Goal: Task Accomplishment & Management: Use online tool/utility

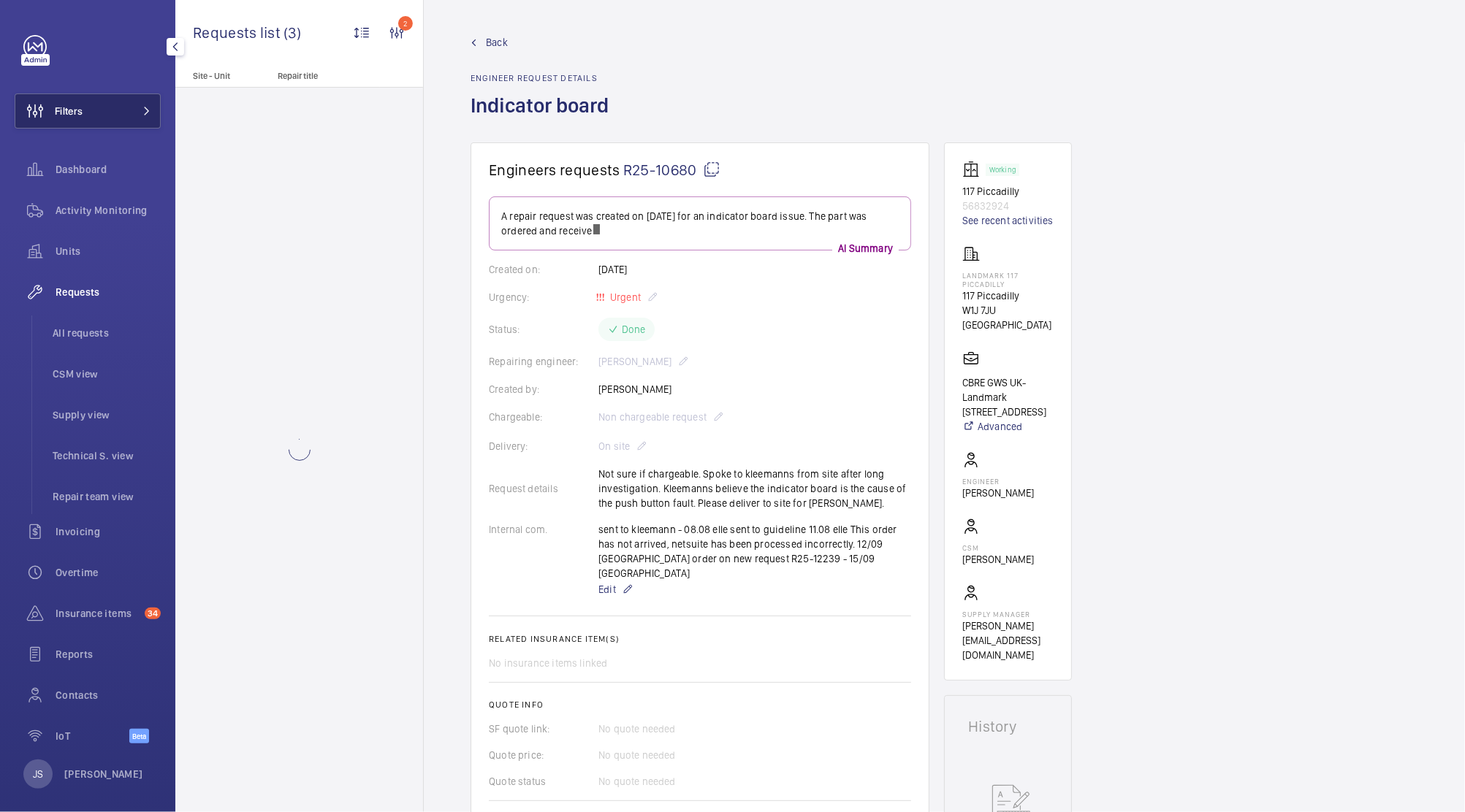
click at [59, 114] on span "Filters" at bounding box center [68, 110] width 28 height 14
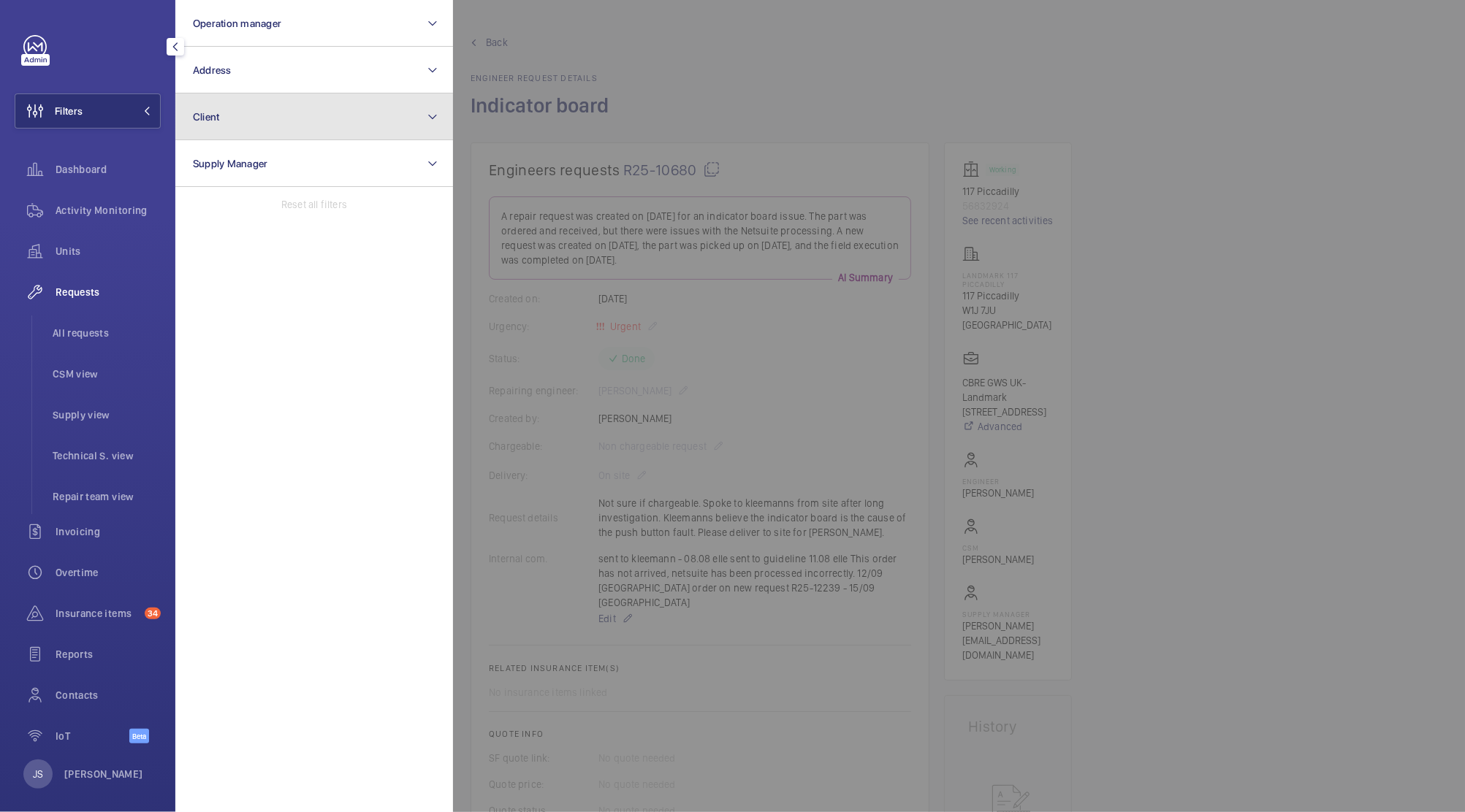
click at [216, 119] on span "Client" at bounding box center [207, 117] width 27 height 12
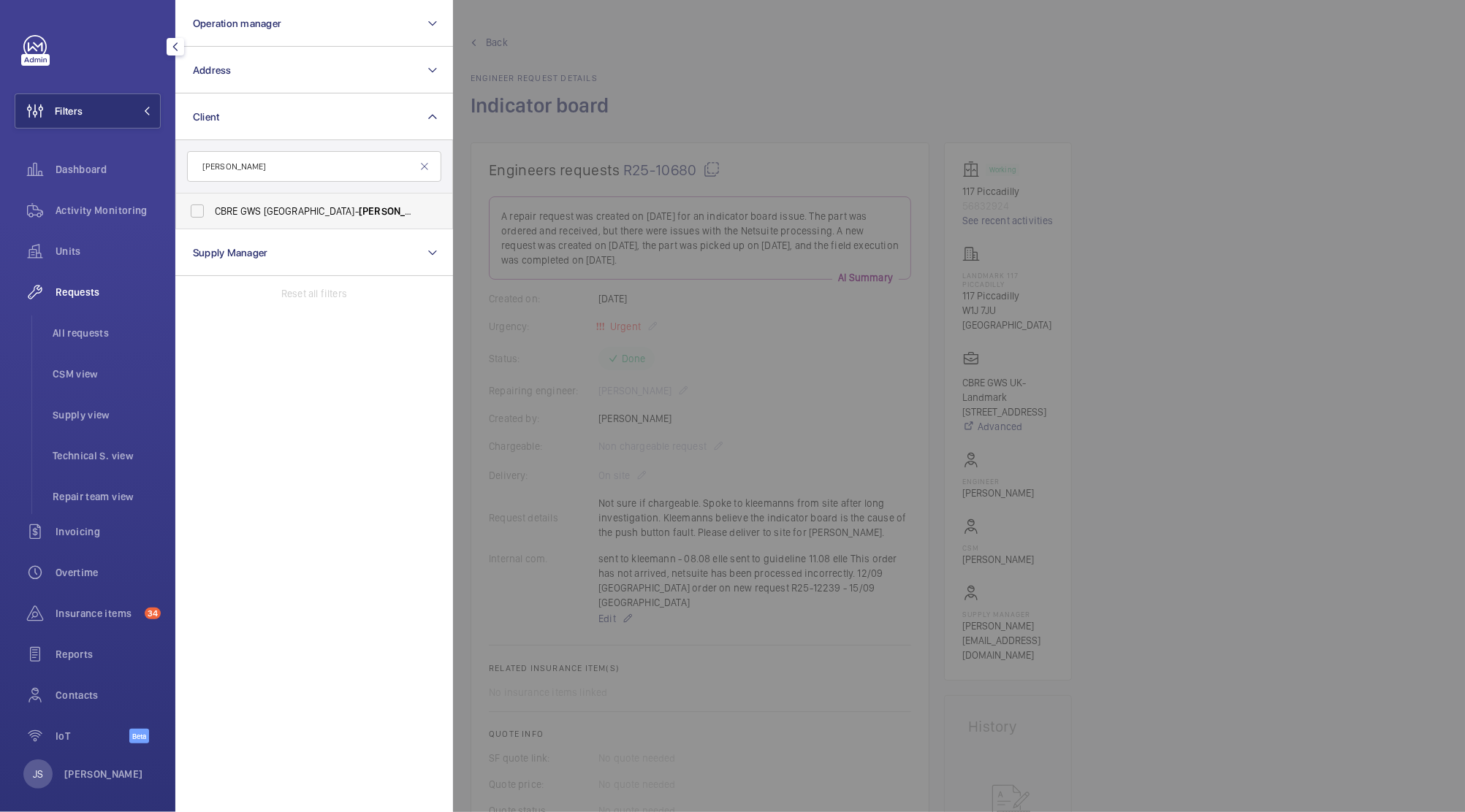
type input "[PERSON_NAME]"
click at [246, 215] on span "CBRE GWS UK- [PERSON_NAME][GEOGRAPHIC_DATA] (Critical)" at bounding box center [315, 210] width 201 height 14
click at [212, 215] on input "CBRE GWS UK- [PERSON_NAME][GEOGRAPHIC_DATA] (Critical)" at bounding box center [197, 211] width 29 height 29
checkbox input "true"
click at [726, 43] on div at bounding box center [1186, 406] width 1465 height 812
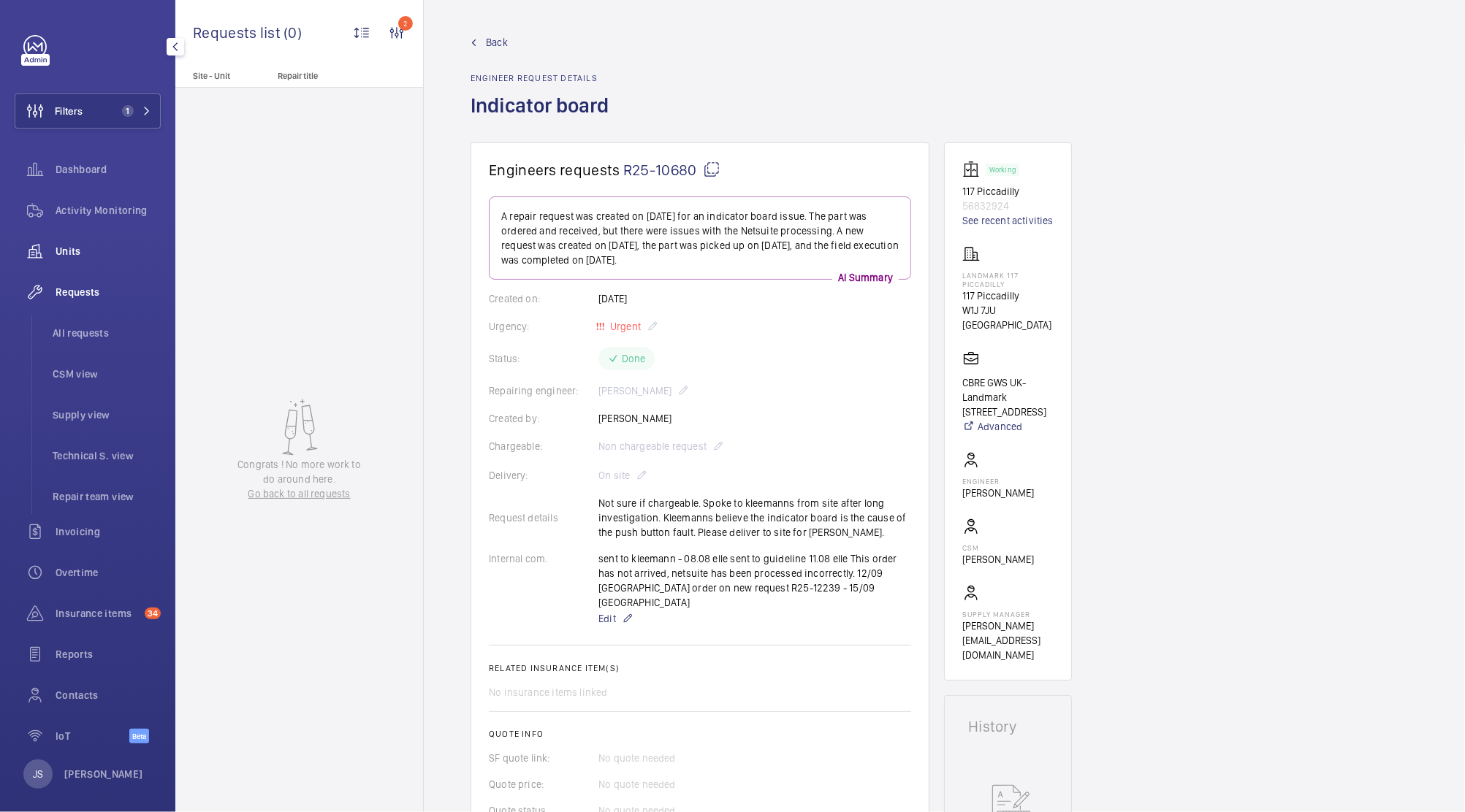
click at [66, 252] on span "Units" at bounding box center [108, 251] width 105 height 14
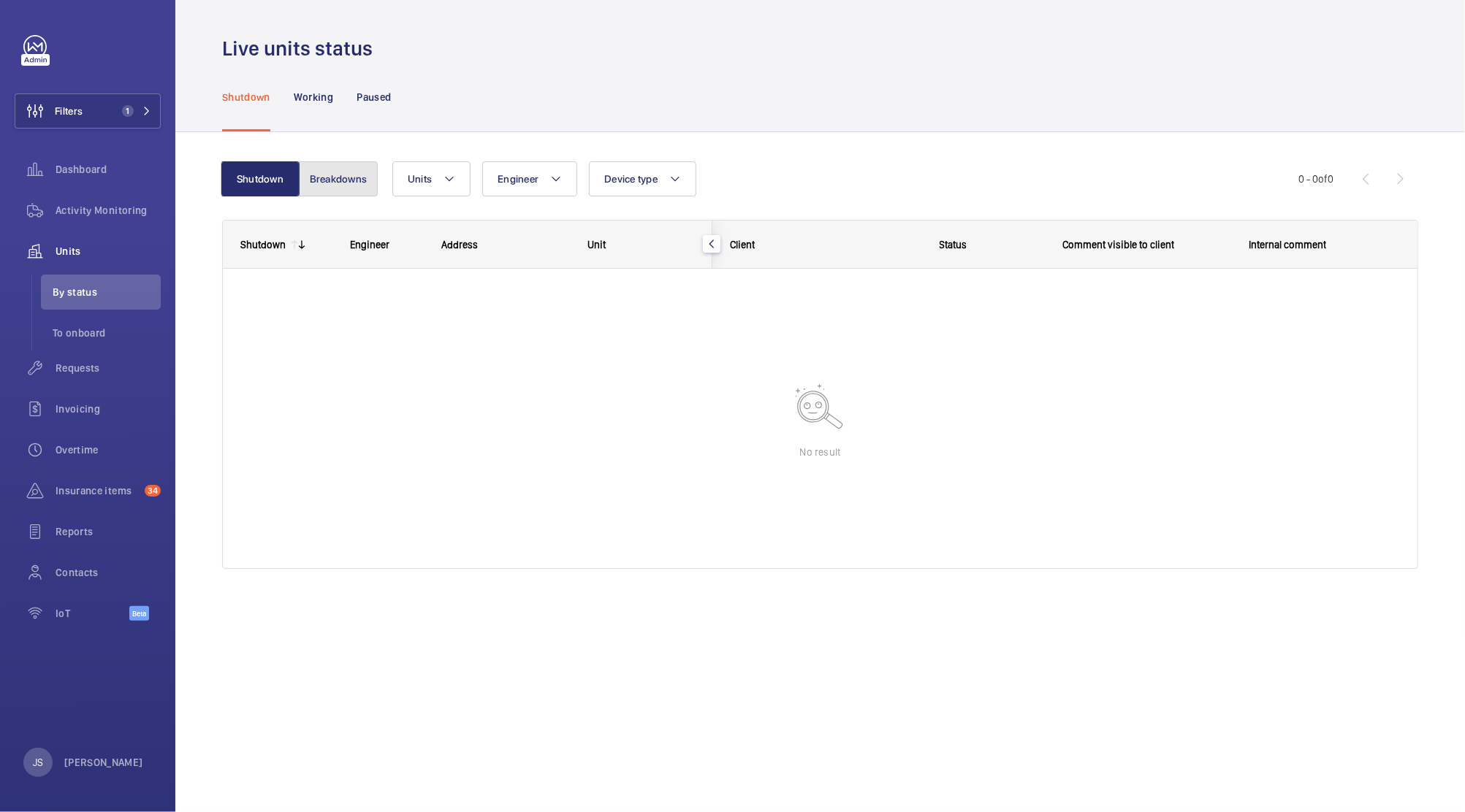
click at [355, 183] on button "Breakdowns" at bounding box center [338, 179] width 79 height 35
click at [125, 203] on span "Activity Monitoring" at bounding box center [108, 210] width 105 height 14
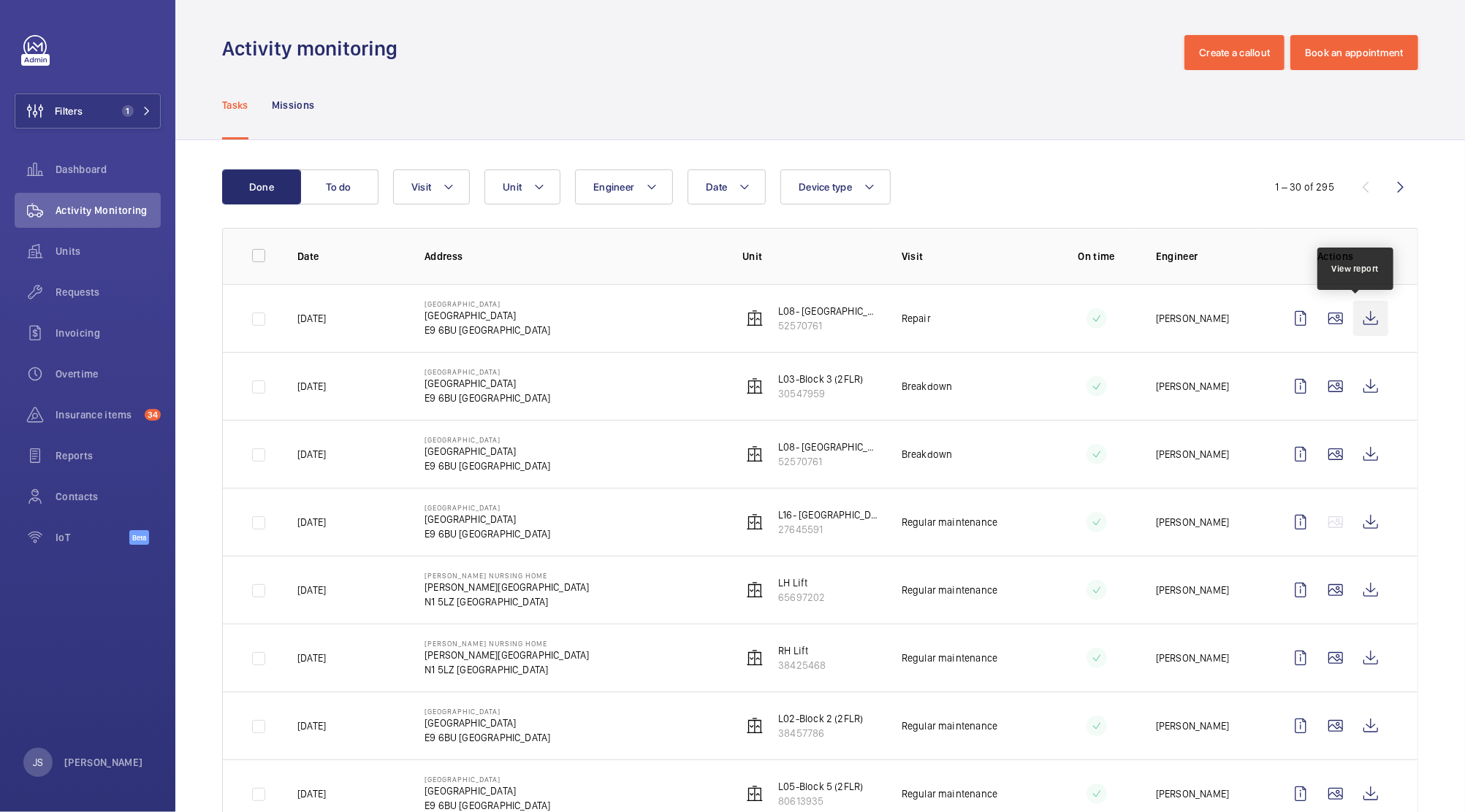
click at [1361, 318] on wm-front-icon-button at bounding box center [1370, 318] width 35 height 35
click at [1355, 391] on wm-front-icon-button at bounding box center [1370, 386] width 35 height 35
click at [448, 190] on mat-icon at bounding box center [449, 186] width 12 height 17
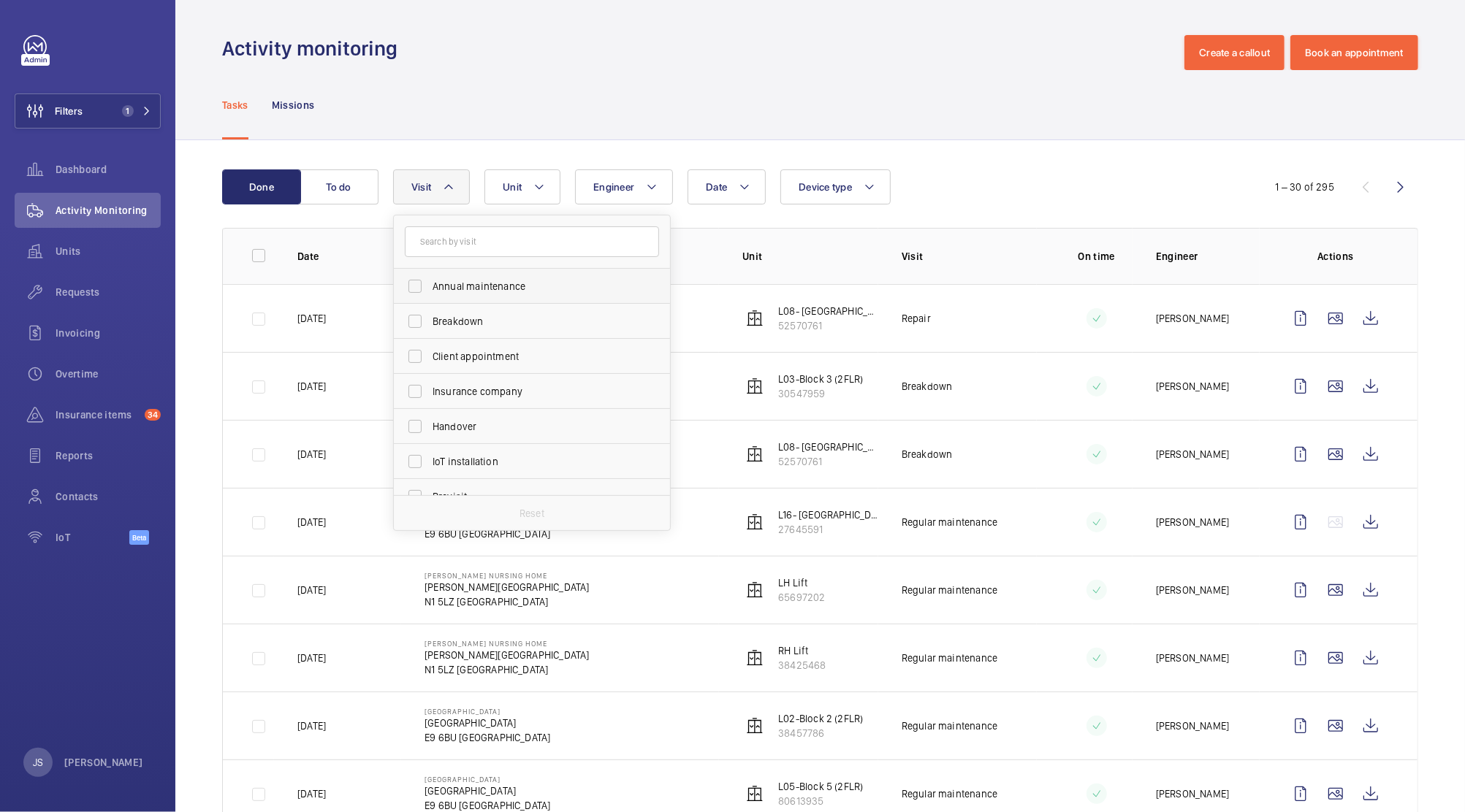
click at [478, 282] on span "Annual maintenance" at bounding box center [533, 285] width 201 height 14
click at [430, 282] on input "Annual maintenance" at bounding box center [415, 286] width 29 height 29
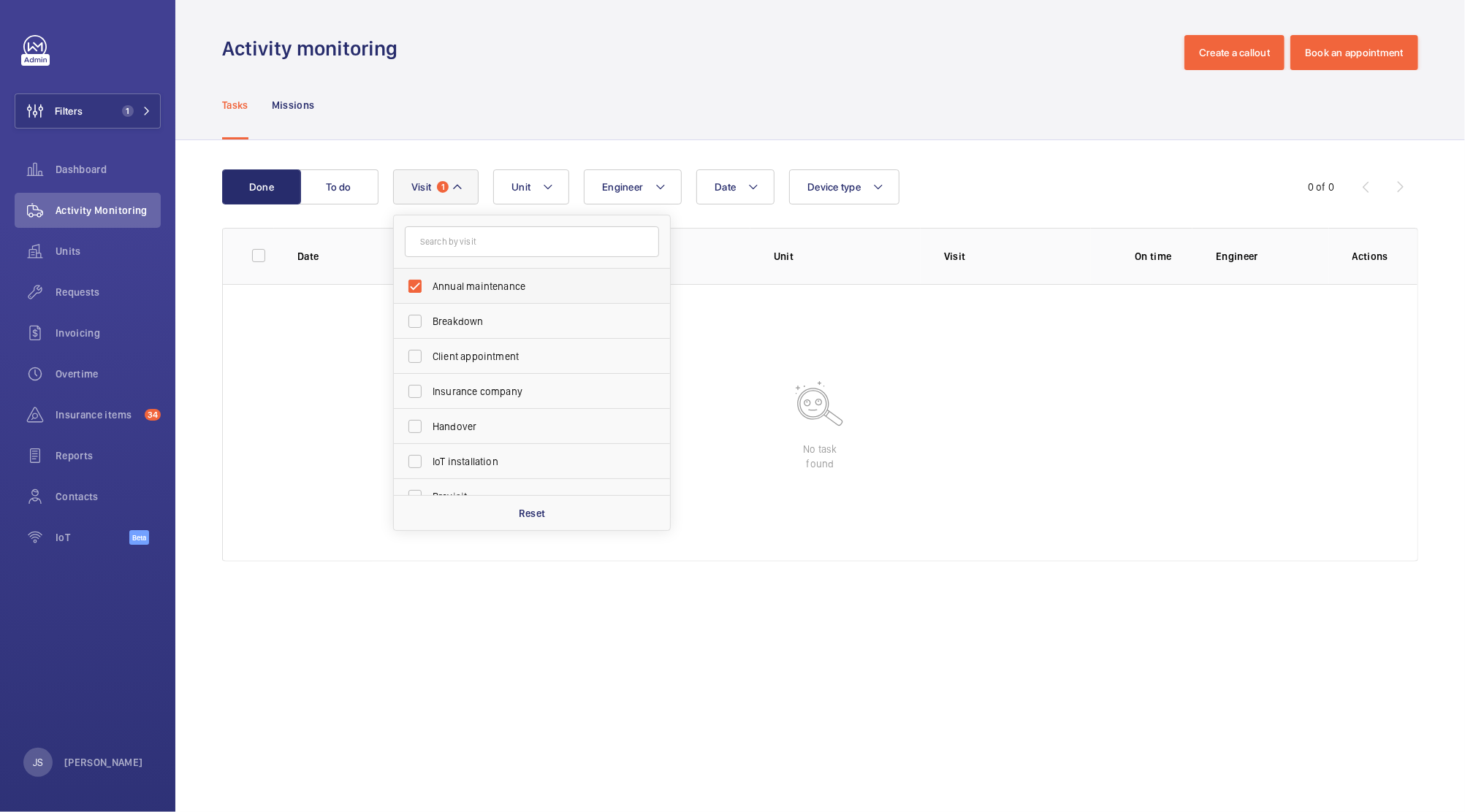
click at [489, 291] on span "Annual maintenance" at bounding box center [533, 285] width 201 height 14
click at [430, 291] on input "Annual maintenance" at bounding box center [415, 286] width 29 height 29
checkbox input "false"
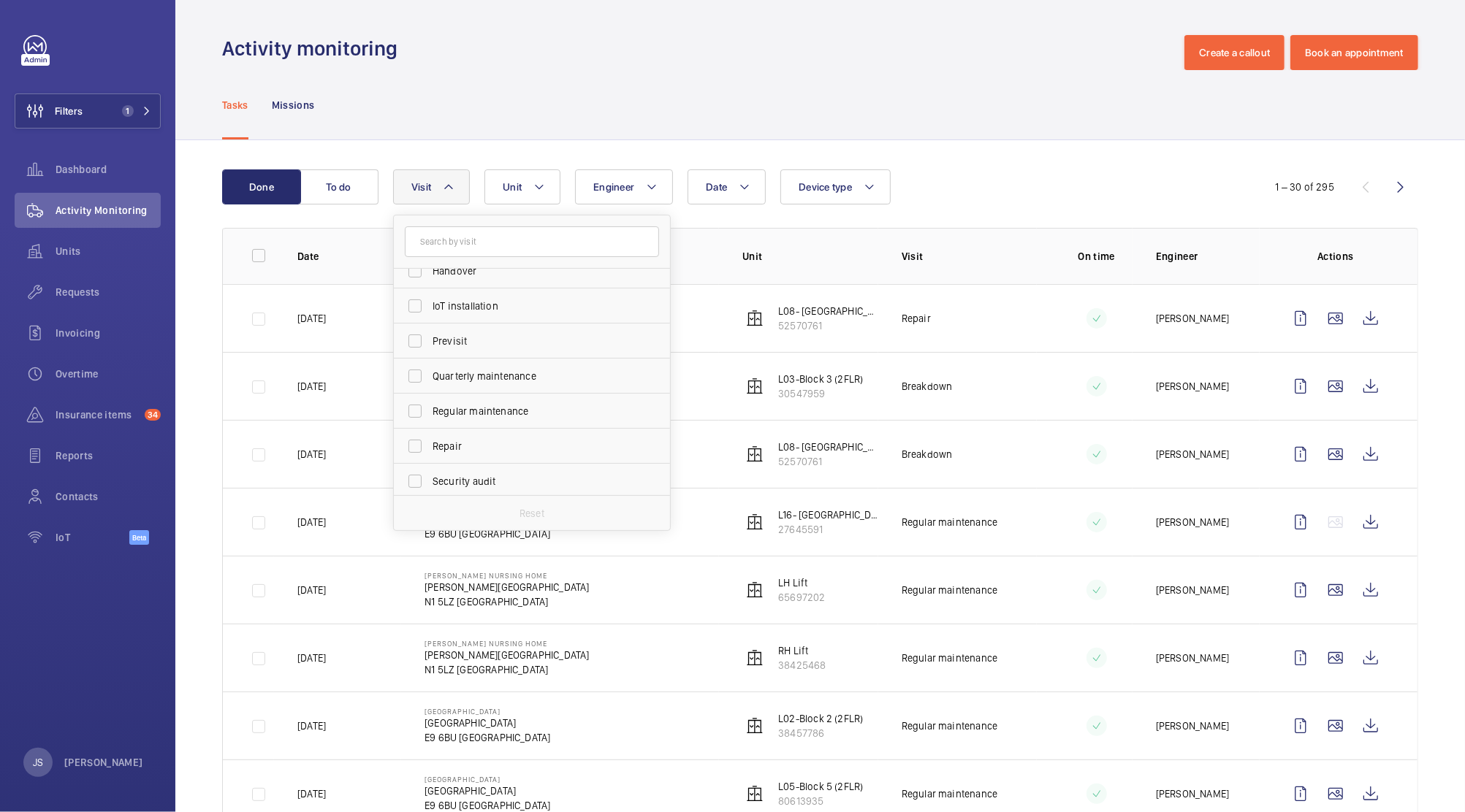
scroll to position [157, 0]
click at [548, 344] on span "Previsit" at bounding box center [533, 339] width 201 height 14
click at [430, 344] on input "Previsit" at bounding box center [415, 340] width 29 height 29
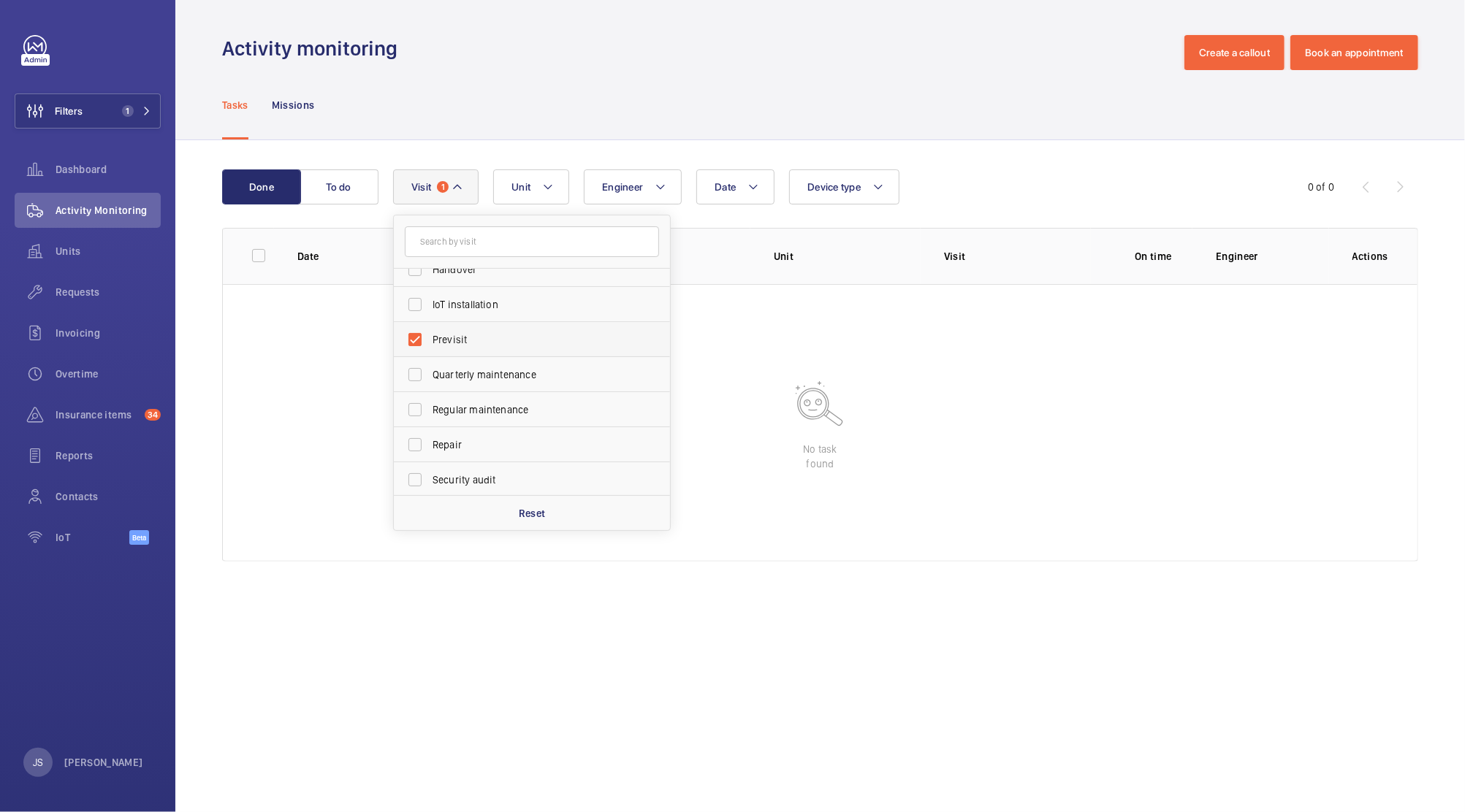
click at [521, 347] on label "Previsit" at bounding box center [521, 340] width 254 height 35
click at [430, 347] on input "Previsit" at bounding box center [415, 340] width 29 height 29
checkbox input "false"
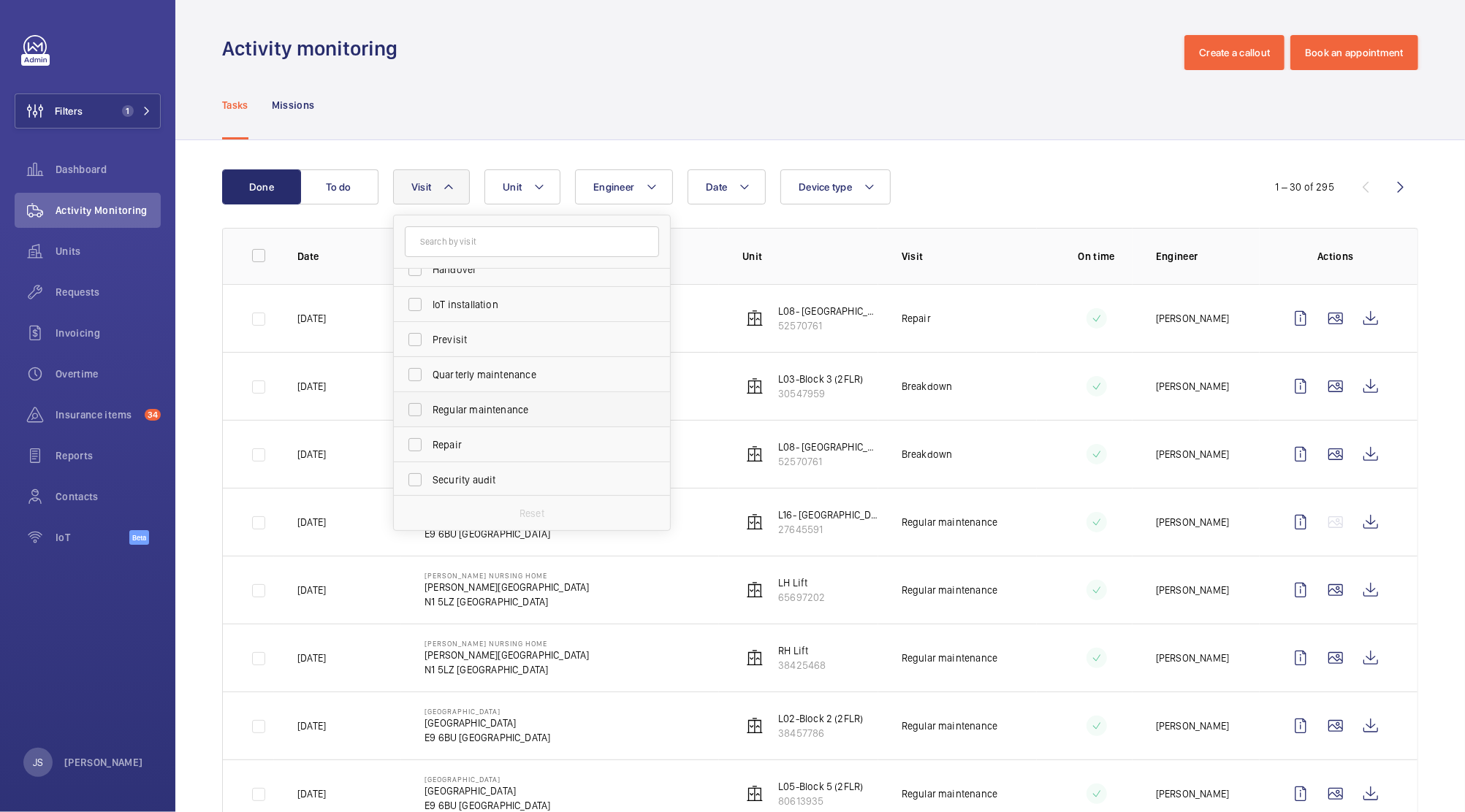
click at [536, 415] on span "Regular maintenance" at bounding box center [533, 409] width 201 height 14
click at [430, 415] on input "Regular maintenance" at bounding box center [415, 409] width 29 height 29
checkbox input "true"
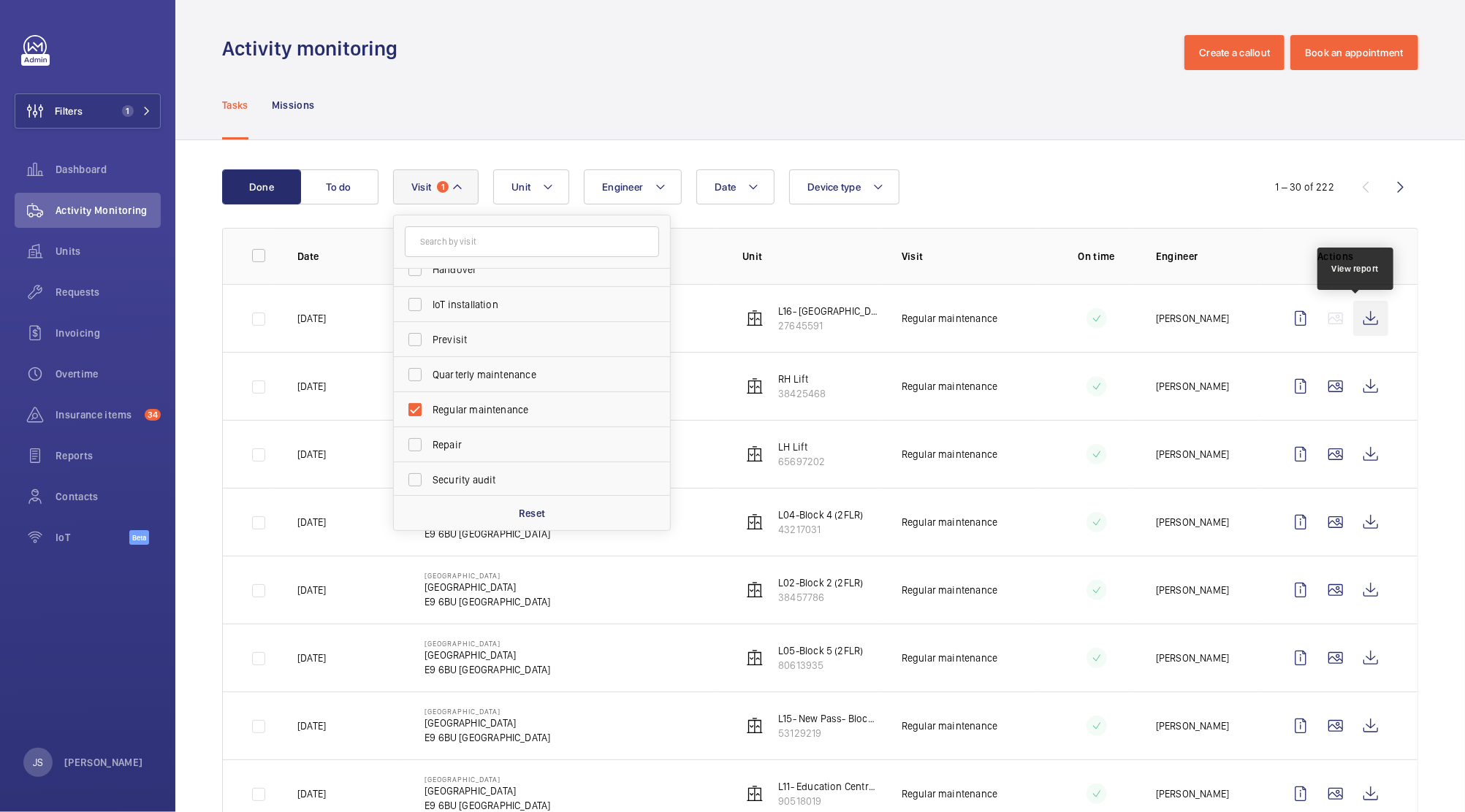
click at [1364, 321] on wm-front-icon-button at bounding box center [1370, 318] width 35 height 35
click at [1355, 389] on wm-front-icon-button at bounding box center [1370, 386] width 35 height 35
click at [546, 187] on mat-icon at bounding box center [548, 186] width 12 height 17
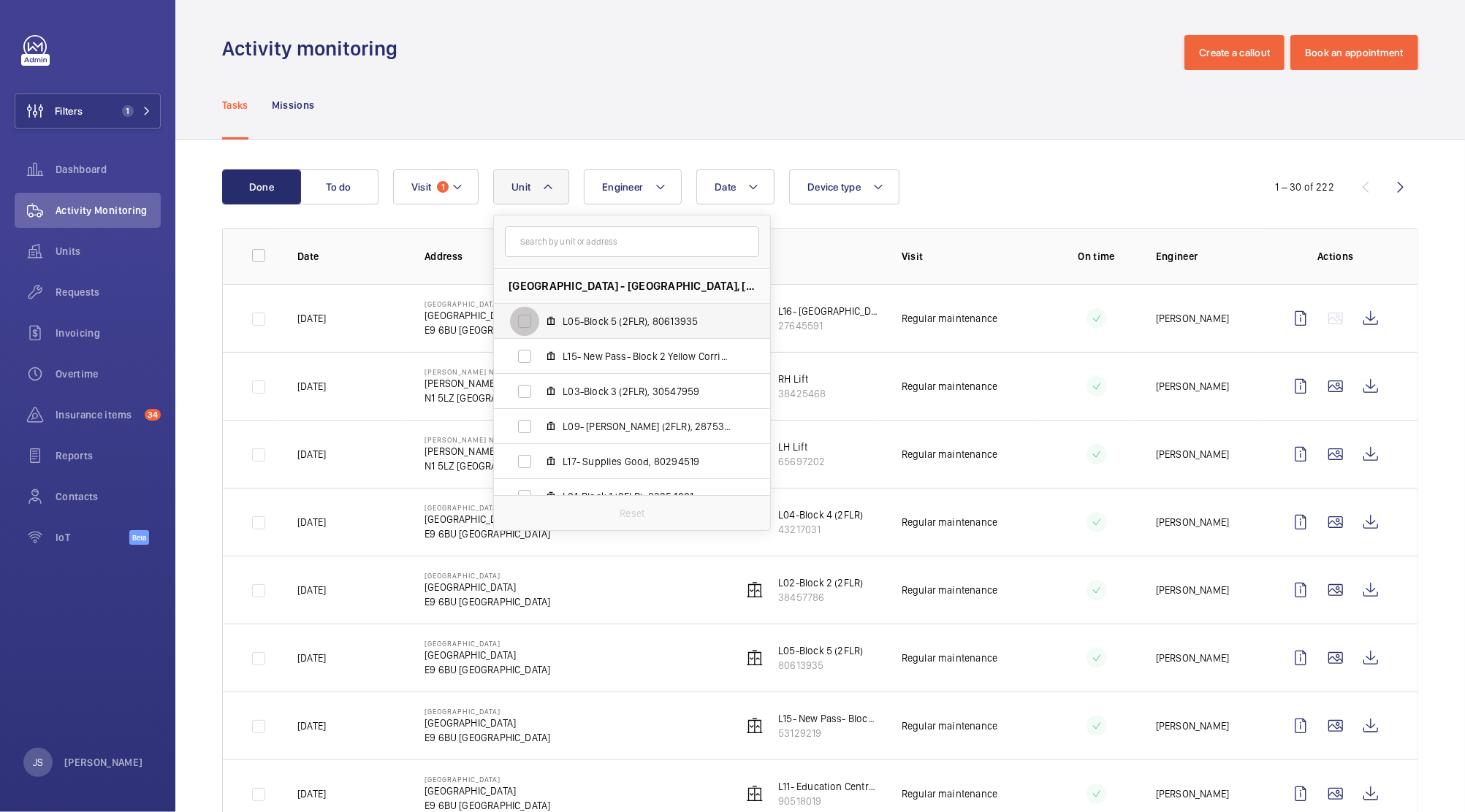
click at [529, 321] on input "L05-Block 5 (2FLR), 80613935" at bounding box center [524, 321] width 29 height 29
checkbox input "true"
click at [640, 361] on span "L15- New Pass- Block 2 Yellow Corridor (3FLR), 53129219" at bounding box center [648, 356] width 170 height 14
click at [539, 361] on input "L15- New Pass- Block 2 Yellow Corridor (3FLR), 53129219" at bounding box center [524, 356] width 29 height 29
checkbox input "true"
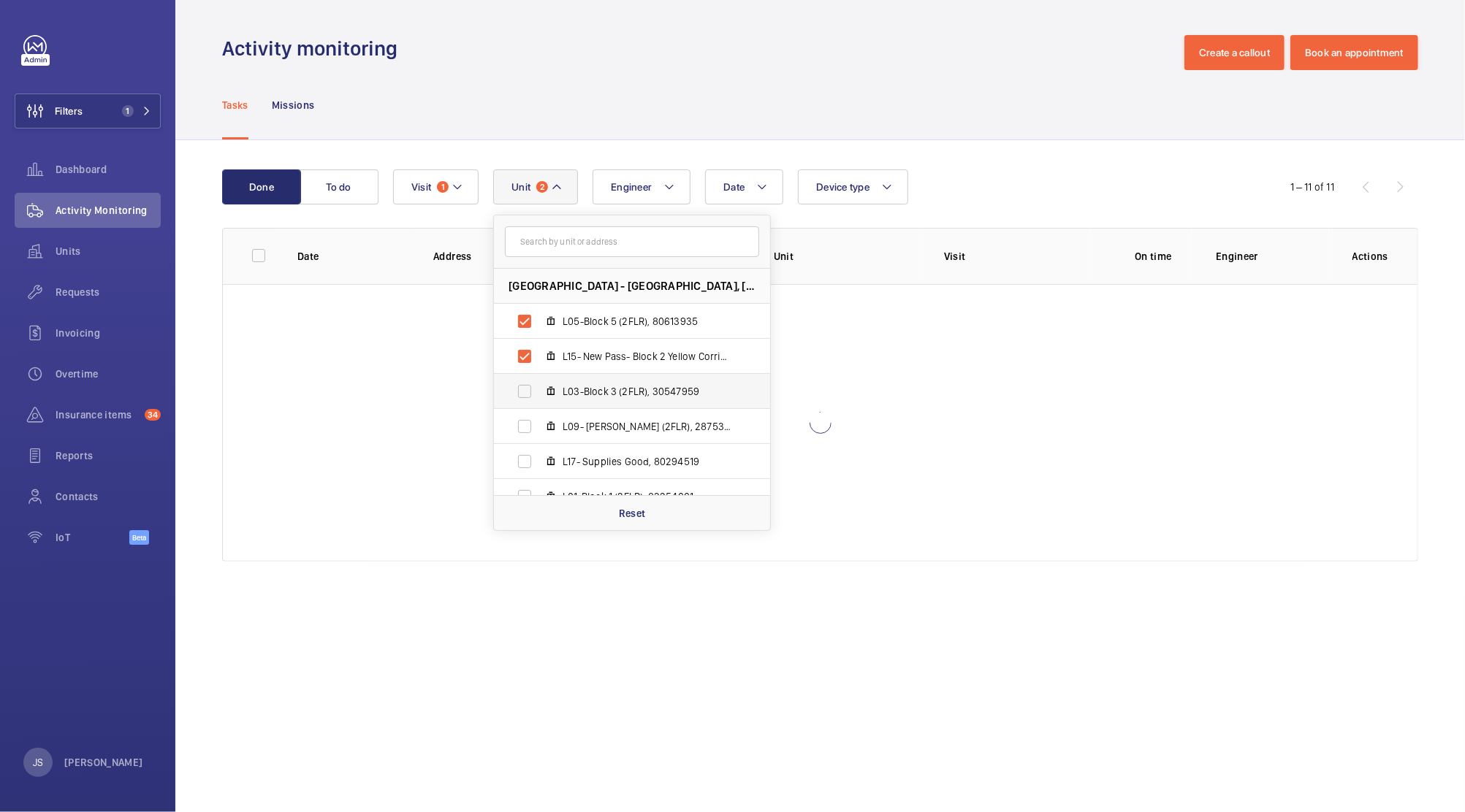
click at [639, 397] on span "L03-Block 3 (2FLR), 30547959" at bounding box center [648, 391] width 170 height 14
click at [539, 397] on input "L03-Block 3 (2FLR), 30547959" at bounding box center [524, 391] width 29 height 29
checkbox input "true"
click at [640, 425] on span "L09- [PERSON_NAME] (2FLR), 28753928" at bounding box center [648, 426] width 170 height 14
click at [539, 425] on input "L09- [PERSON_NAME] (2FLR), 28753928" at bounding box center [524, 426] width 29 height 29
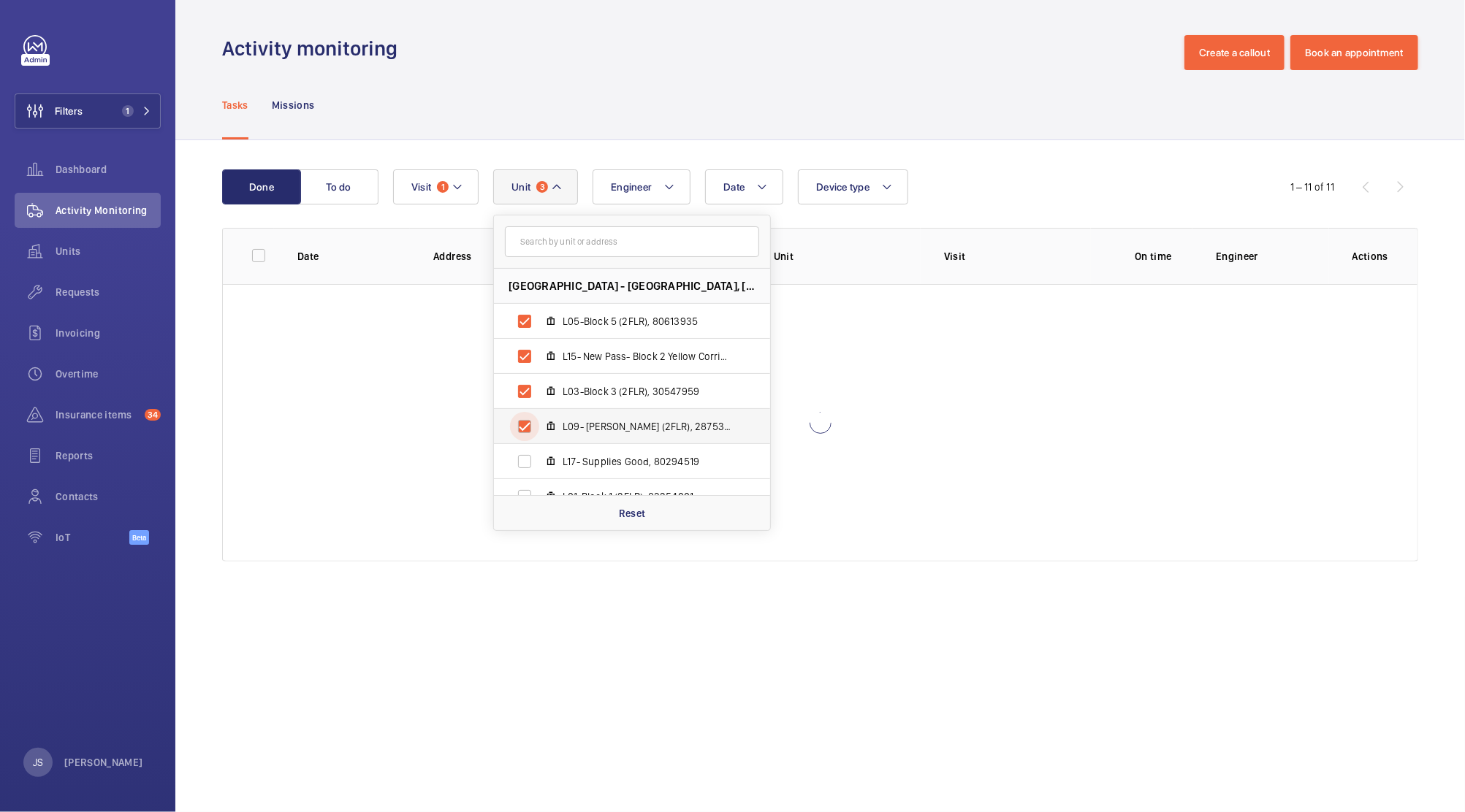
checkbox input "true"
click at [642, 466] on span "L17- Supplies Good, 80294519" at bounding box center [648, 461] width 170 height 14
click at [539, 466] on input "L17- Supplies Good, 80294519" at bounding box center [524, 461] width 29 height 29
checkbox input "true"
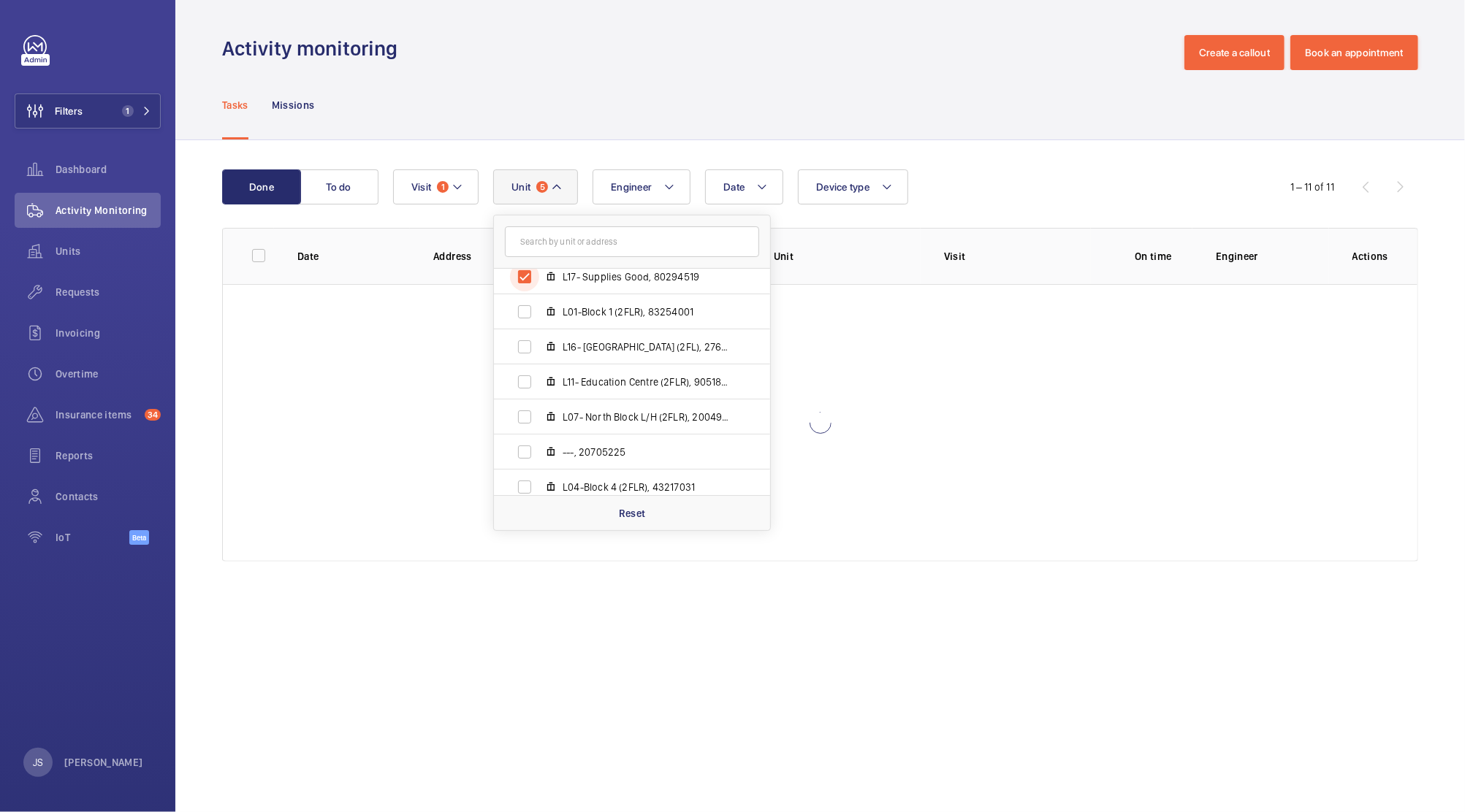
scroll to position [223, 0]
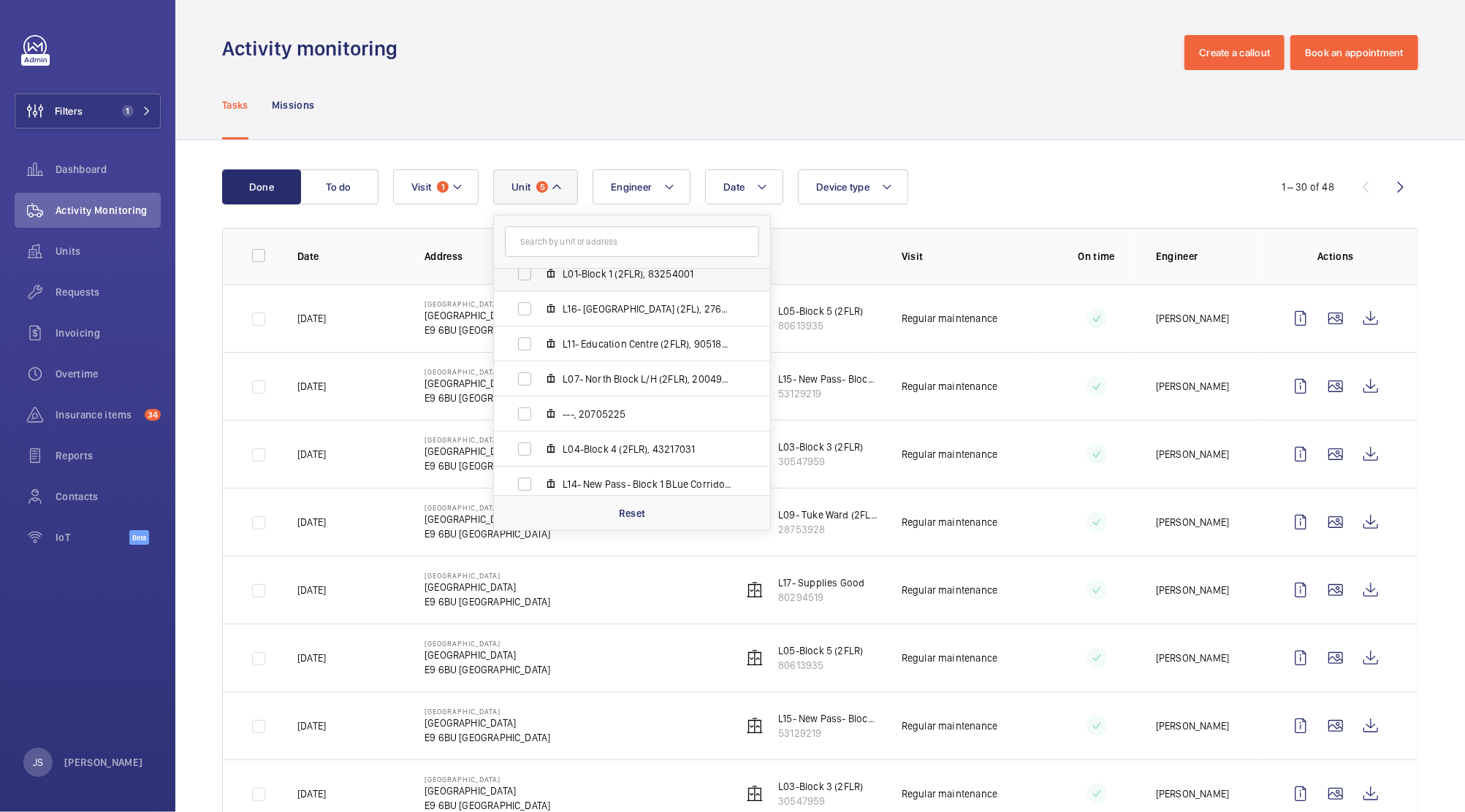
click at [589, 280] on label "L01-Block 1 (2FLR), 83254001" at bounding box center [620, 273] width 252 height 35
click at [539, 280] on input "L01-Block 1 (2FLR), 83254001" at bounding box center [524, 273] width 29 height 29
checkbox input "true"
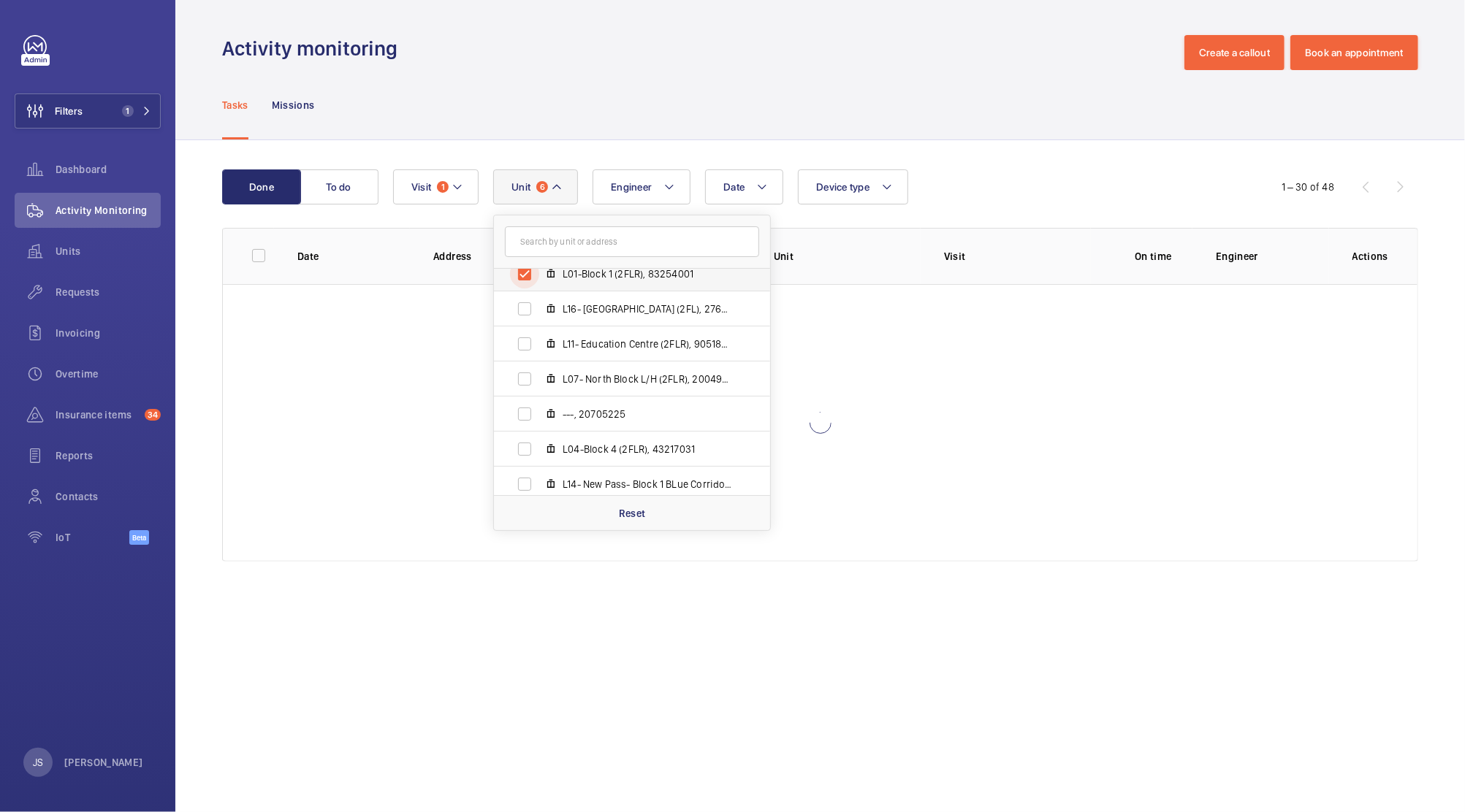
scroll to position [213, 0]
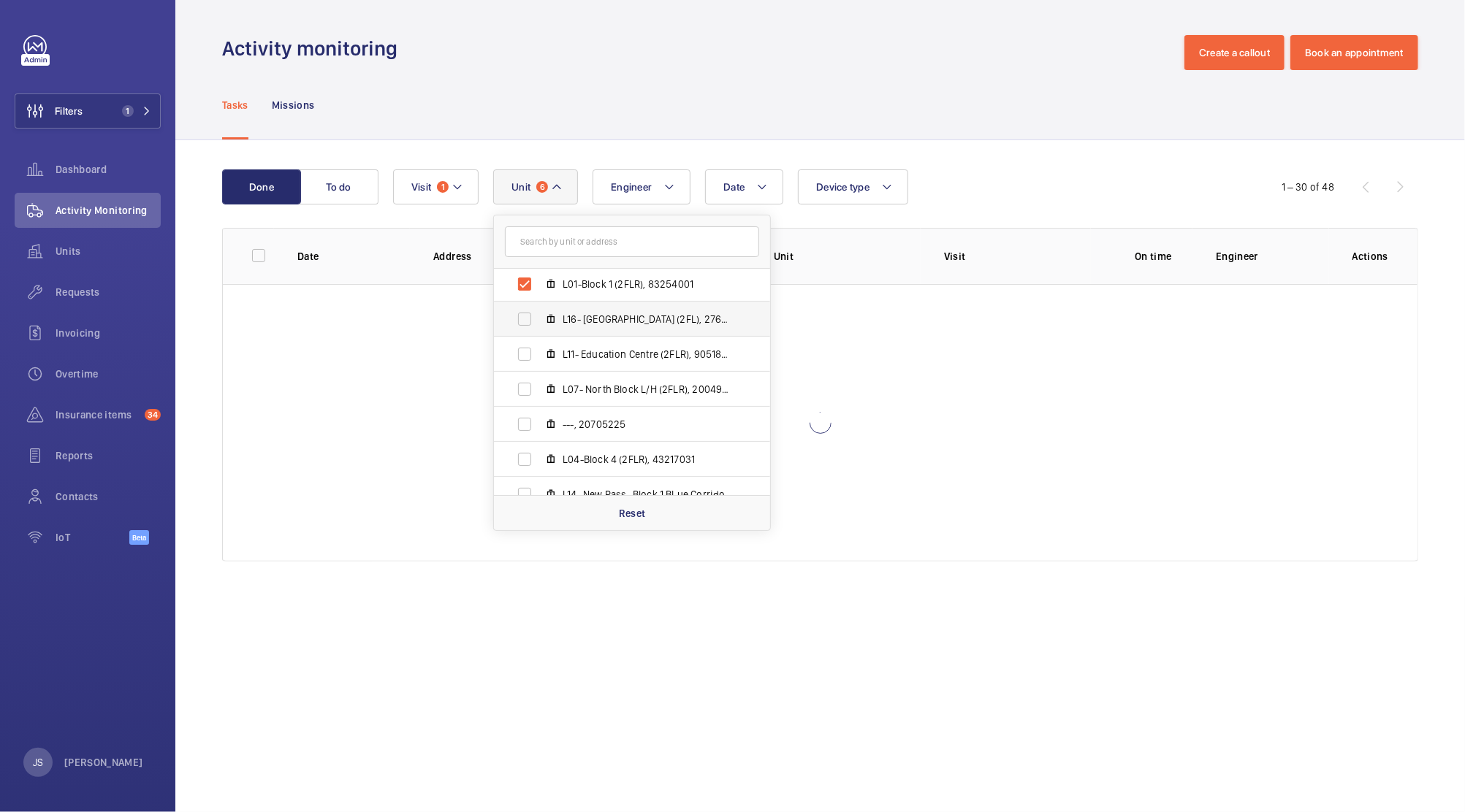
click at [591, 312] on span "L16- [GEOGRAPHIC_DATA] (2FL), 27645591" at bounding box center [648, 318] width 170 height 14
click at [539, 312] on input "L16- [GEOGRAPHIC_DATA] (2FL), 27645591" at bounding box center [524, 319] width 29 height 29
checkbox input "true"
click at [611, 359] on span "L11- Education Centre (2FLR), 90518019" at bounding box center [648, 354] width 170 height 14
click at [539, 359] on input "L11- Education Centre (2FLR), 90518019" at bounding box center [524, 354] width 29 height 29
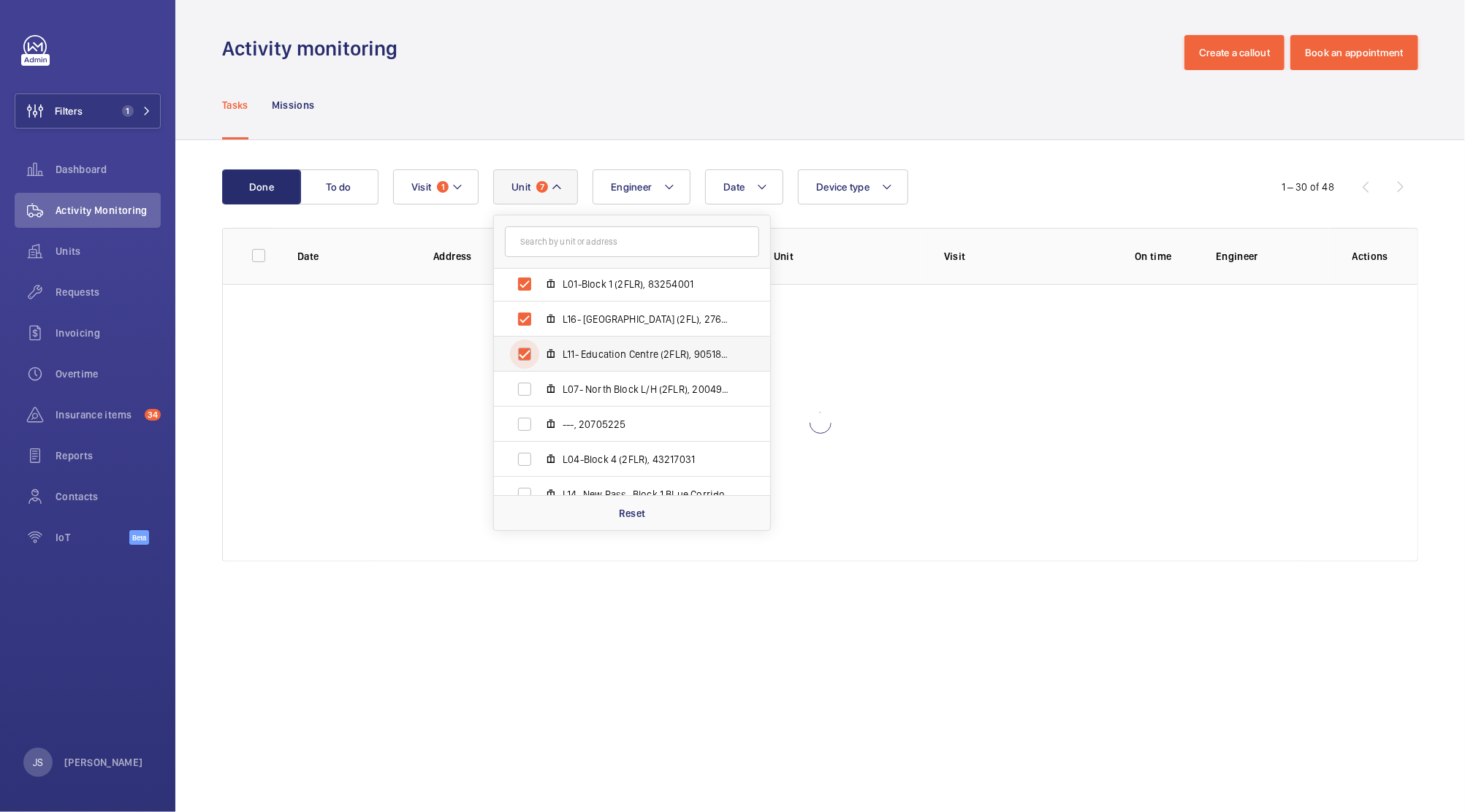
checkbox input "true"
click at [612, 390] on span "L07- North Block L/H (2FLR), 20049803" at bounding box center [648, 389] width 170 height 14
click at [539, 390] on input "L07- North Block L/H (2FLR), 20049803" at bounding box center [524, 389] width 29 height 29
checkbox input "true"
click at [611, 417] on span "---, 20705225" at bounding box center [648, 424] width 170 height 14
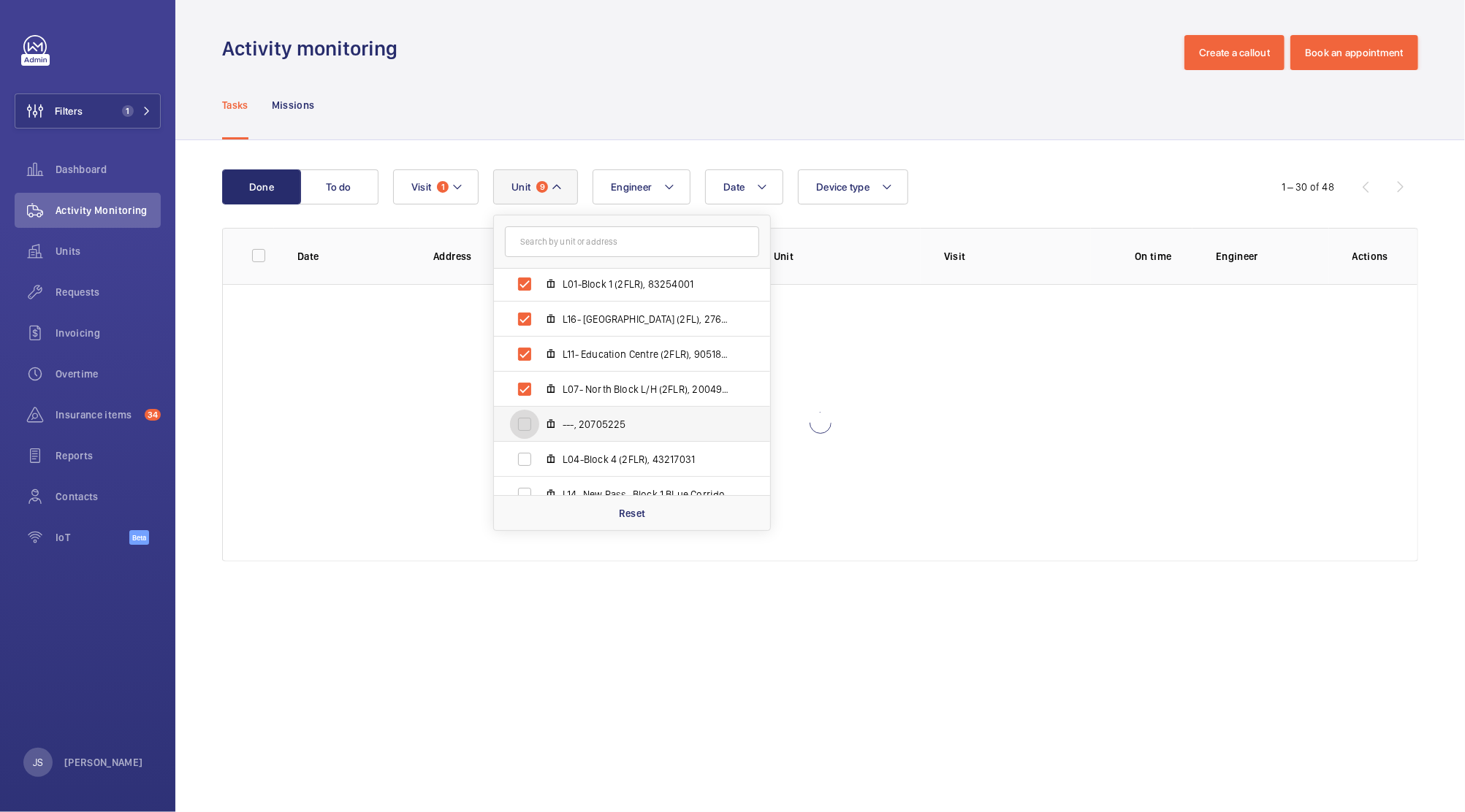
click at [539, 417] on input "---, 20705225" at bounding box center [524, 424] width 29 height 29
checkbox input "true"
click at [616, 456] on span "L04-Block 4 (2FLR), 43217031" at bounding box center [648, 459] width 170 height 14
click at [539, 456] on input "L04-Block 4 (2FLR), 43217031" at bounding box center [524, 459] width 29 height 29
checkbox input "true"
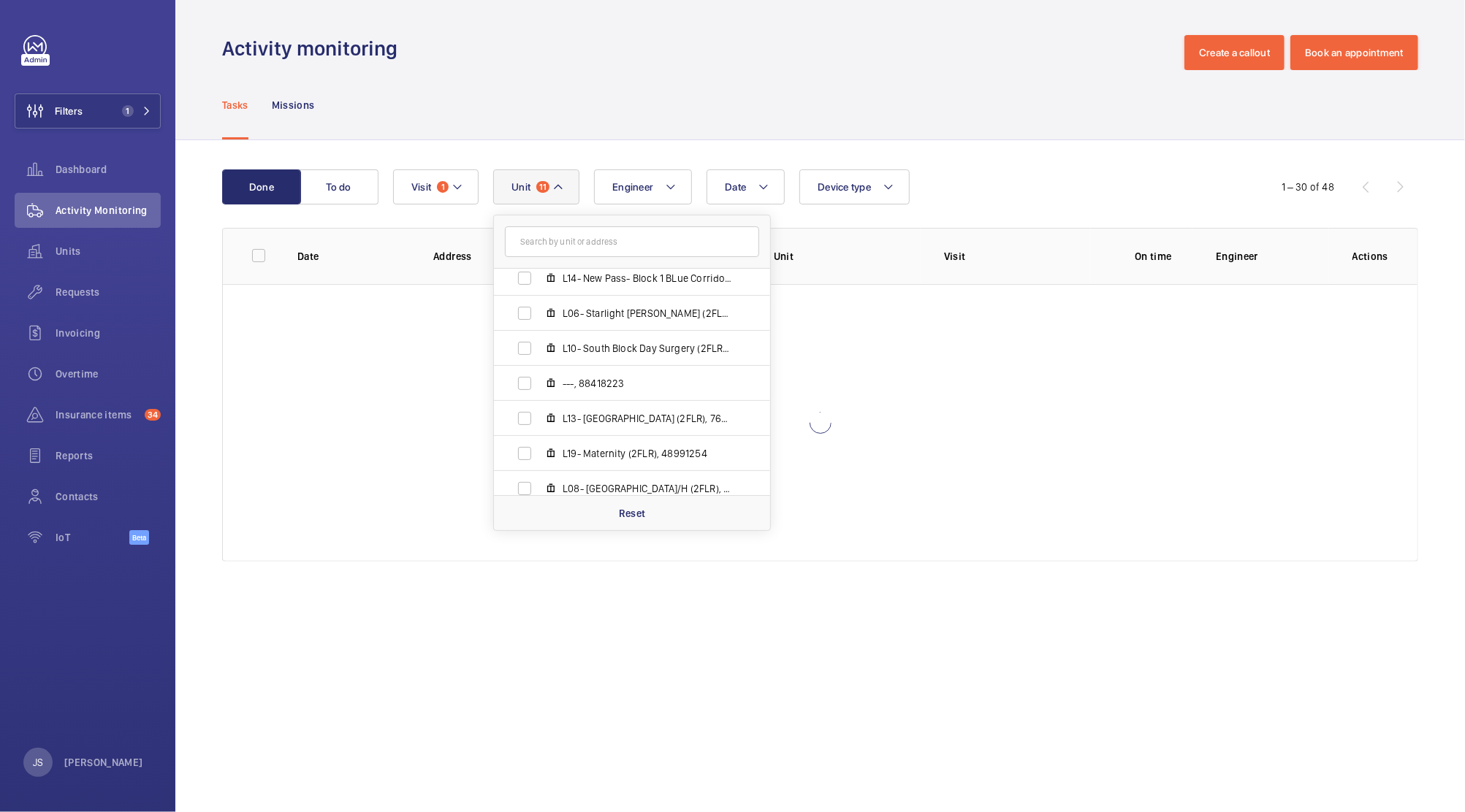
scroll to position [454, 0]
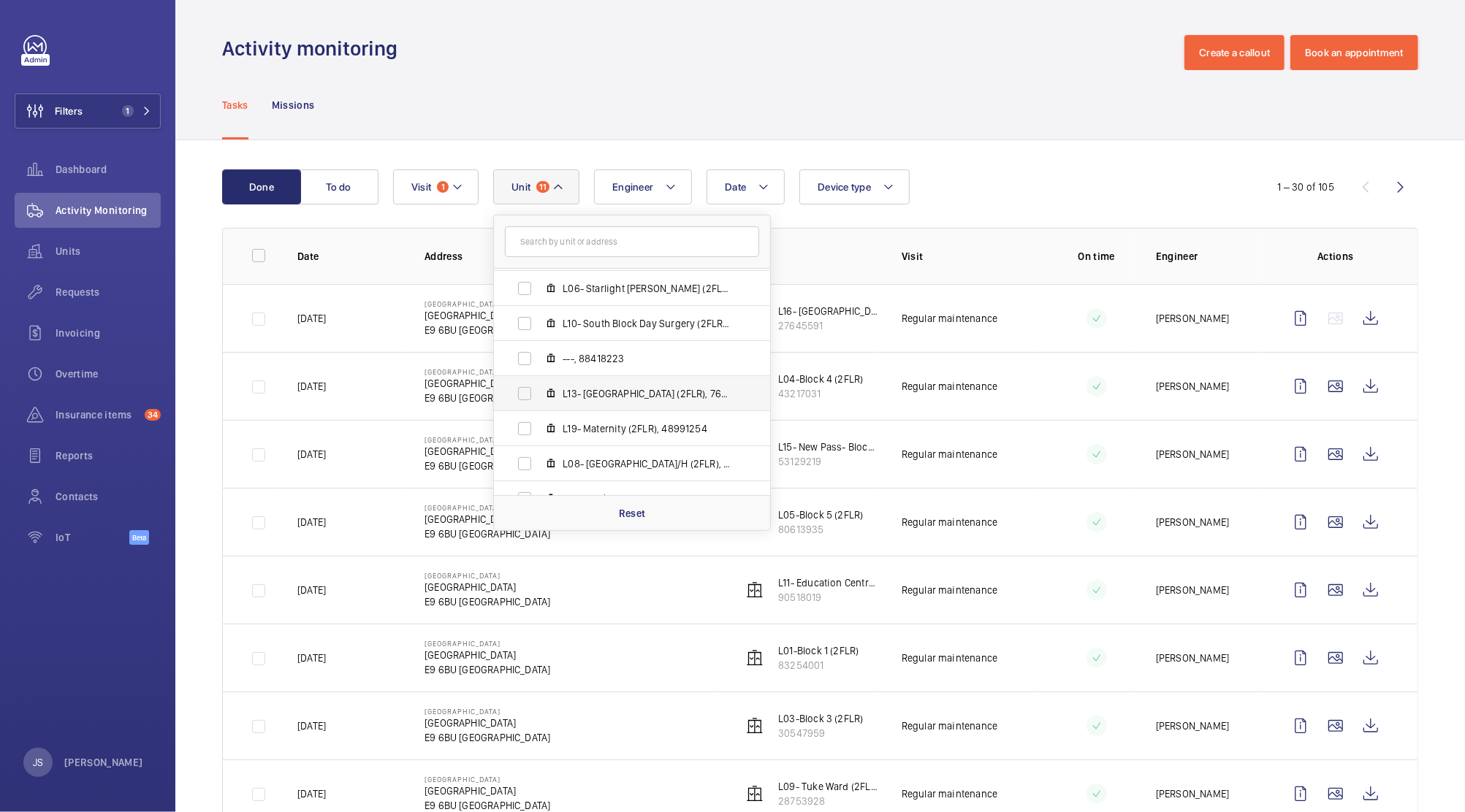
click at [555, 397] on mat-icon at bounding box center [551, 394] width 12 height 12
click at [539, 397] on input "L13- [GEOGRAPHIC_DATA] (2FLR), 76272400" at bounding box center [524, 394] width 29 height 29
checkbox input "true"
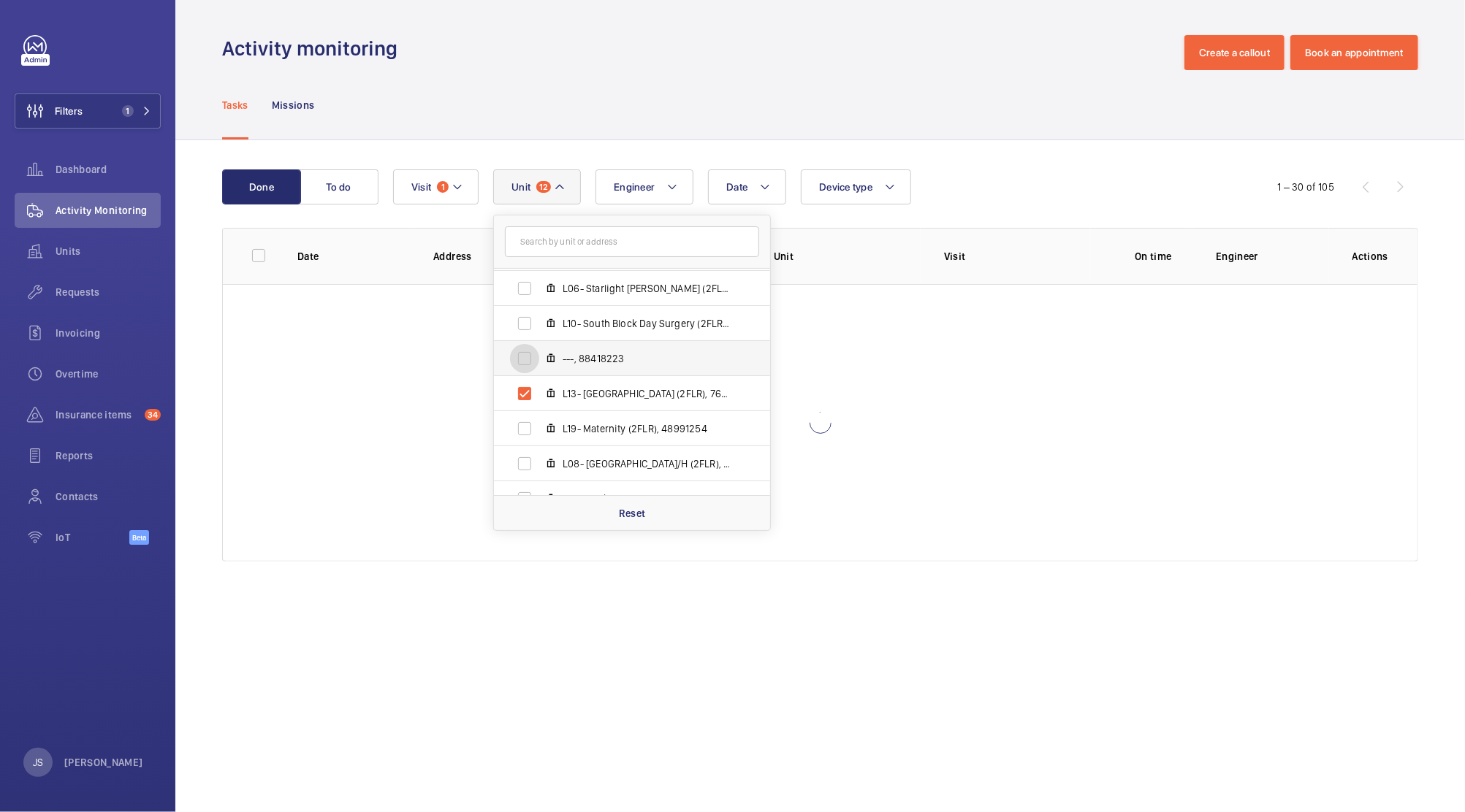
click at [534, 365] on input "---, 88418223" at bounding box center [524, 358] width 29 height 29
checkbox input "true"
click at [526, 322] on input "L10- South Block Day Surgery (2FLR), 13442142" at bounding box center [524, 323] width 29 height 29
checkbox input "true"
click at [524, 287] on input "L06- Starlight [PERSON_NAME] (2FLR), 42015166" at bounding box center [524, 288] width 29 height 29
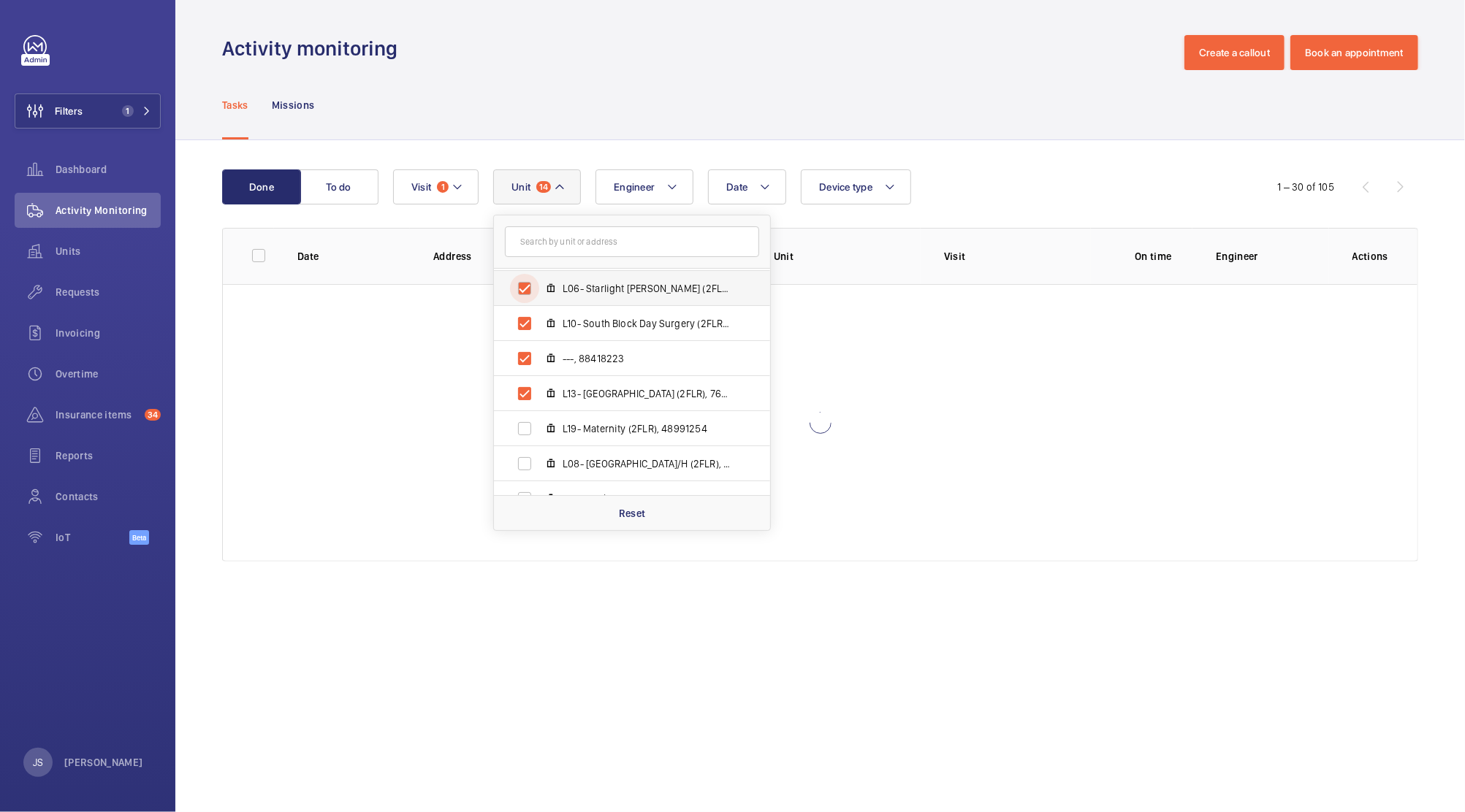
checkbox input "true"
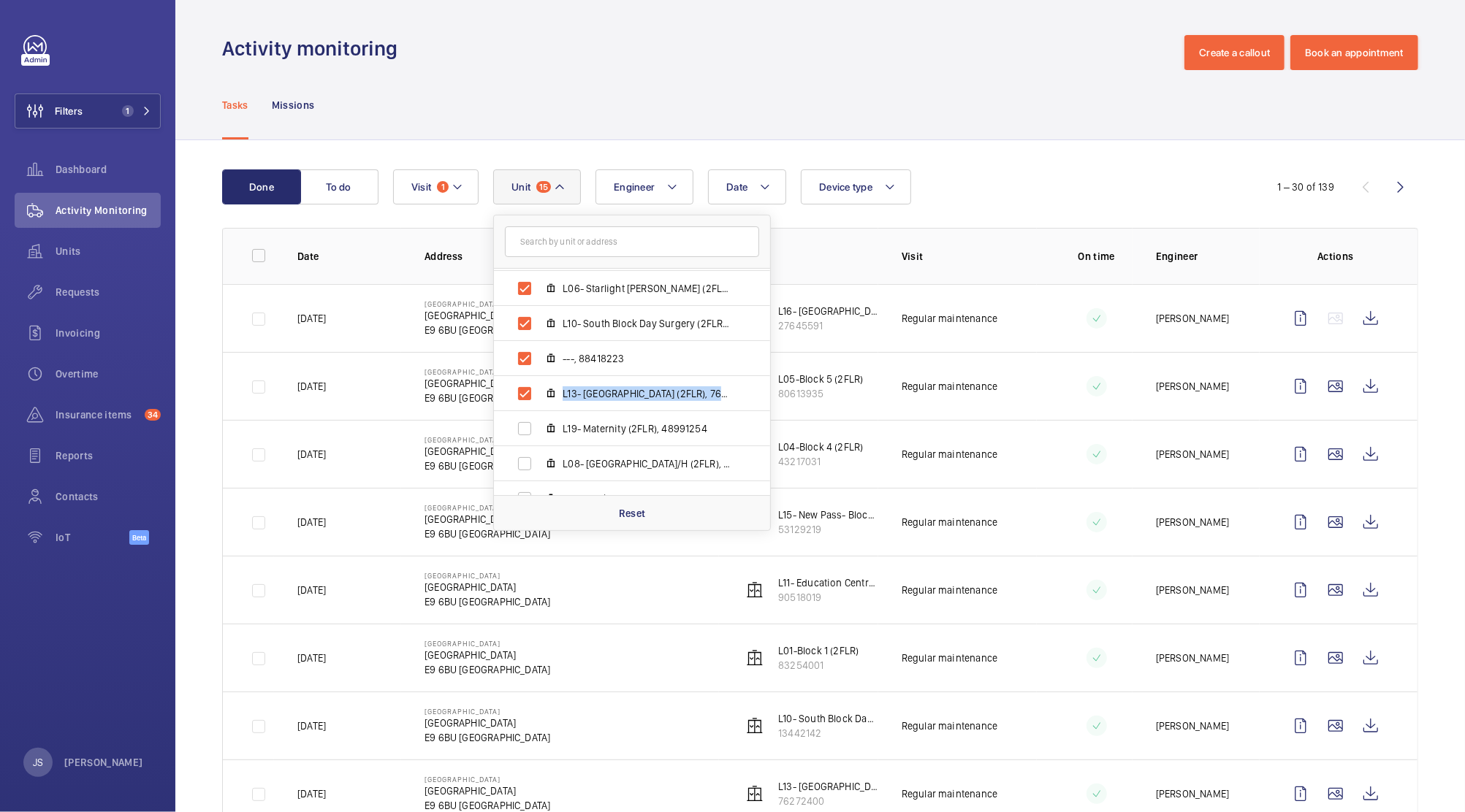
drag, startPoint x: 766, startPoint y: 400, endPoint x: 770, endPoint y: 375, distance: 25.3
click at [770, 375] on div "[GEOGRAPHIC_DATA] - [GEOGRAPHIC_DATA]-Block 5 (2FLR), 80613935 L15- New Pass- B…" at bounding box center [632, 382] width 276 height 226
click at [770, 371] on div "[GEOGRAPHIC_DATA] - [GEOGRAPHIC_DATA]-Block 5 (2FLR), 80613935 L15- New Pass- B…" at bounding box center [632, 382] width 276 height 226
click at [766, 358] on li "---, 88418223" at bounding box center [632, 358] width 276 height 35
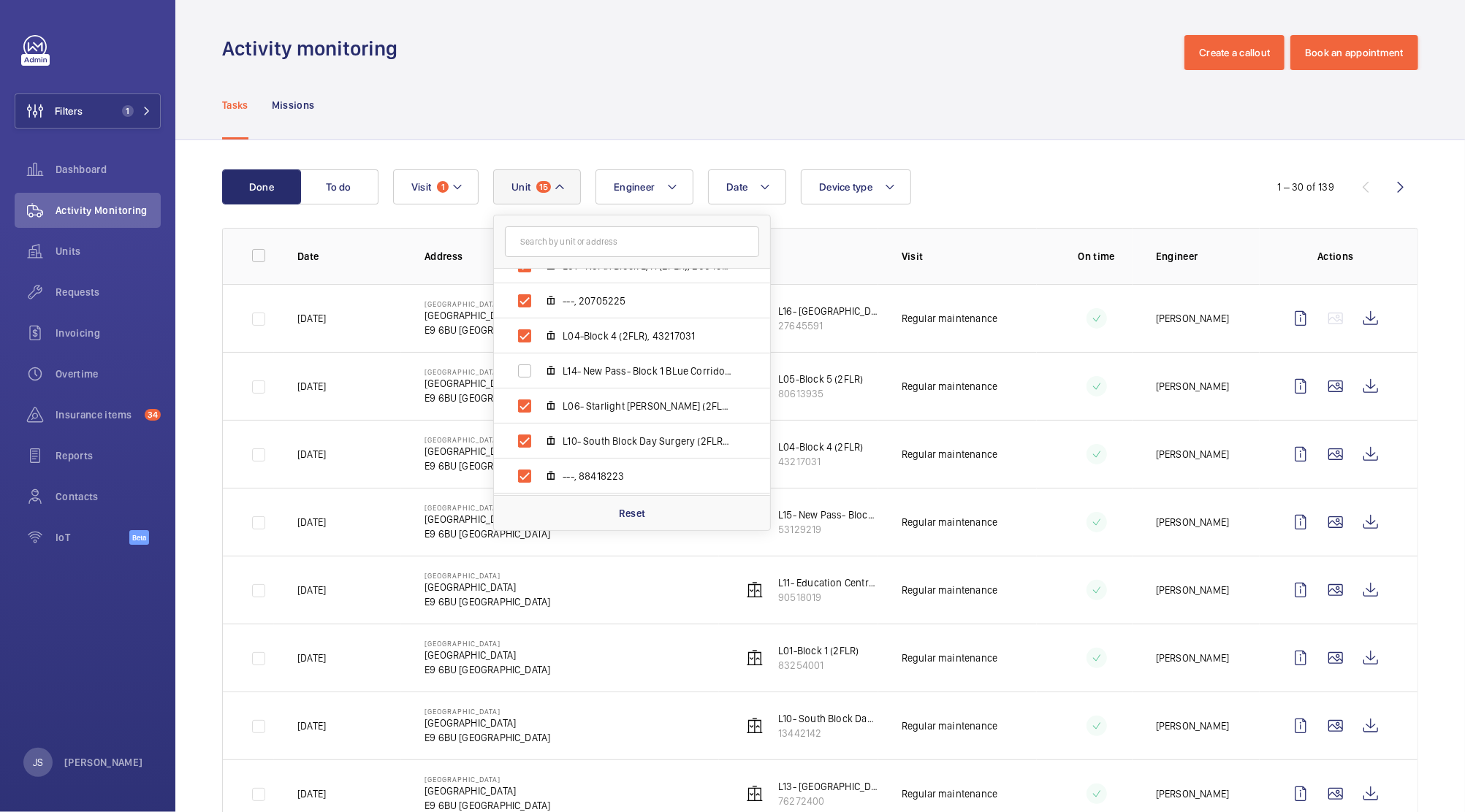
scroll to position [339, 0]
click at [616, 364] on span "L14- New Pass- Block 1 BLue Corridor (3FLR), 13588615" at bounding box center [648, 367] width 170 height 14
click at [539, 364] on input "L14- New Pass- Block 1 BLue Corridor (3FLR), 13588615" at bounding box center [524, 368] width 29 height 29
checkbox input "true"
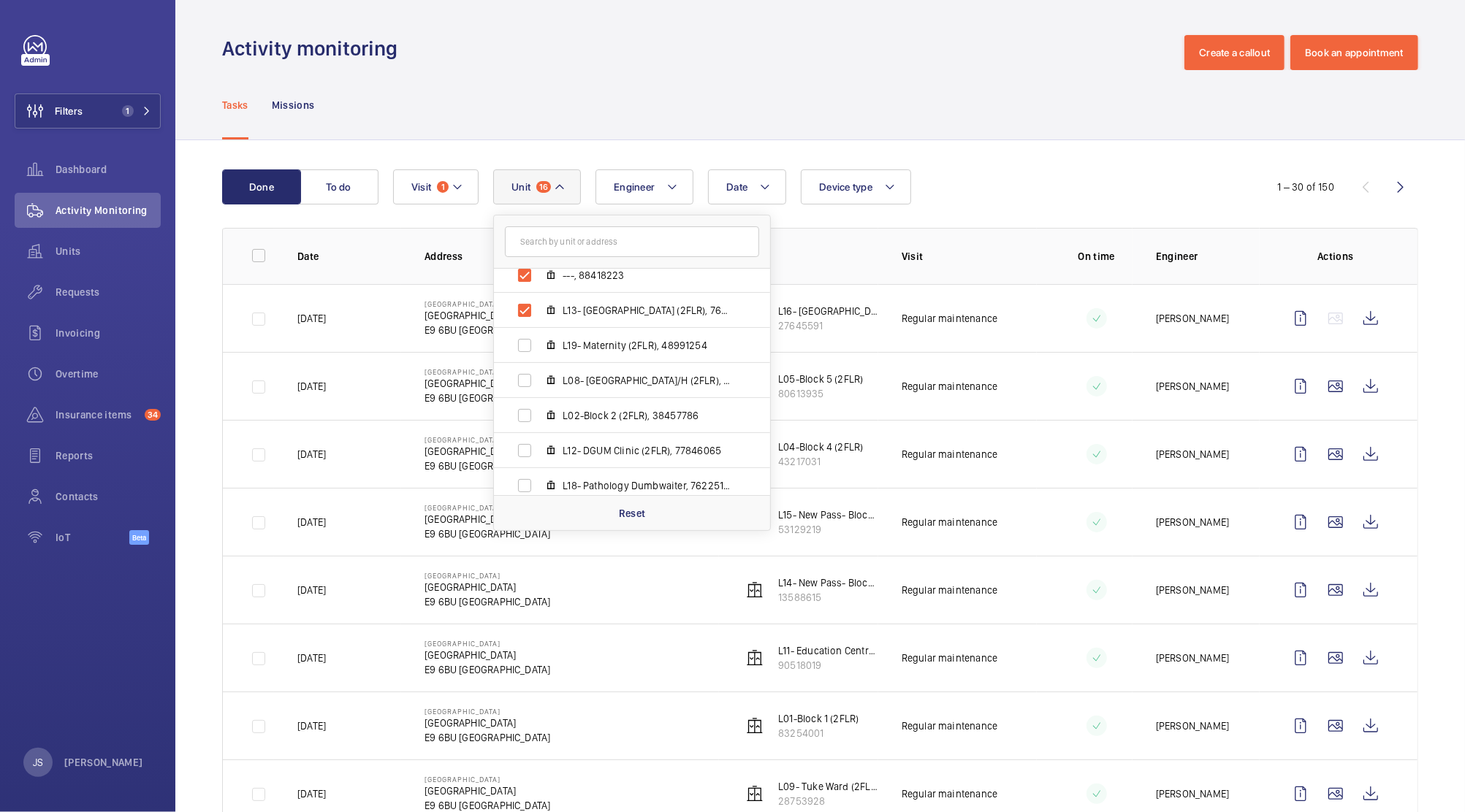
scroll to position [539, 0]
click at [563, 340] on span "L19- Maternity (2FLR), 48991254" at bounding box center [648, 343] width 170 height 14
click at [539, 340] on input "L19- Maternity (2FLR), 48991254" at bounding box center [524, 343] width 29 height 29
checkbox input "true"
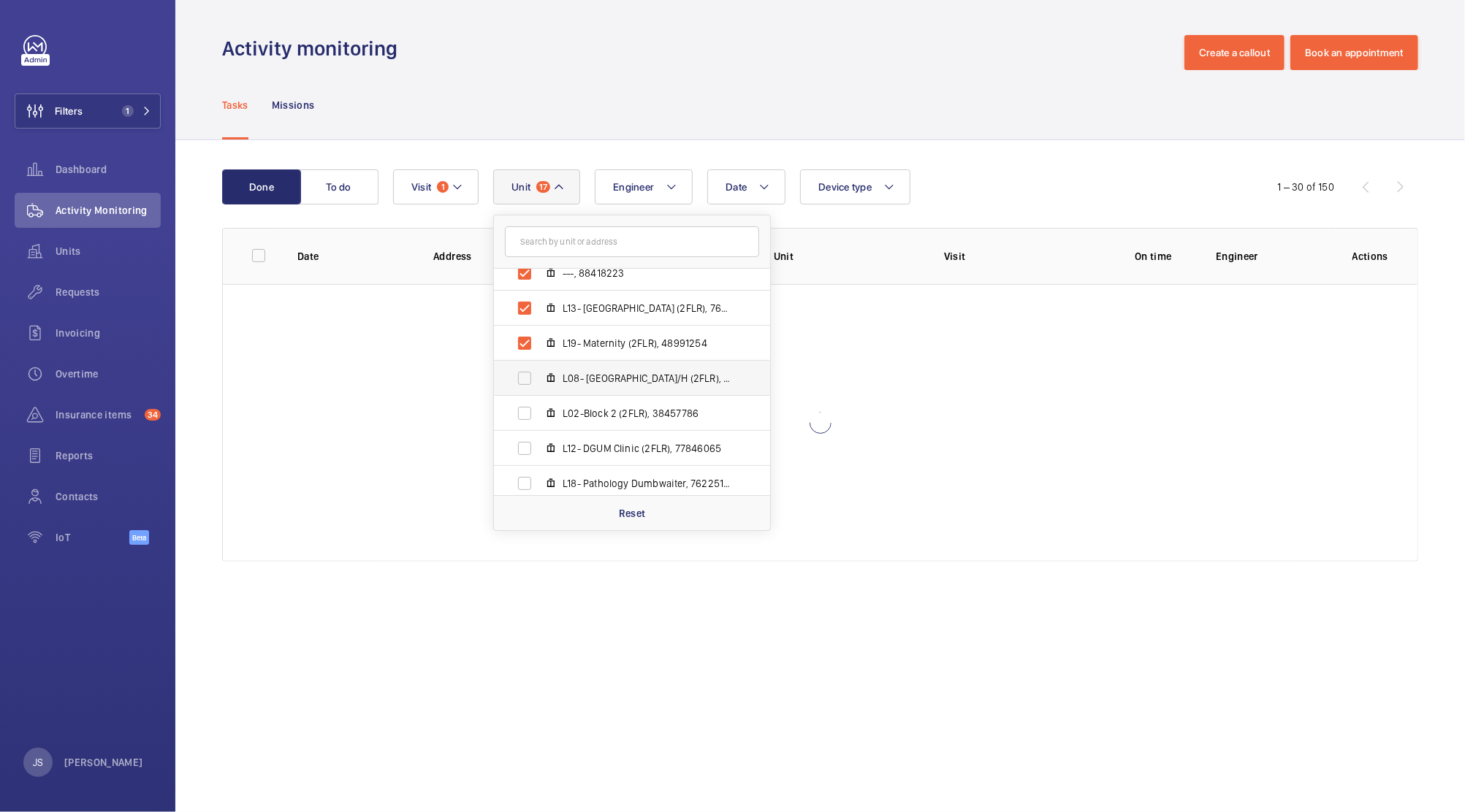
click at [563, 379] on span "L08- [GEOGRAPHIC_DATA]/H (2FLR), 52570761" at bounding box center [648, 378] width 170 height 14
click at [539, 379] on input "L08- [GEOGRAPHIC_DATA]/H (2FLR), 52570761" at bounding box center [524, 378] width 29 height 29
checkbox input "true"
click at [568, 414] on span "L02-Block 2 (2FLR), 38457786" at bounding box center [648, 413] width 170 height 14
click at [539, 414] on input "L02-Block 2 (2FLR), 38457786" at bounding box center [524, 413] width 29 height 29
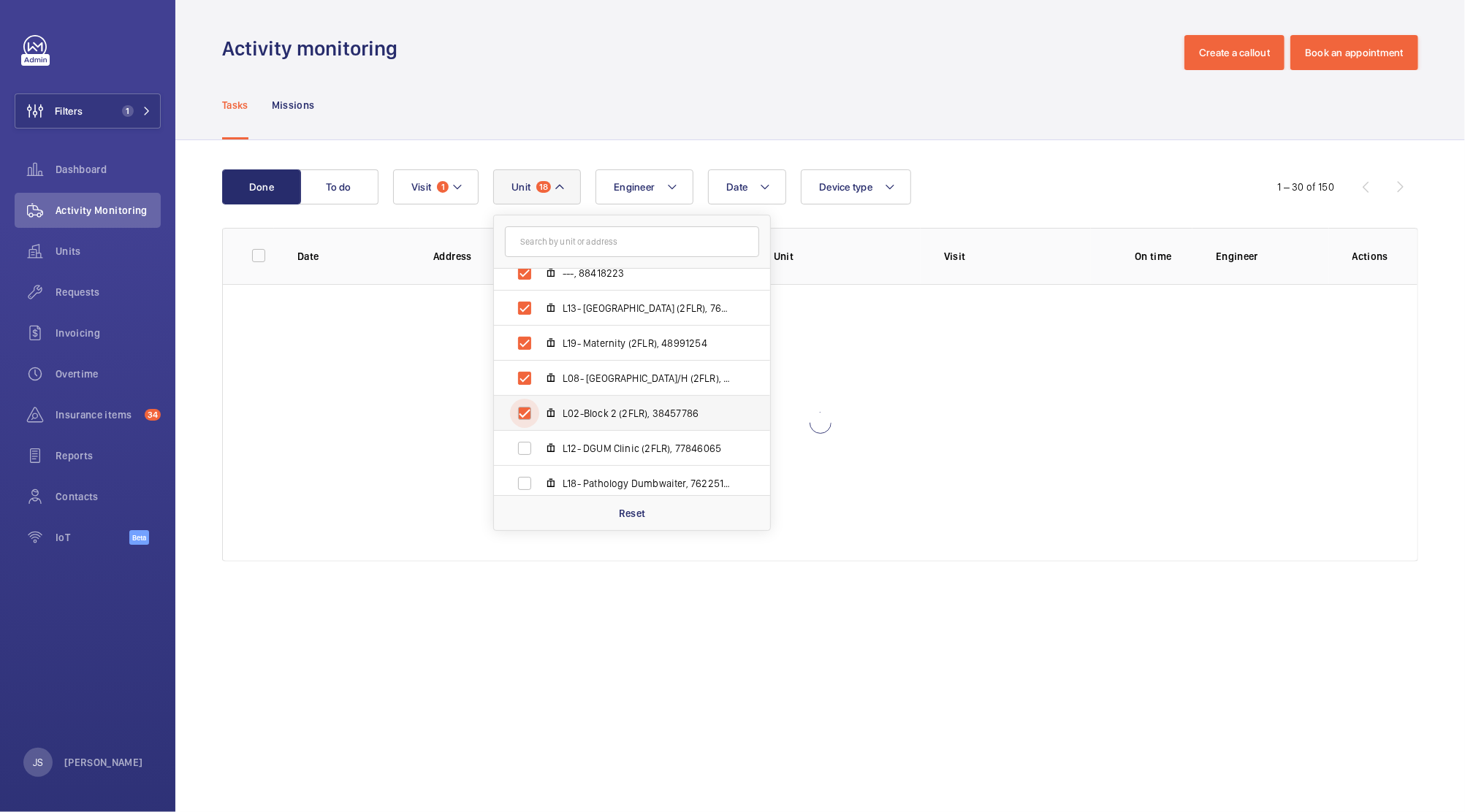
checkbox input "true"
click at [565, 445] on span "L12- DGUM Clinic (2FLR), 77846065" at bounding box center [648, 448] width 170 height 14
click at [539, 445] on input "L12- DGUM Clinic (2FLR), 77846065" at bounding box center [524, 448] width 29 height 29
checkbox input "true"
click at [594, 489] on span "L18- Pathology Dumbwaiter, 76225185" at bounding box center [648, 483] width 170 height 14
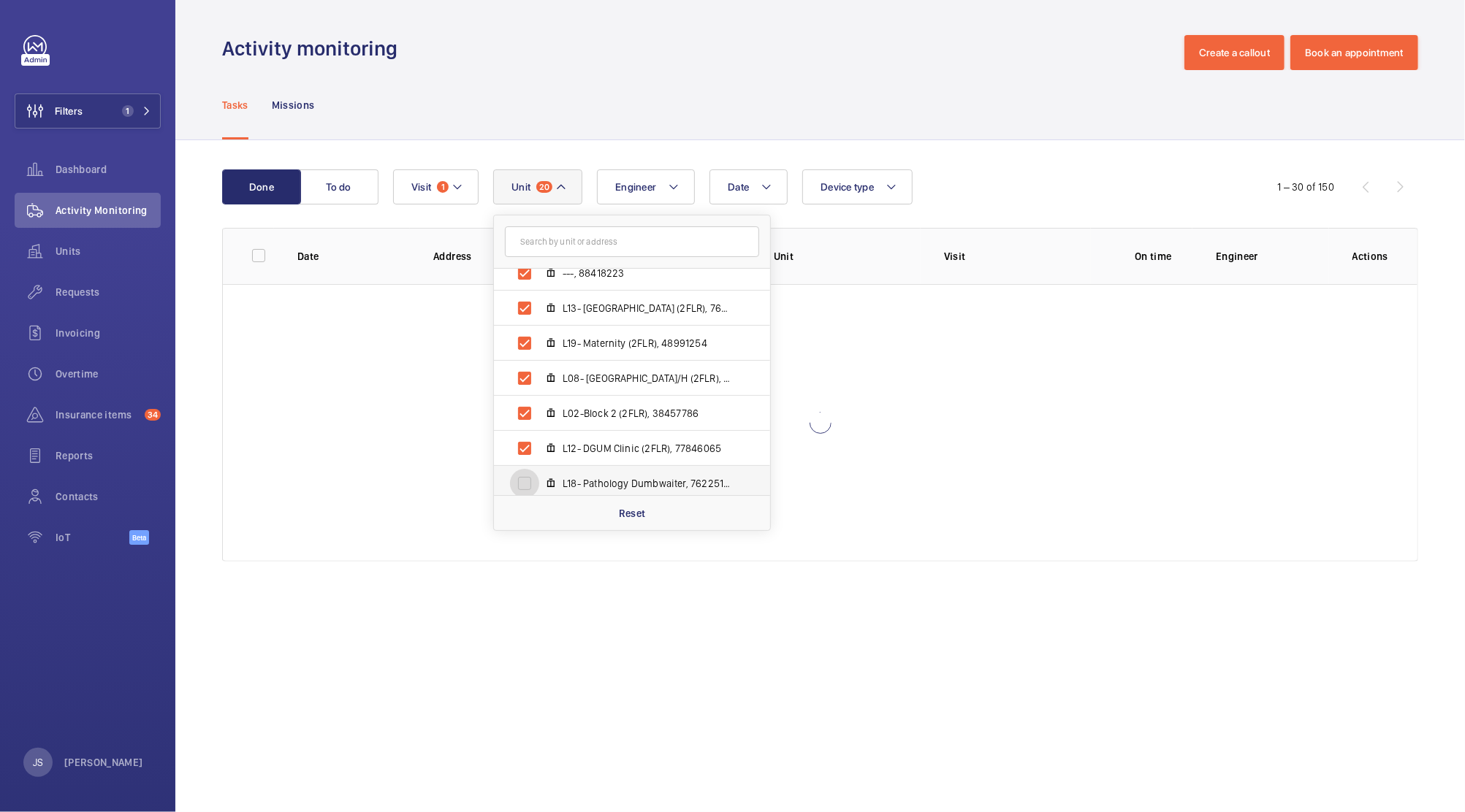
click at [539, 489] on input "L18- Pathology Dumbwaiter, 76225185" at bounding box center [524, 483] width 29 height 29
checkbox input "true"
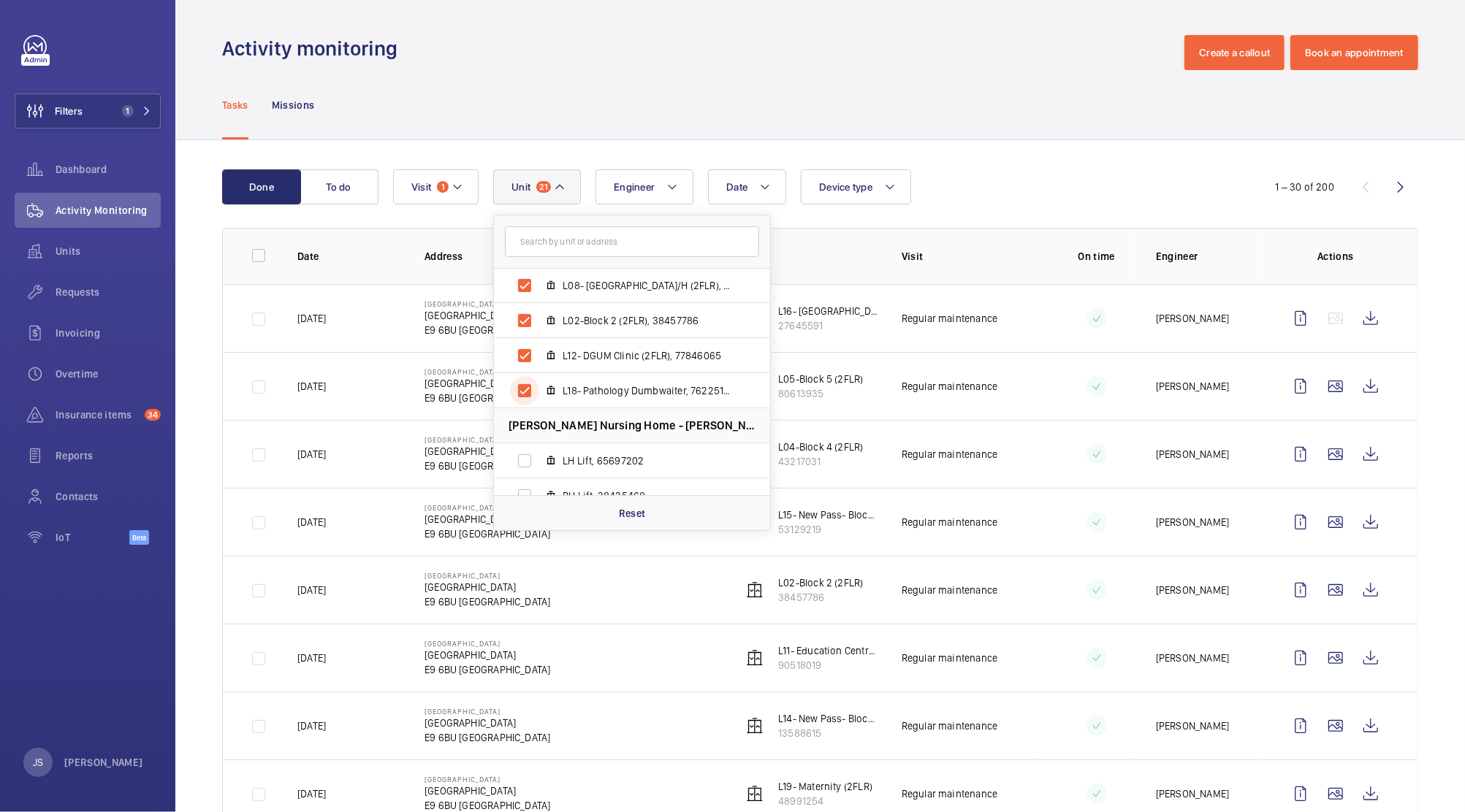
scroll to position [650, 0]
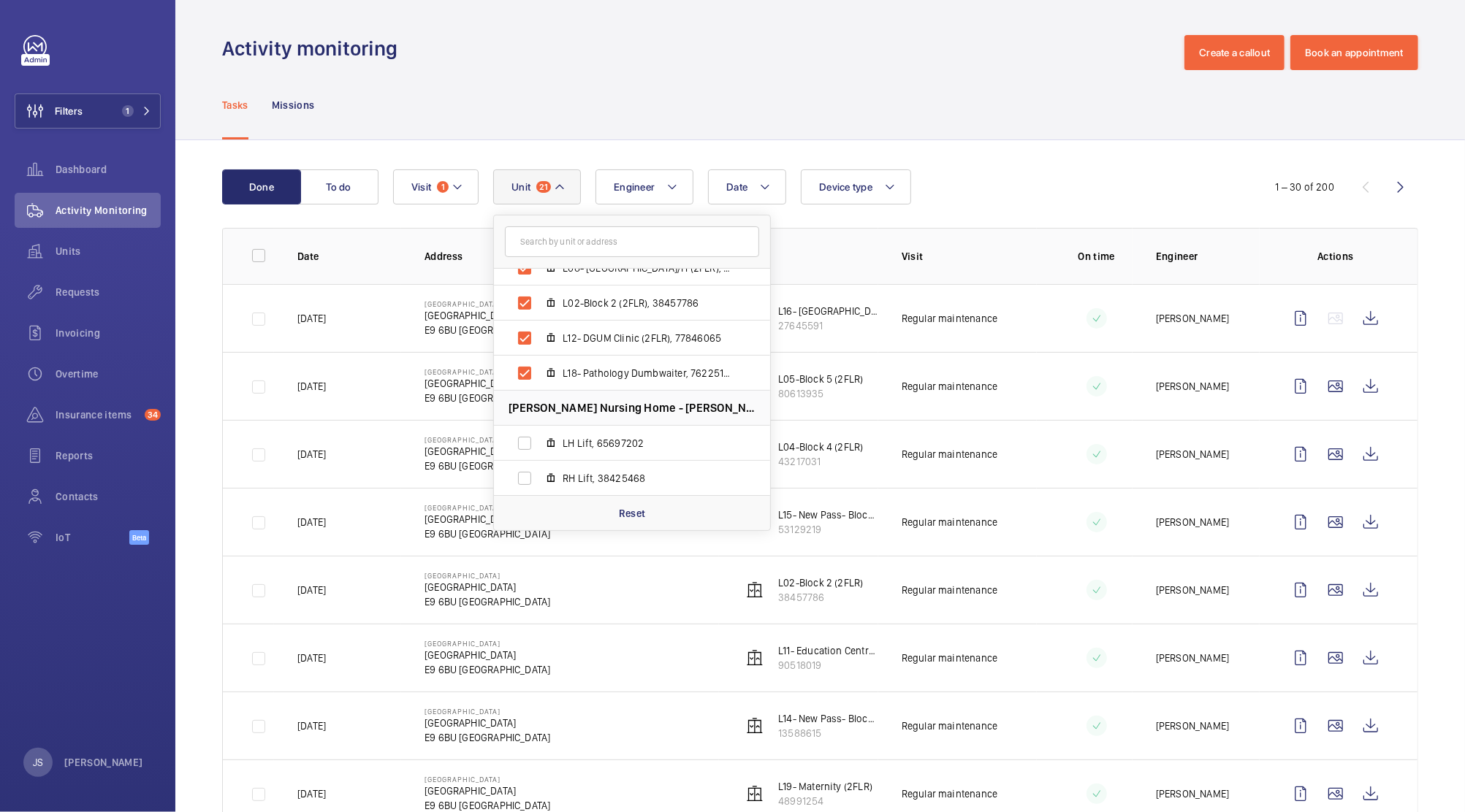
click at [790, 85] on div "Tasks Missions" at bounding box center [820, 104] width 1196 height 69
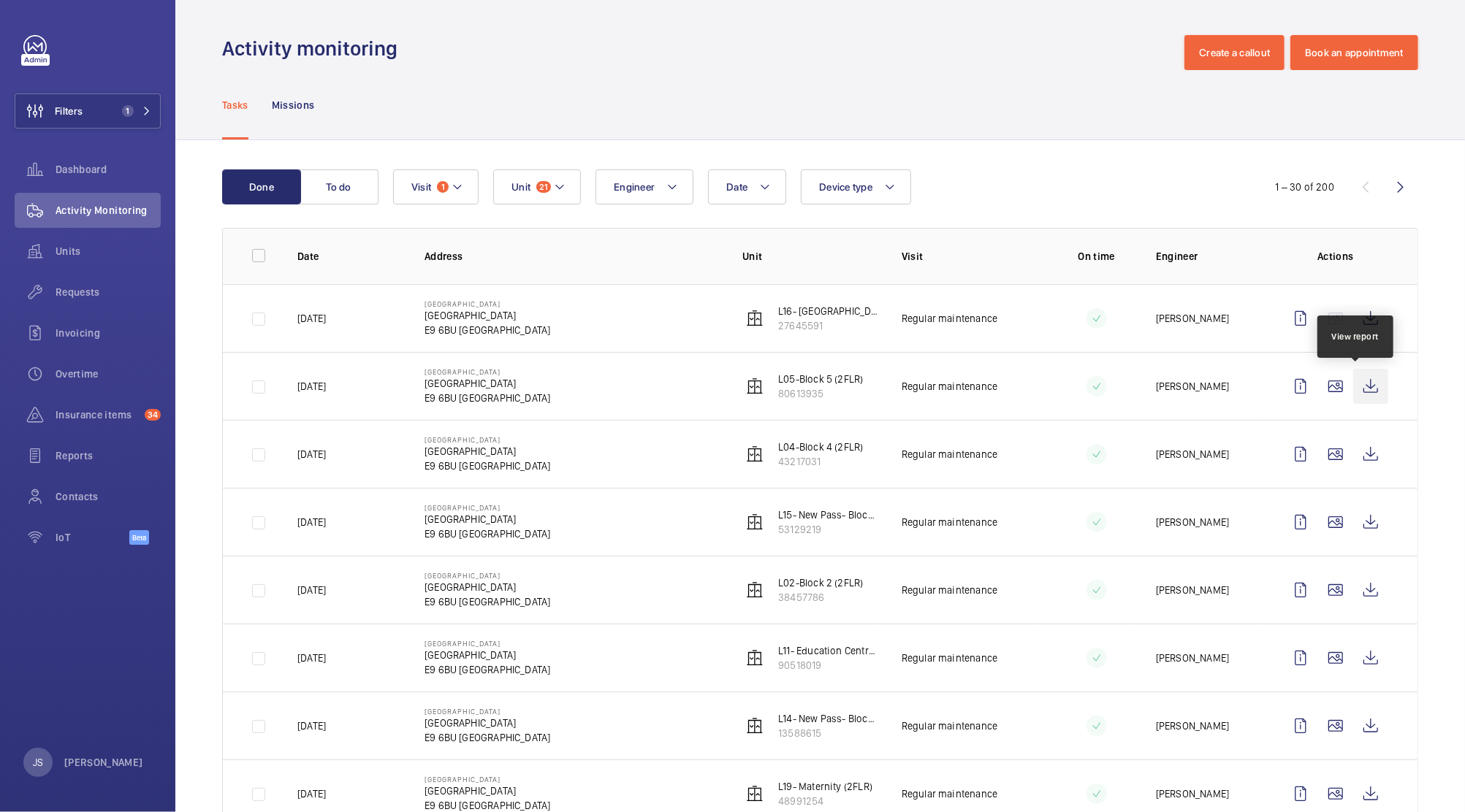
click at [1353, 391] on wm-front-icon-button at bounding box center [1370, 386] width 35 height 35
click at [1355, 455] on wm-front-icon-button at bounding box center [1370, 454] width 35 height 35
click at [1356, 526] on wm-front-icon-button at bounding box center [1370, 522] width 35 height 35
click at [1358, 591] on wm-front-icon-button at bounding box center [1370, 590] width 35 height 35
click at [1353, 664] on wm-front-icon-button at bounding box center [1370, 658] width 35 height 35
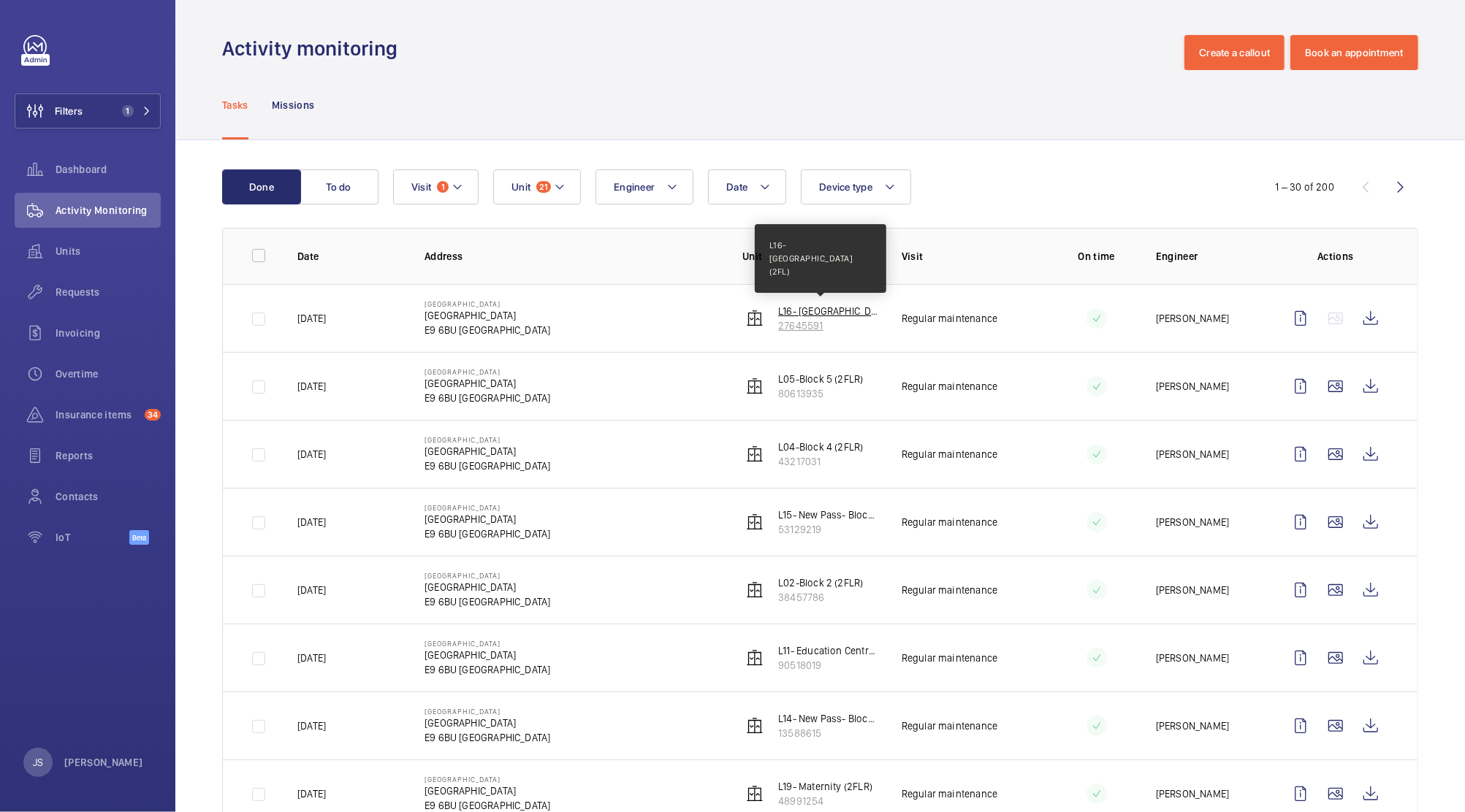
click at [792, 305] on p "L16- [GEOGRAPHIC_DATA] (2FL)" at bounding box center [828, 311] width 100 height 14
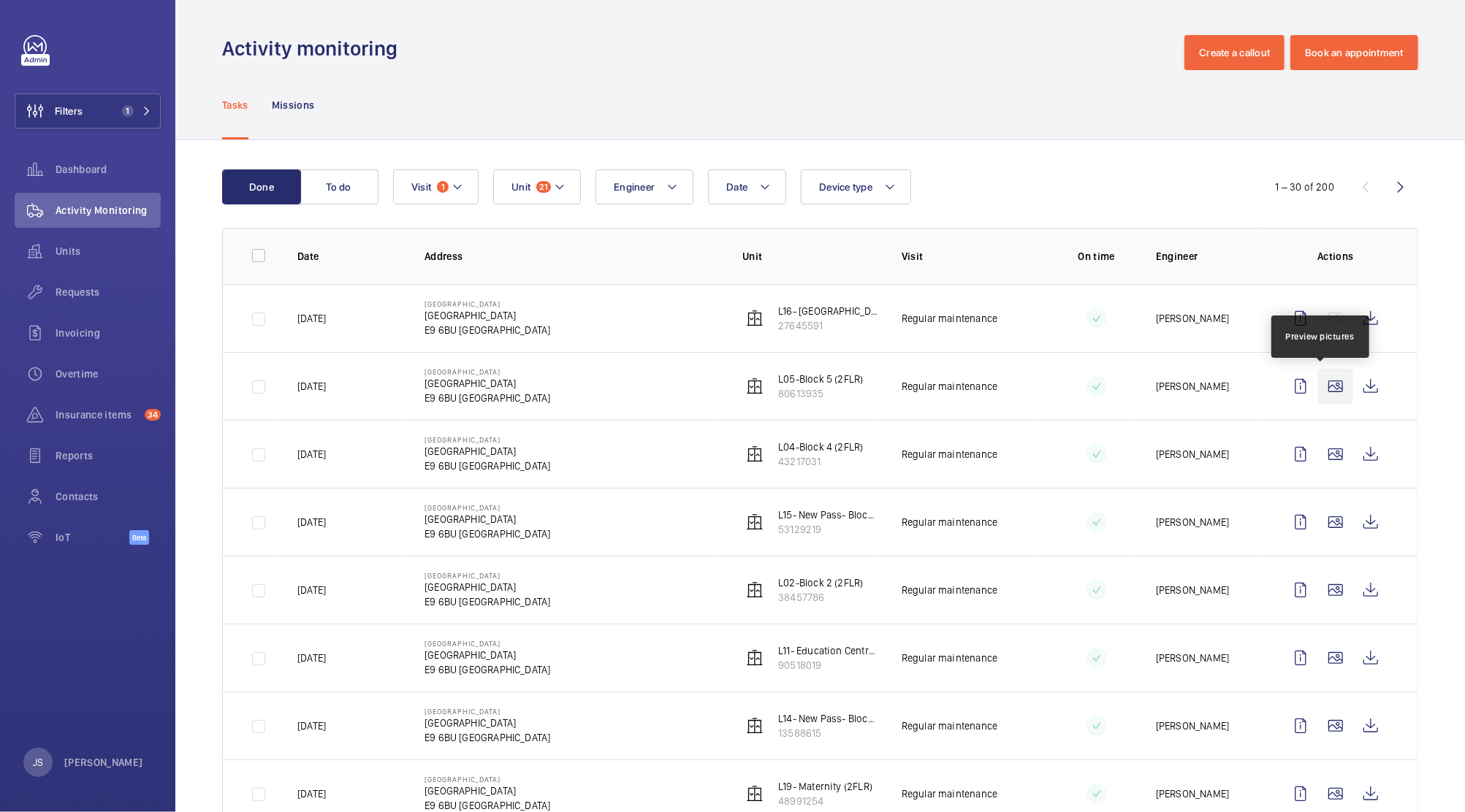
click at [1323, 384] on wm-front-icon-button at bounding box center [1335, 386] width 35 height 35
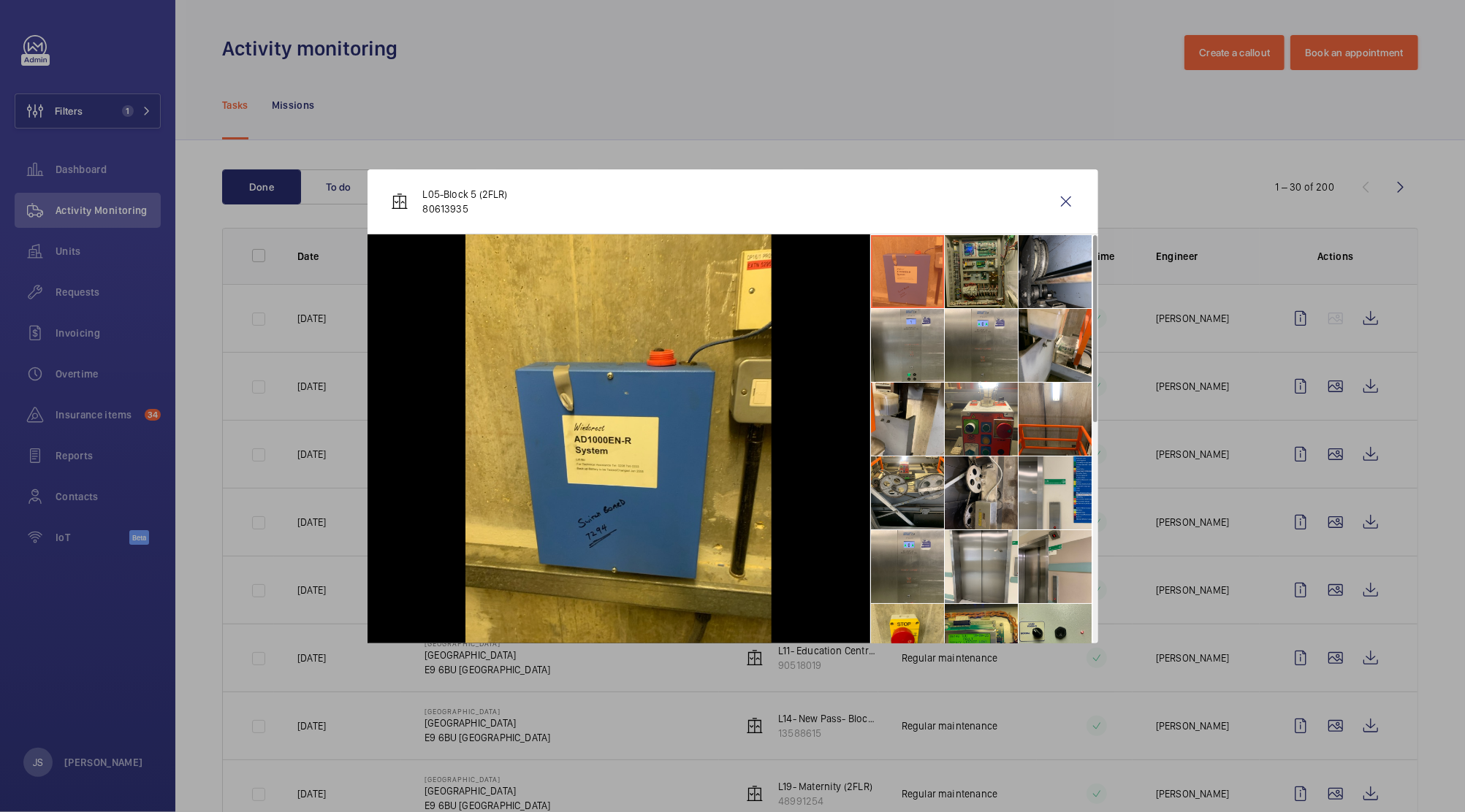
click at [992, 257] on li at bounding box center [980, 271] width 73 height 73
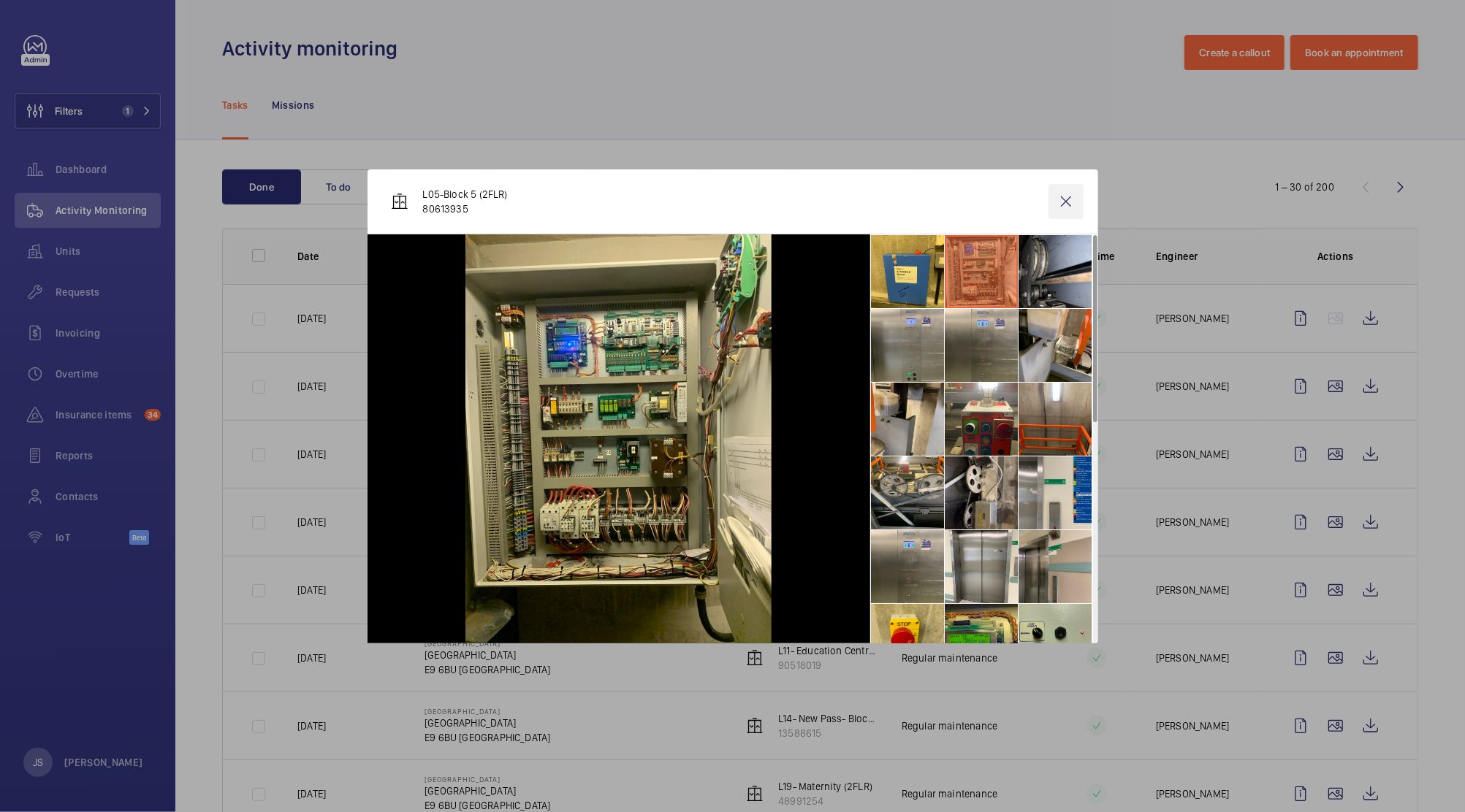
click at [1062, 207] on wm-front-icon-button at bounding box center [1065, 201] width 35 height 35
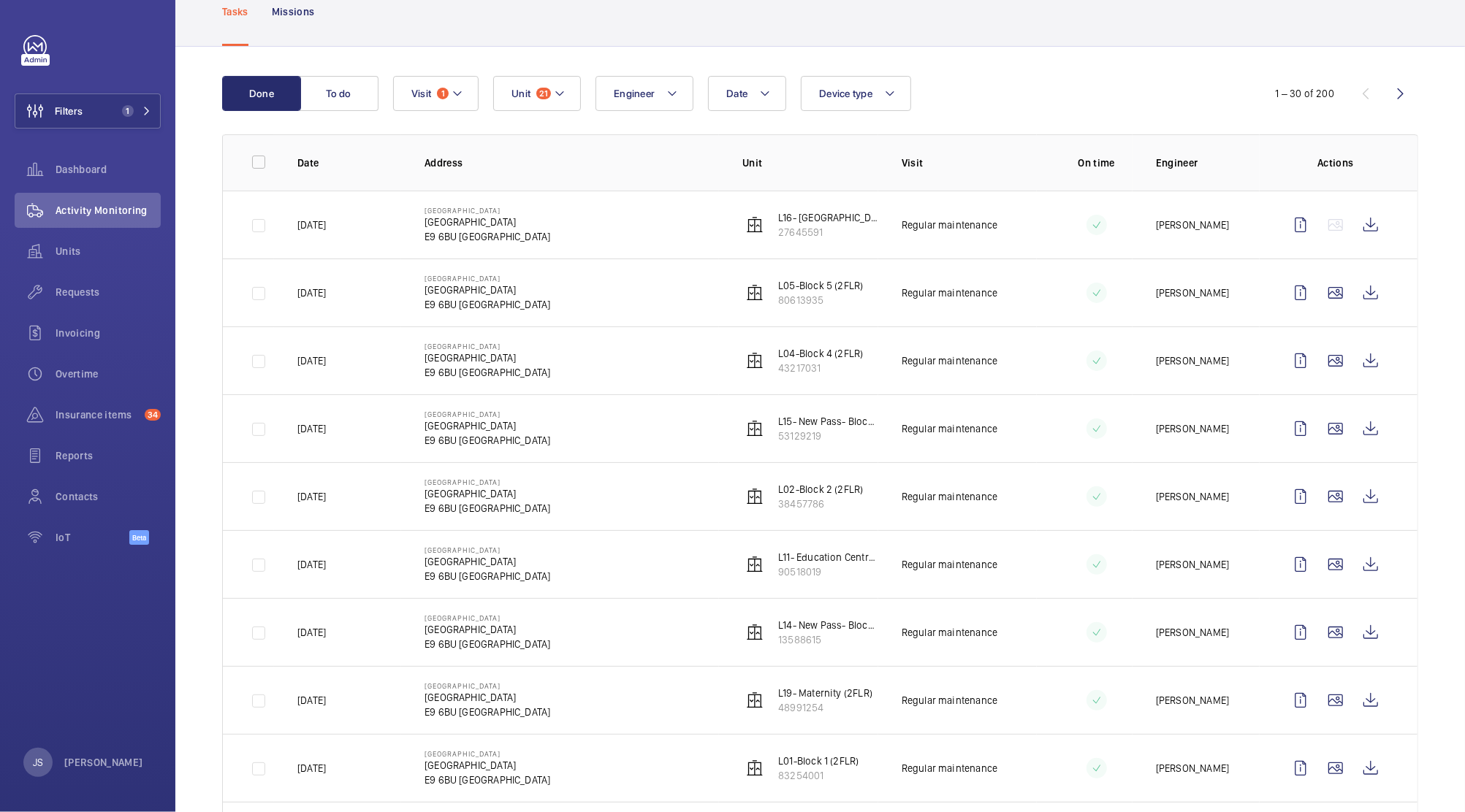
scroll to position [101, 0]
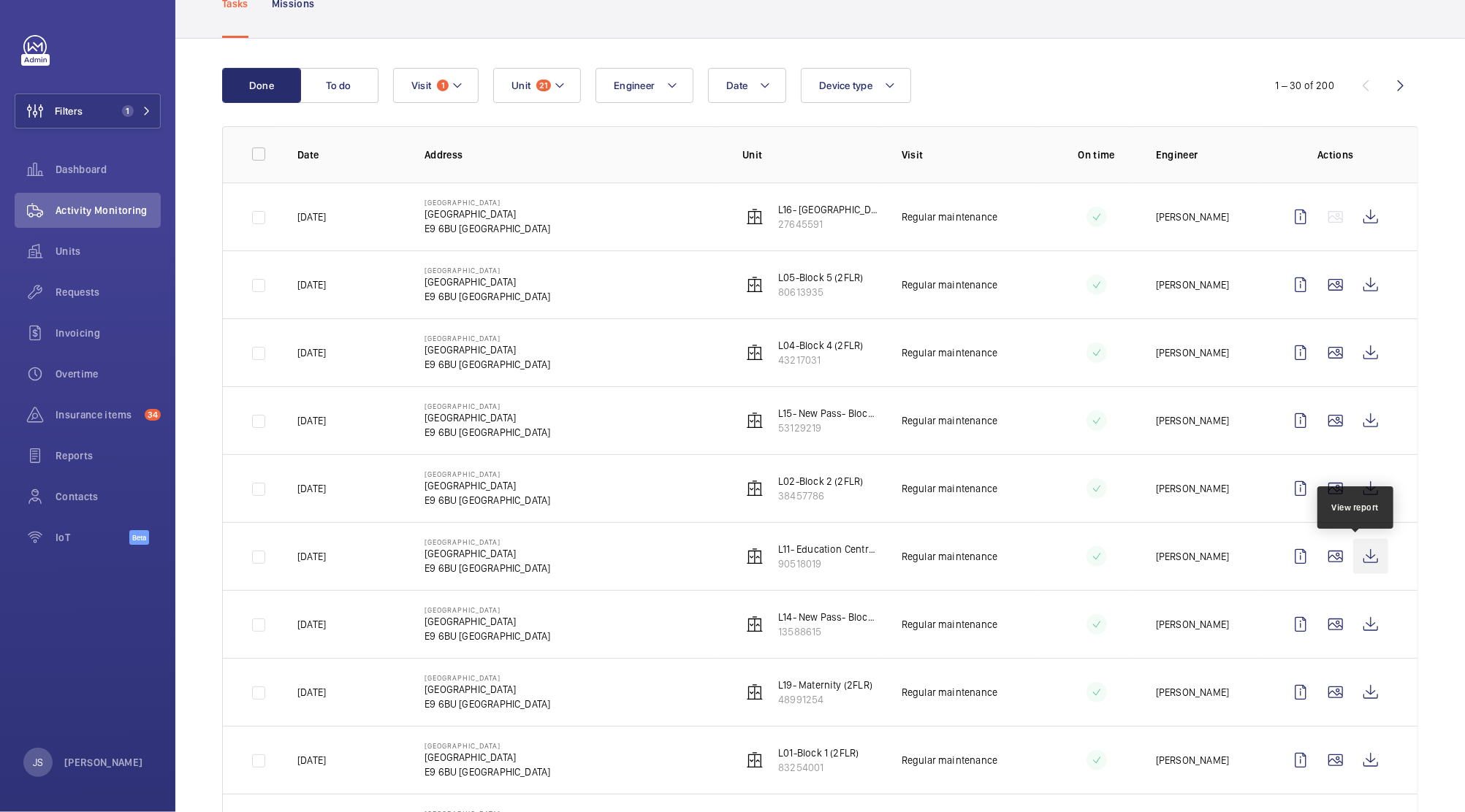
click at [1353, 562] on wm-front-icon-button at bounding box center [1370, 557] width 35 height 35
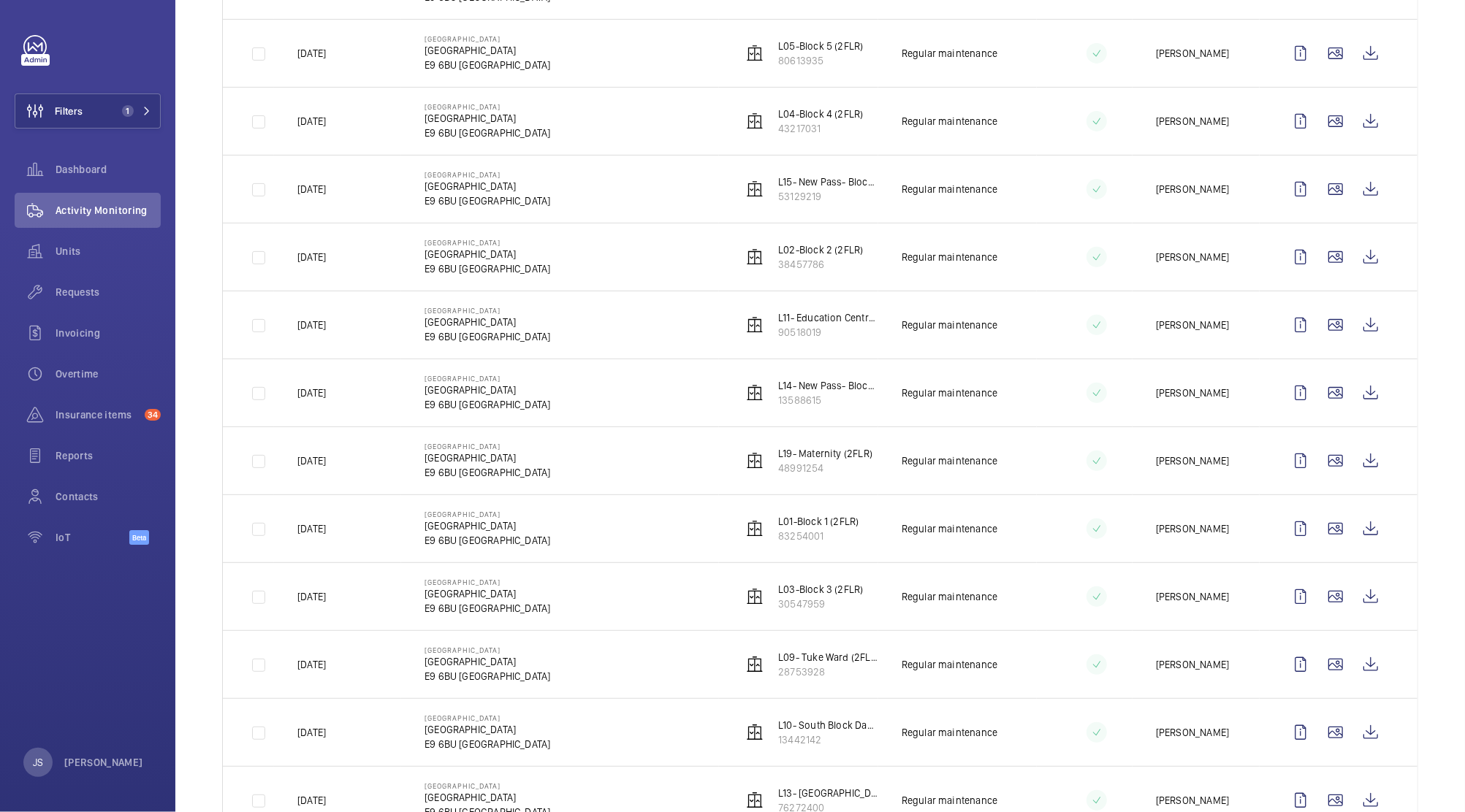
scroll to position [359, 0]
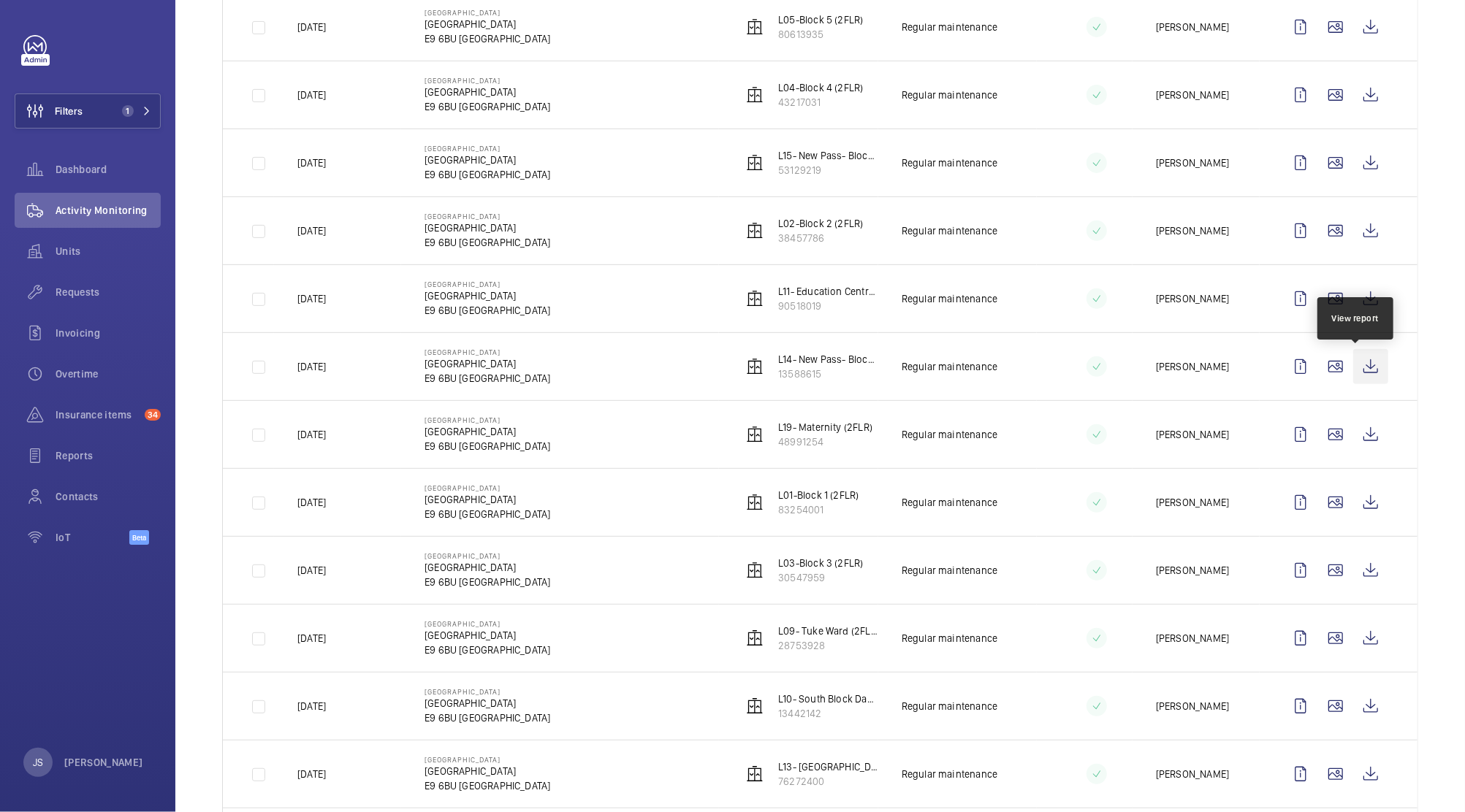
click at [1353, 367] on wm-front-icon-button at bounding box center [1370, 367] width 35 height 35
click at [1355, 437] on wm-front-icon-button at bounding box center [1370, 434] width 35 height 35
click at [1357, 503] on wm-front-icon-button at bounding box center [1370, 503] width 35 height 35
click at [807, 565] on p "L03-Block 3 (2FLR)" at bounding box center [820, 563] width 85 height 14
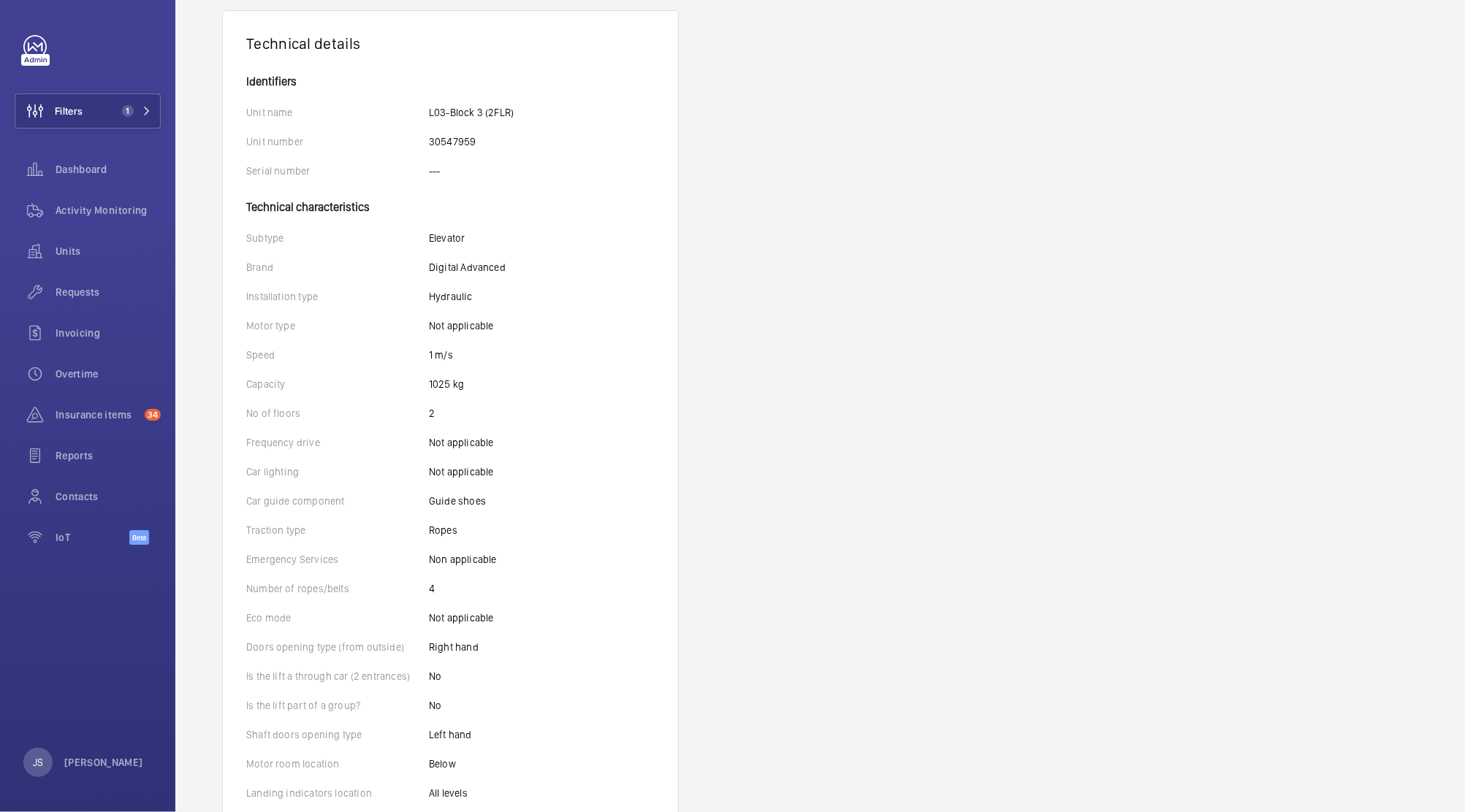
scroll to position [263, 0]
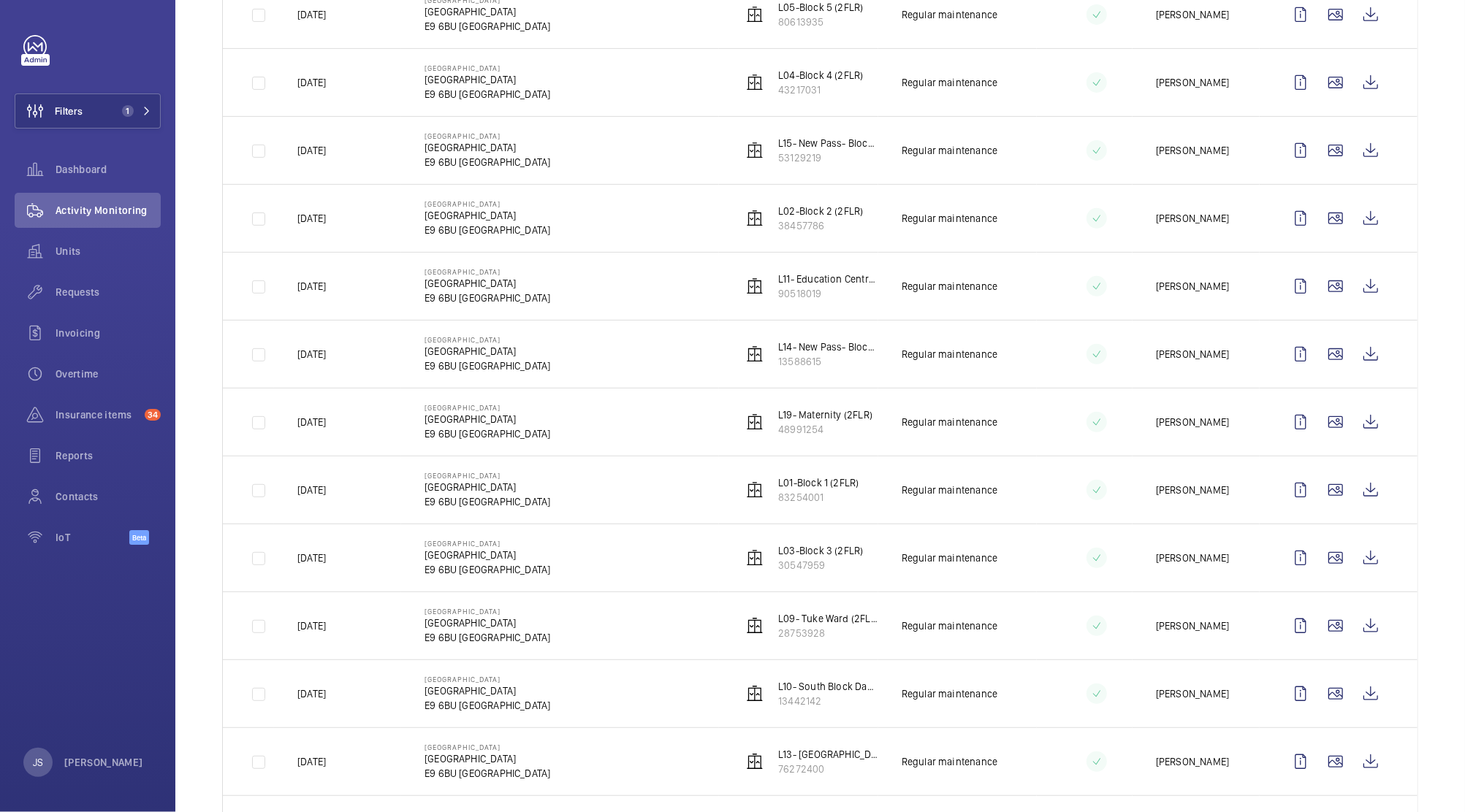
scroll to position [380, 0]
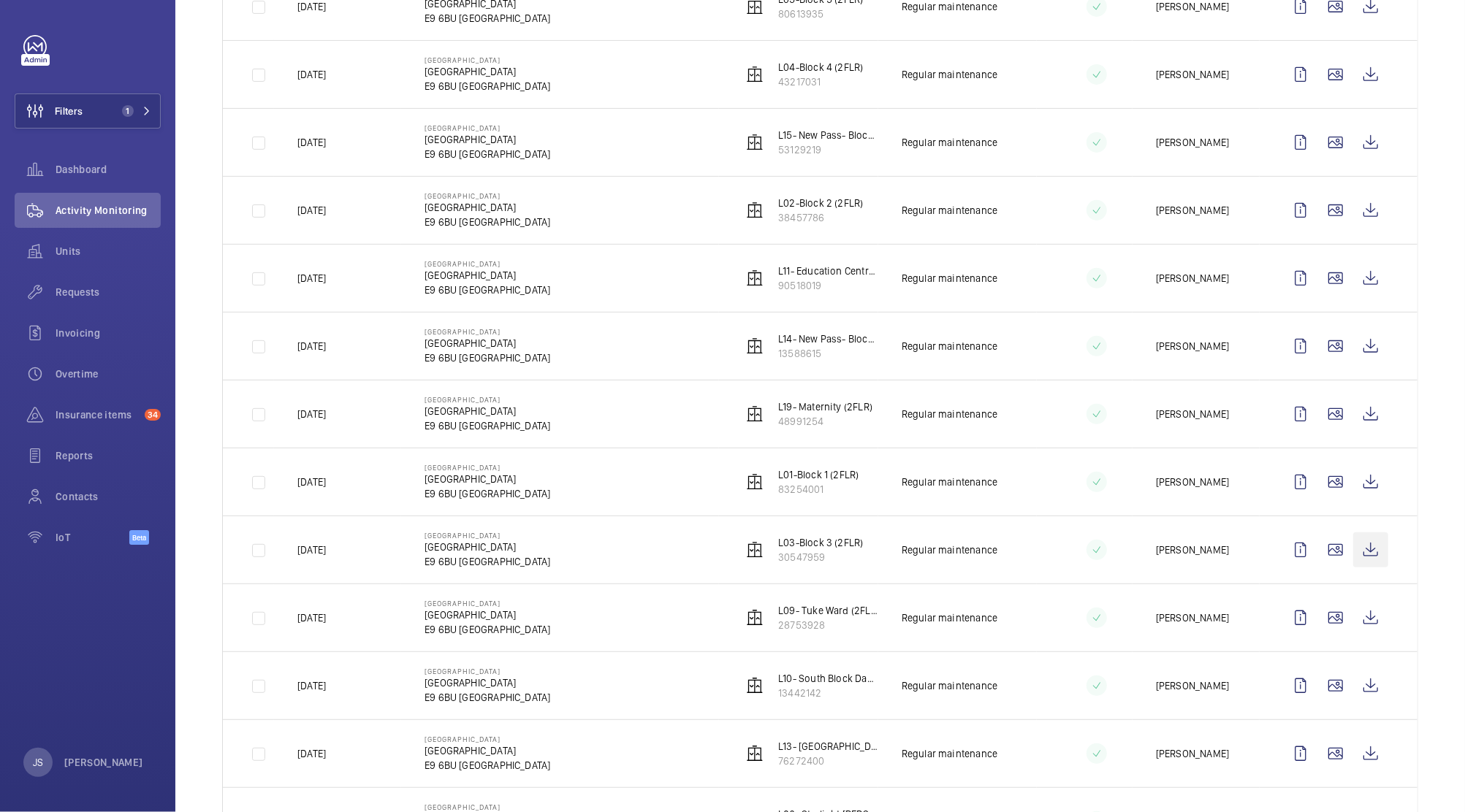
click at [1355, 560] on wm-front-icon-button at bounding box center [1370, 550] width 35 height 35
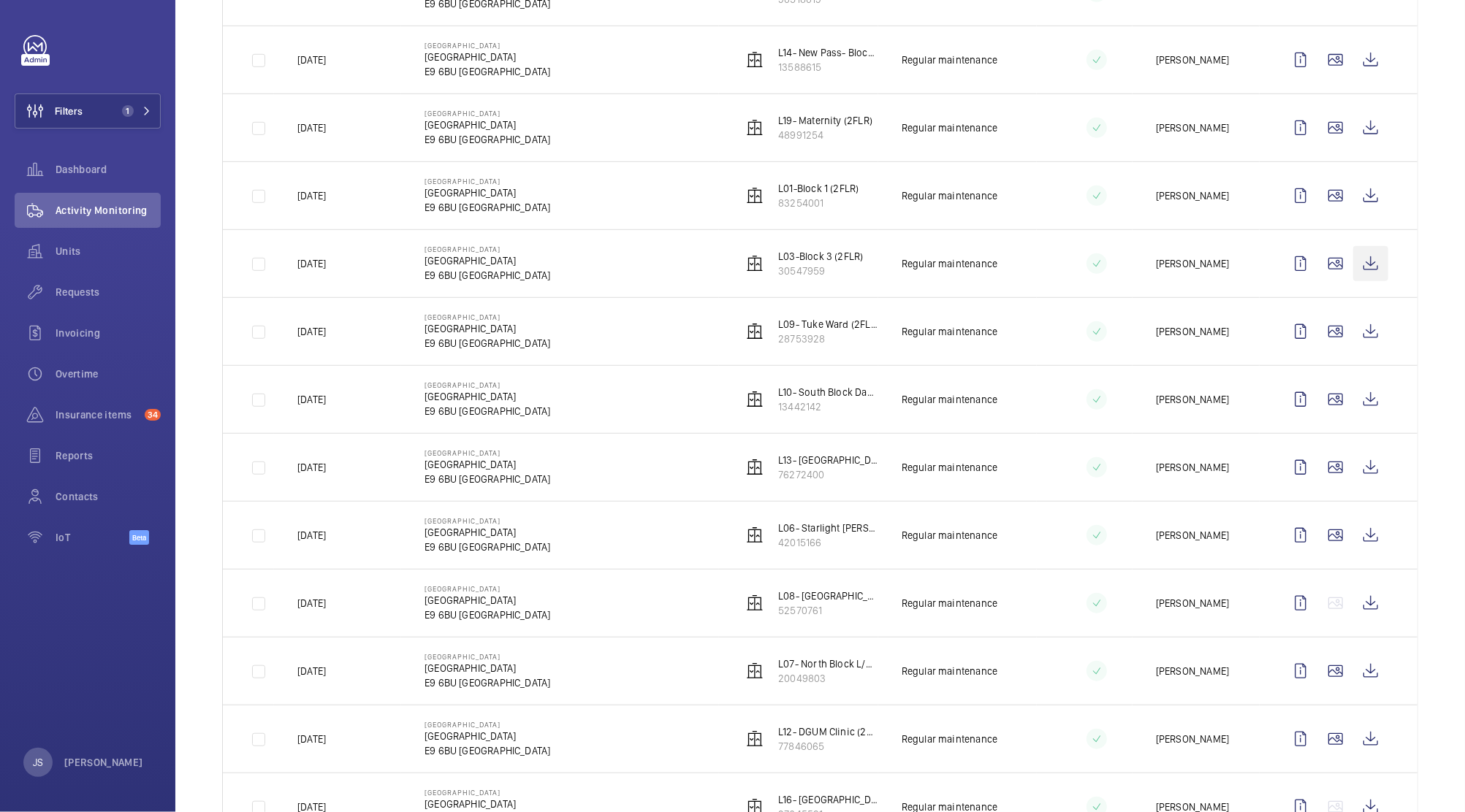
scroll to position [676, 0]
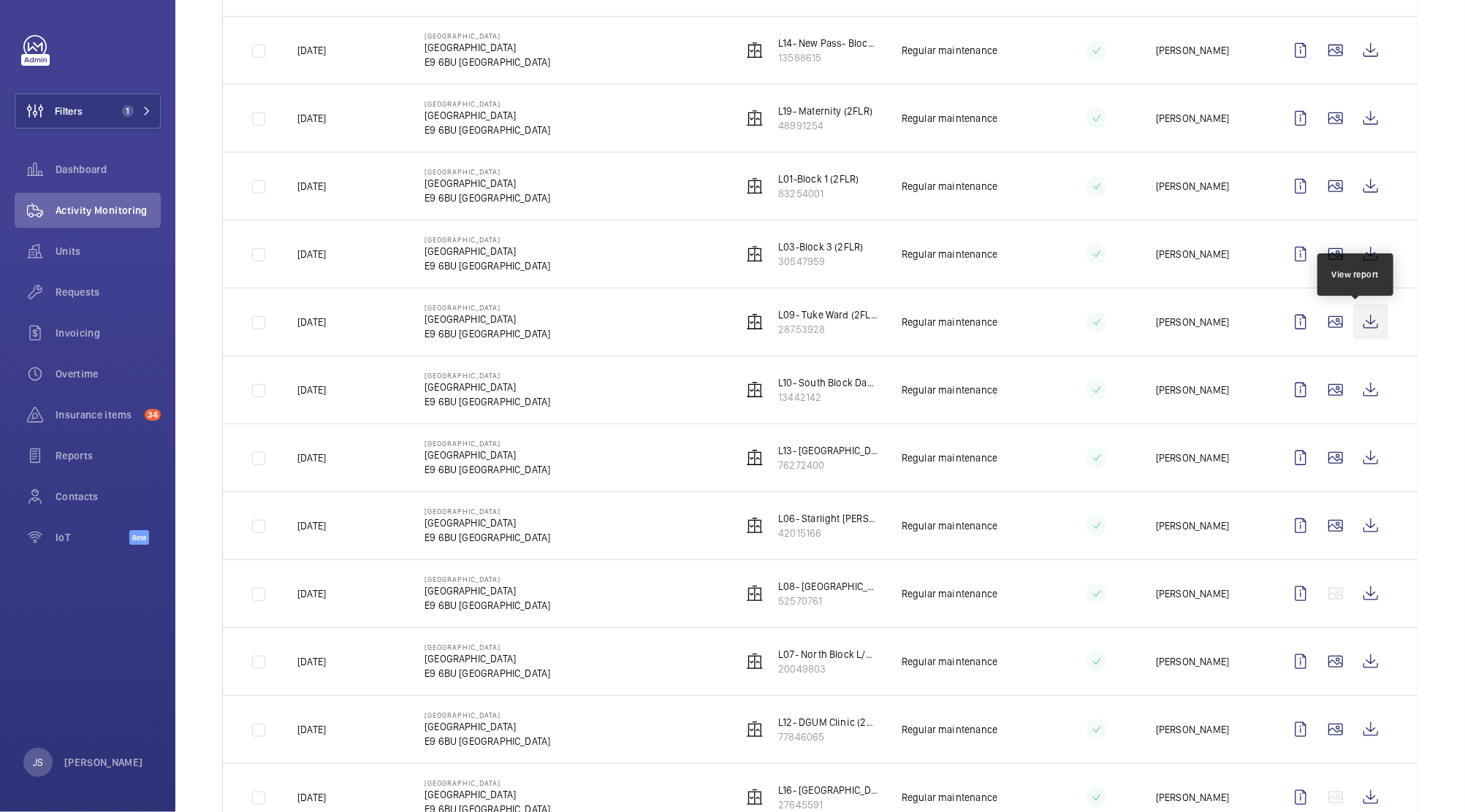
click at [1356, 328] on wm-front-icon-button at bounding box center [1370, 322] width 35 height 35
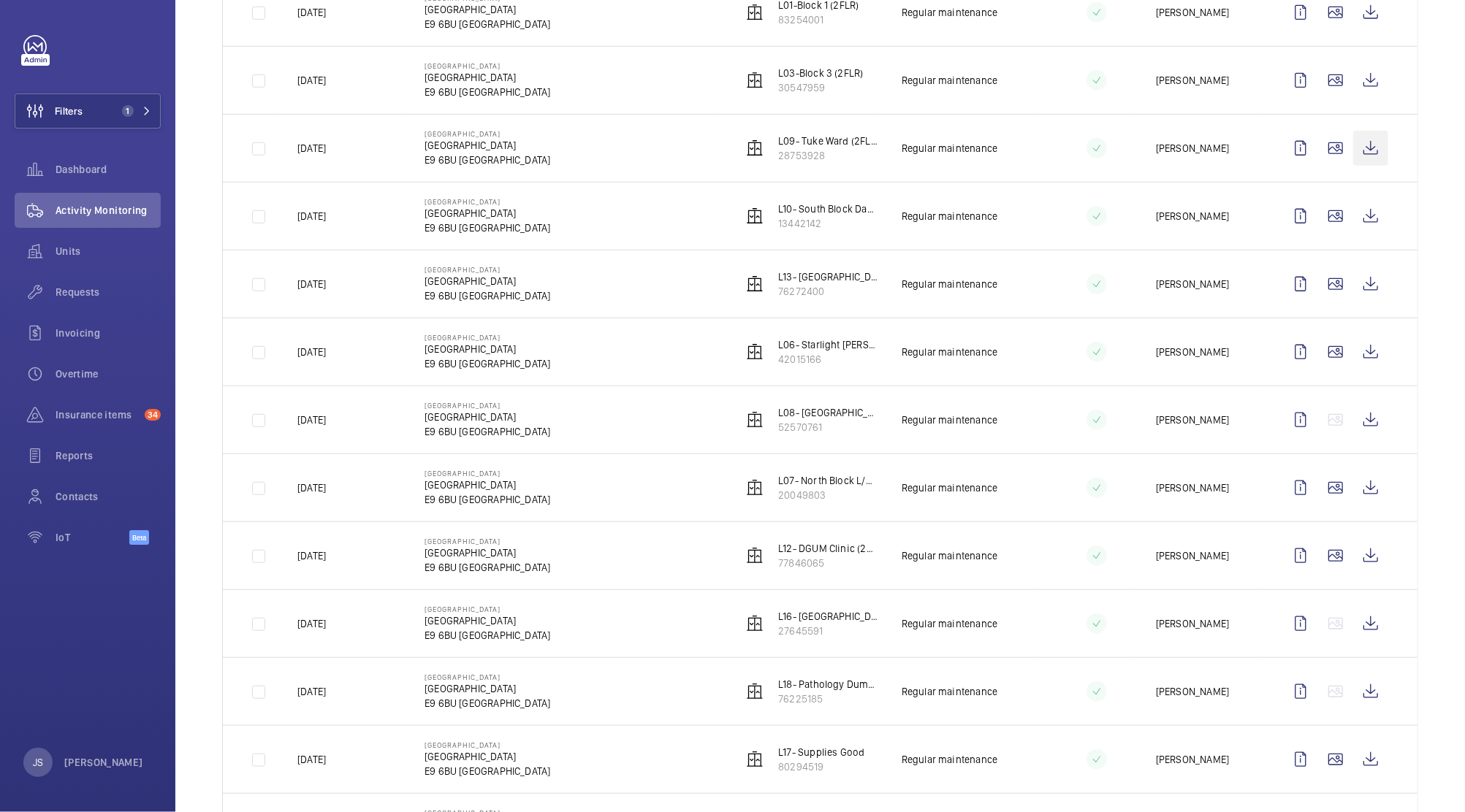
scroll to position [852, 0]
click at [1355, 216] on wm-front-icon-button at bounding box center [1370, 214] width 35 height 35
click at [1361, 289] on wm-front-icon-button at bounding box center [1370, 282] width 35 height 35
click at [1359, 358] on wm-front-icon-button at bounding box center [1370, 349] width 35 height 35
click at [1357, 560] on wm-front-icon-button at bounding box center [1370, 554] width 35 height 35
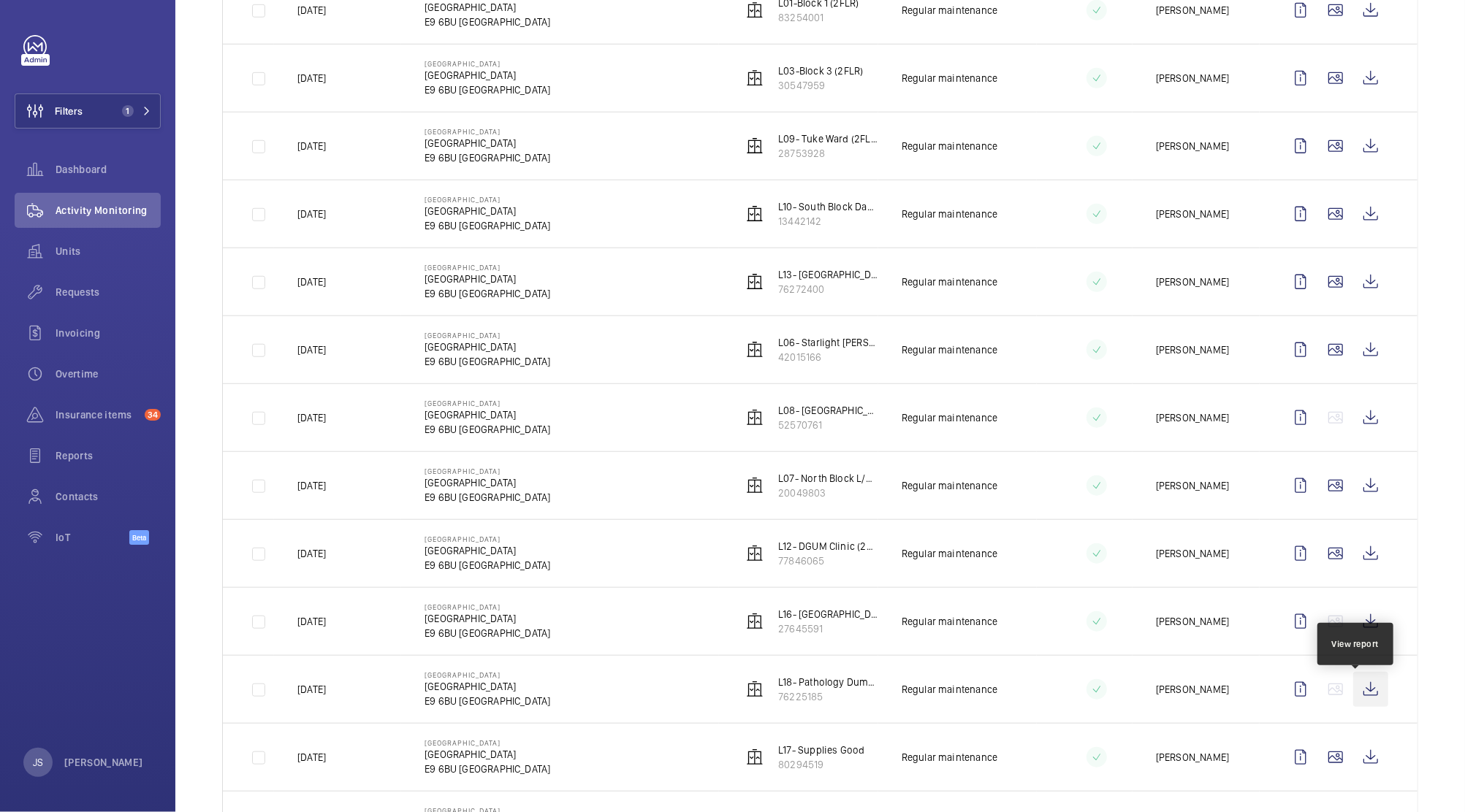
click at [1359, 698] on wm-front-icon-button at bounding box center [1370, 690] width 35 height 35
click at [1361, 765] on wm-front-icon-button at bounding box center [1370, 757] width 35 height 35
click at [1354, 358] on wm-front-icon-button at bounding box center [1370, 351] width 35 height 35
click at [1358, 149] on wm-front-icon-button at bounding box center [1370, 147] width 35 height 35
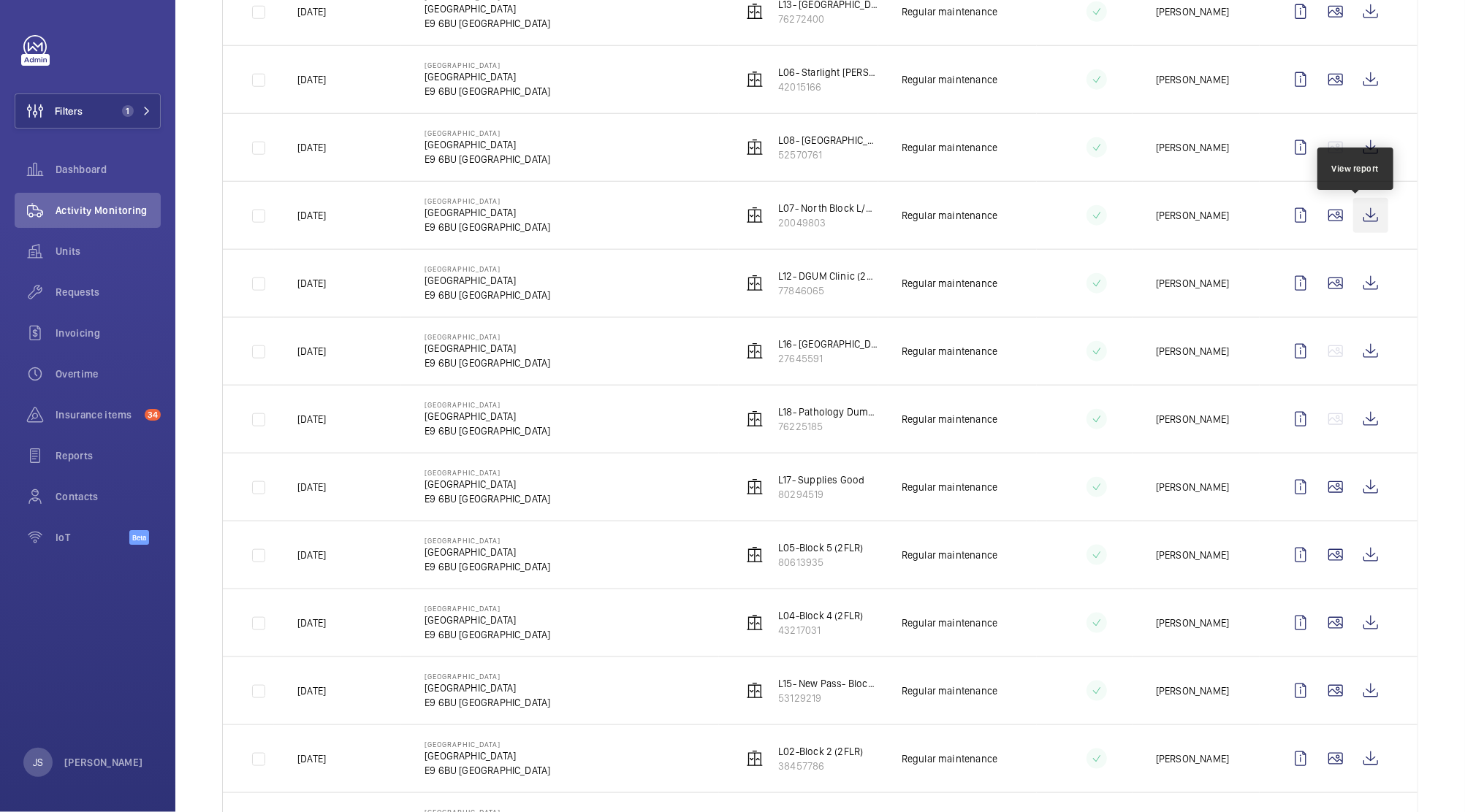
click at [1356, 213] on wm-front-icon-button at bounding box center [1370, 216] width 35 height 35
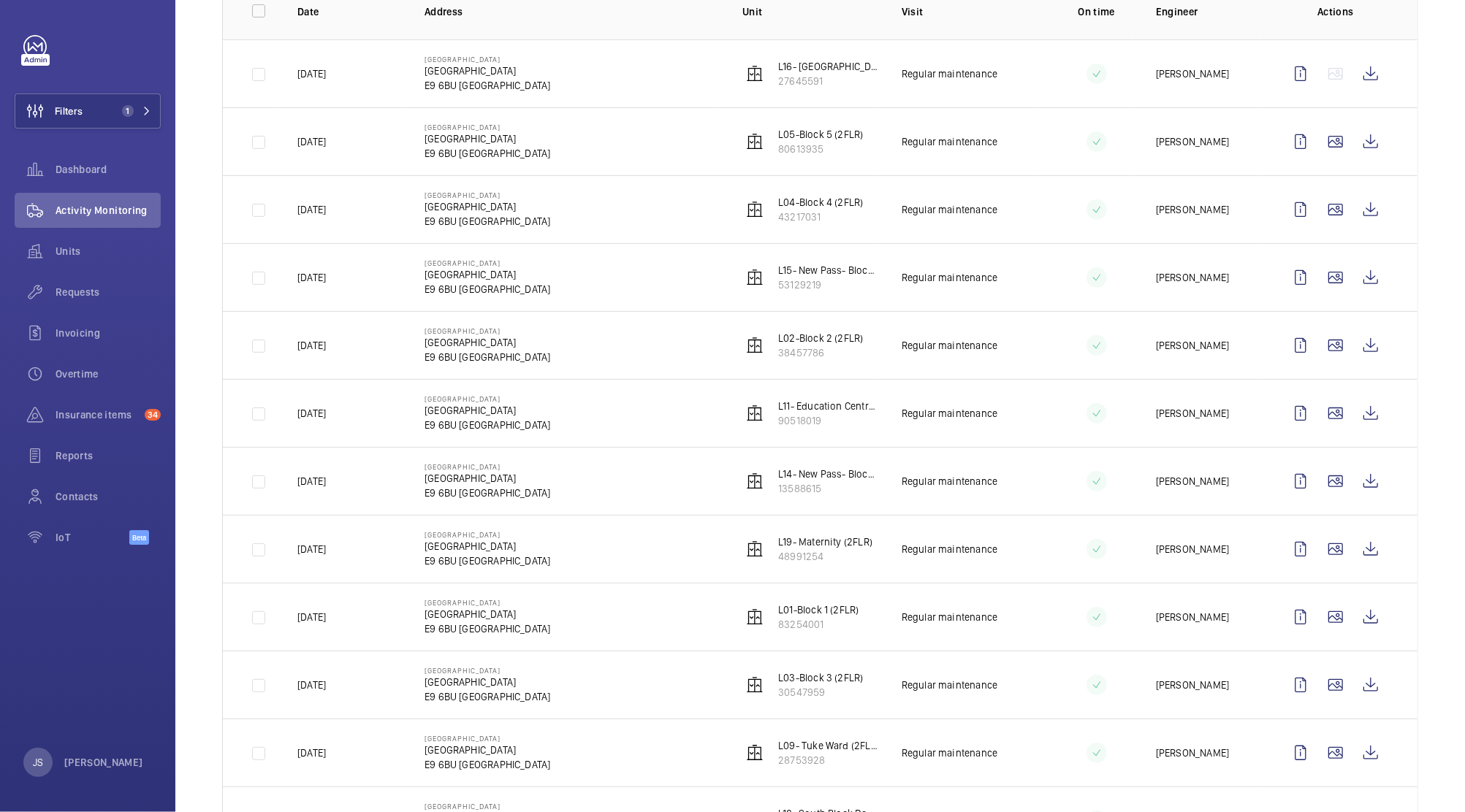
scroll to position [0, 0]
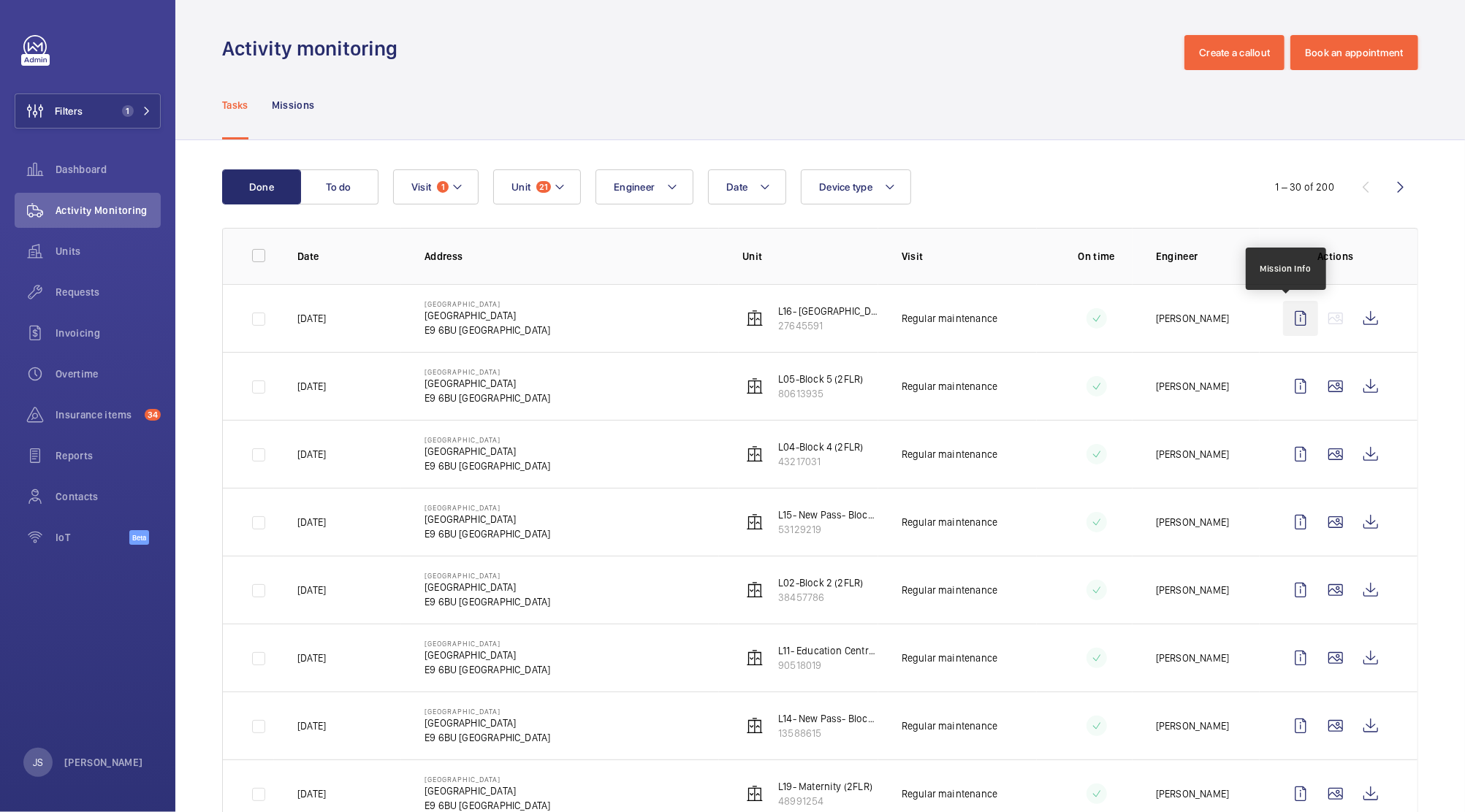
click at [1286, 319] on wm-front-icon-button at bounding box center [1300, 318] width 35 height 35
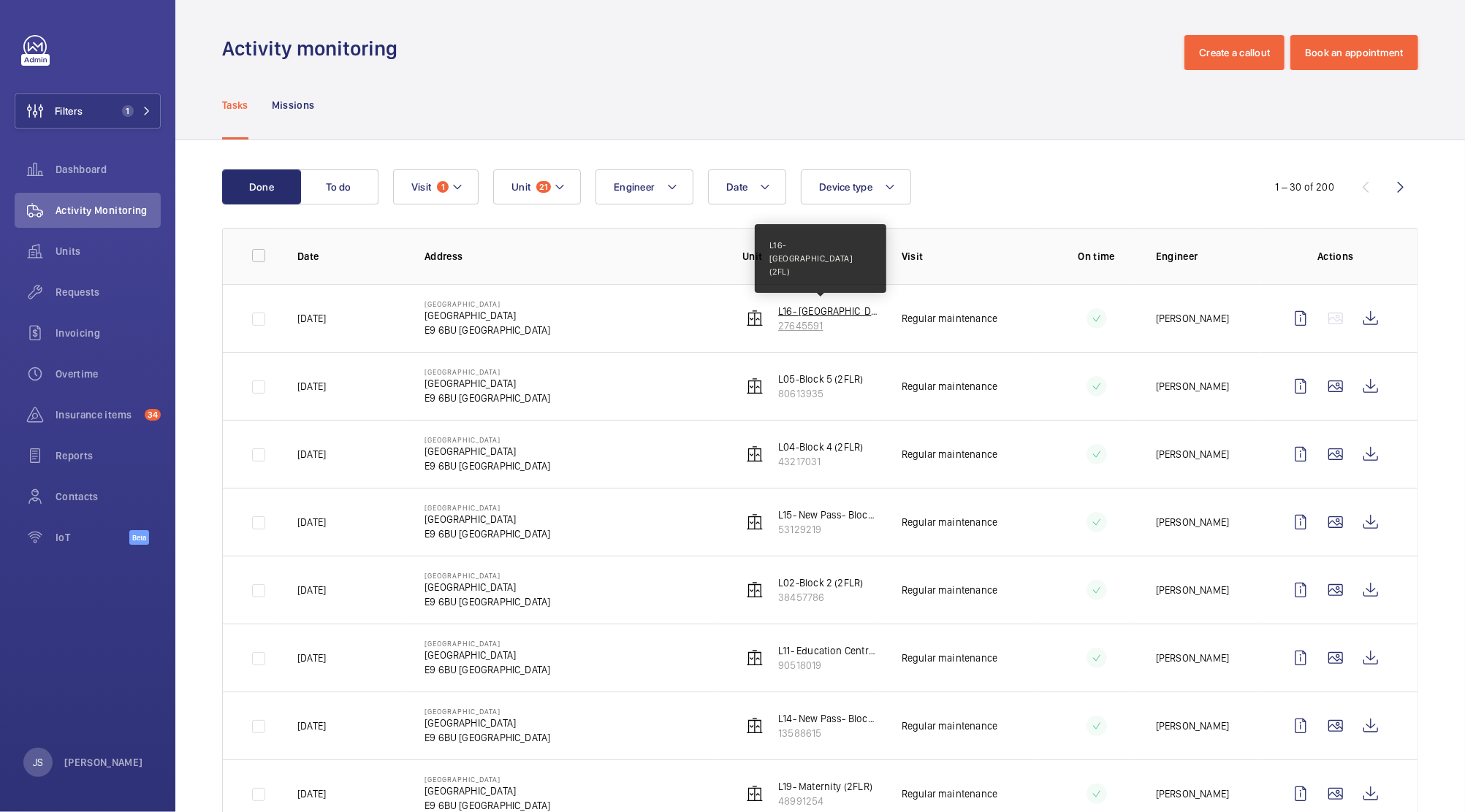
click at [801, 311] on p "L16- [GEOGRAPHIC_DATA] (2FL)" at bounding box center [828, 311] width 100 height 14
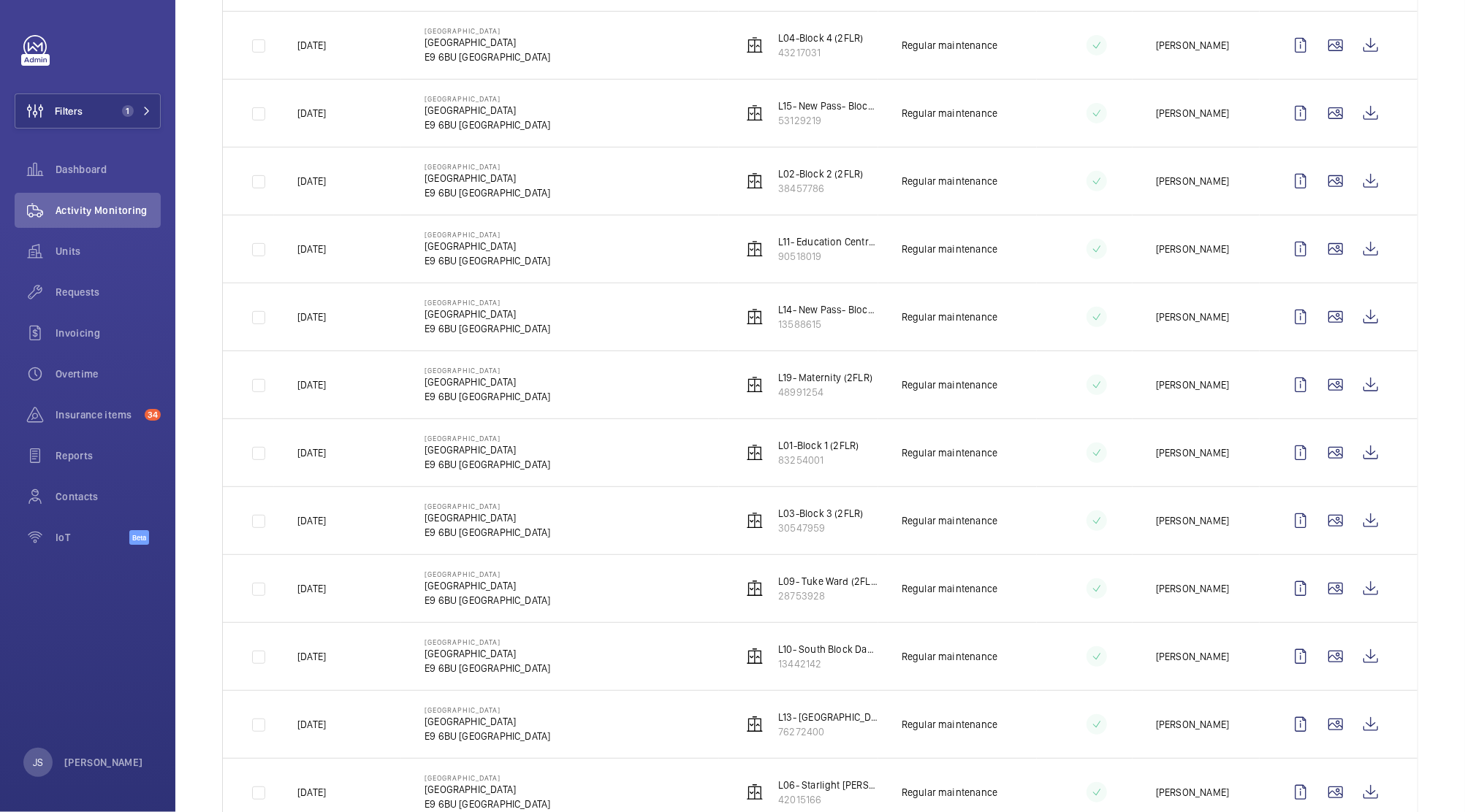
scroll to position [407, 0]
click at [778, 453] on p "L01-Block 1 (2FLR)" at bounding box center [818, 447] width 80 height 14
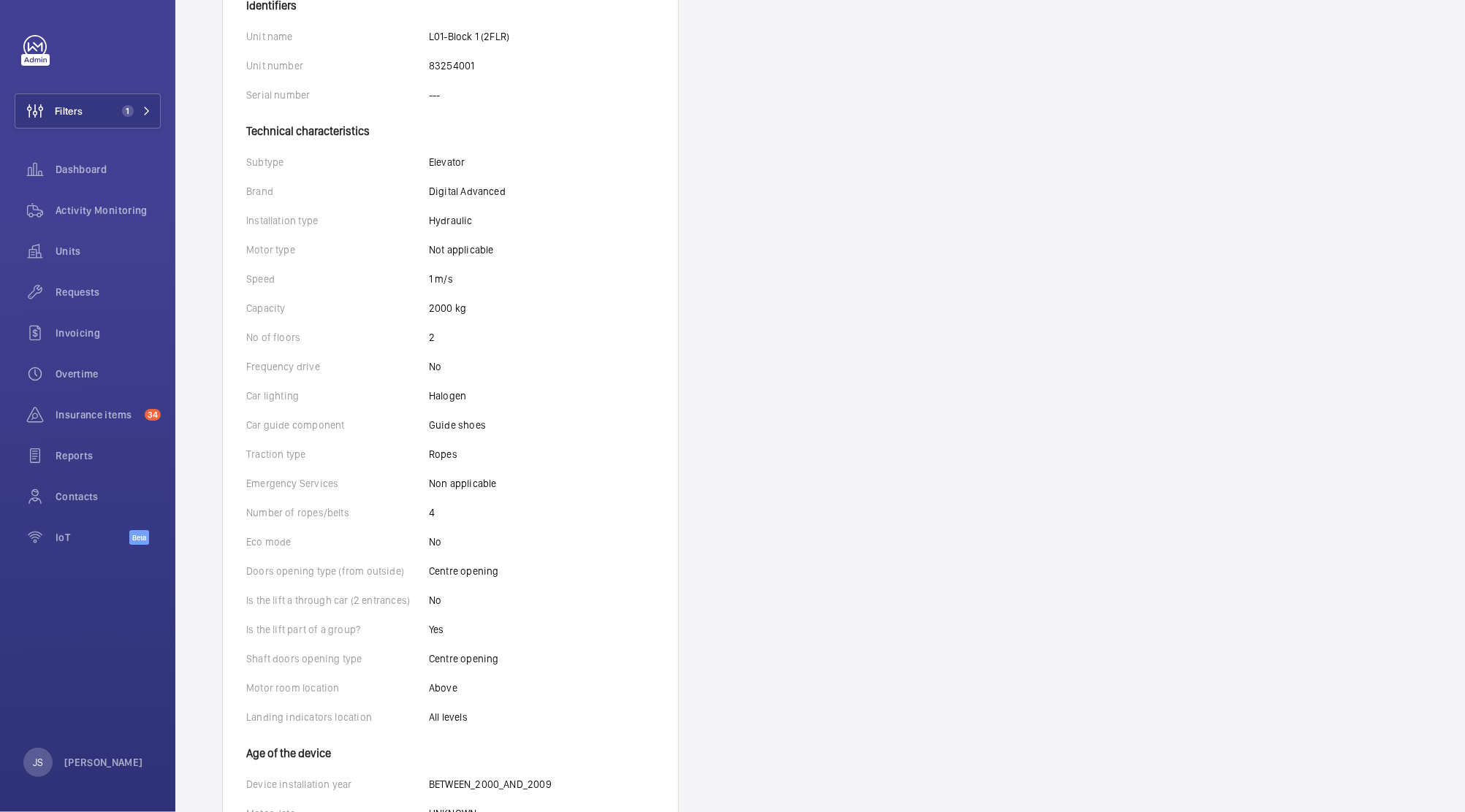
scroll to position [333, 0]
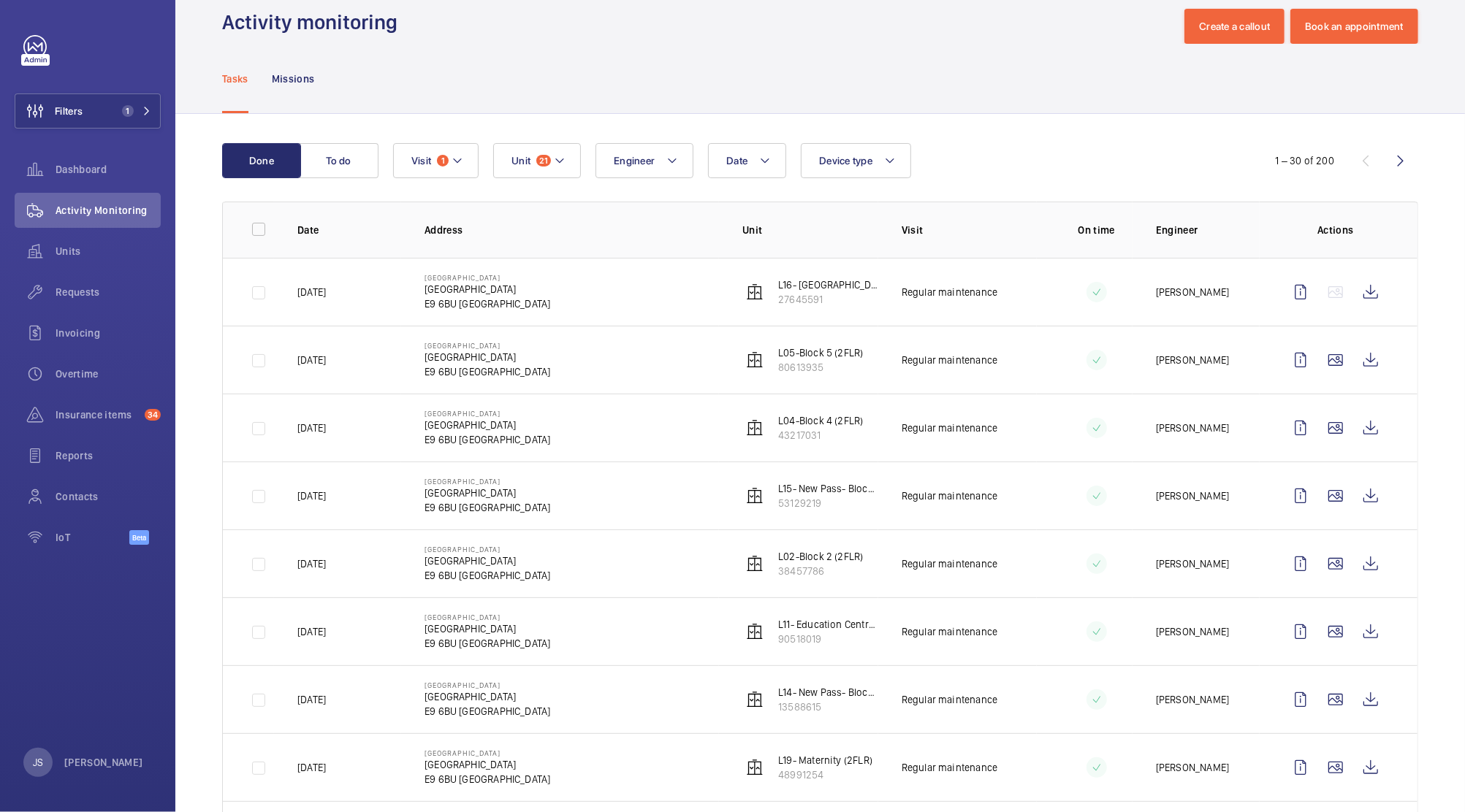
scroll to position [34, 0]
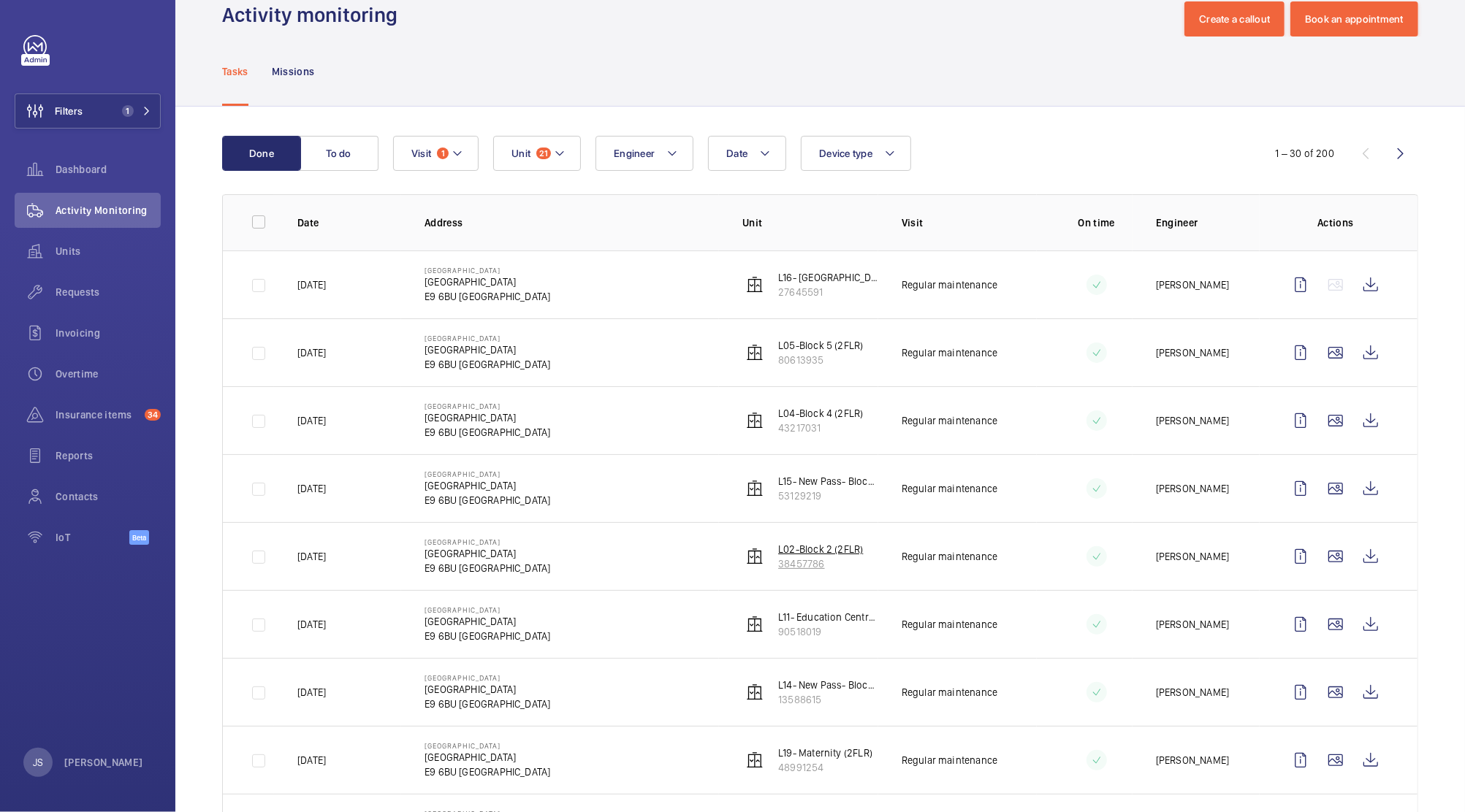
click at [804, 555] on p "L02-Block 2 (2FLR)" at bounding box center [820, 549] width 85 height 14
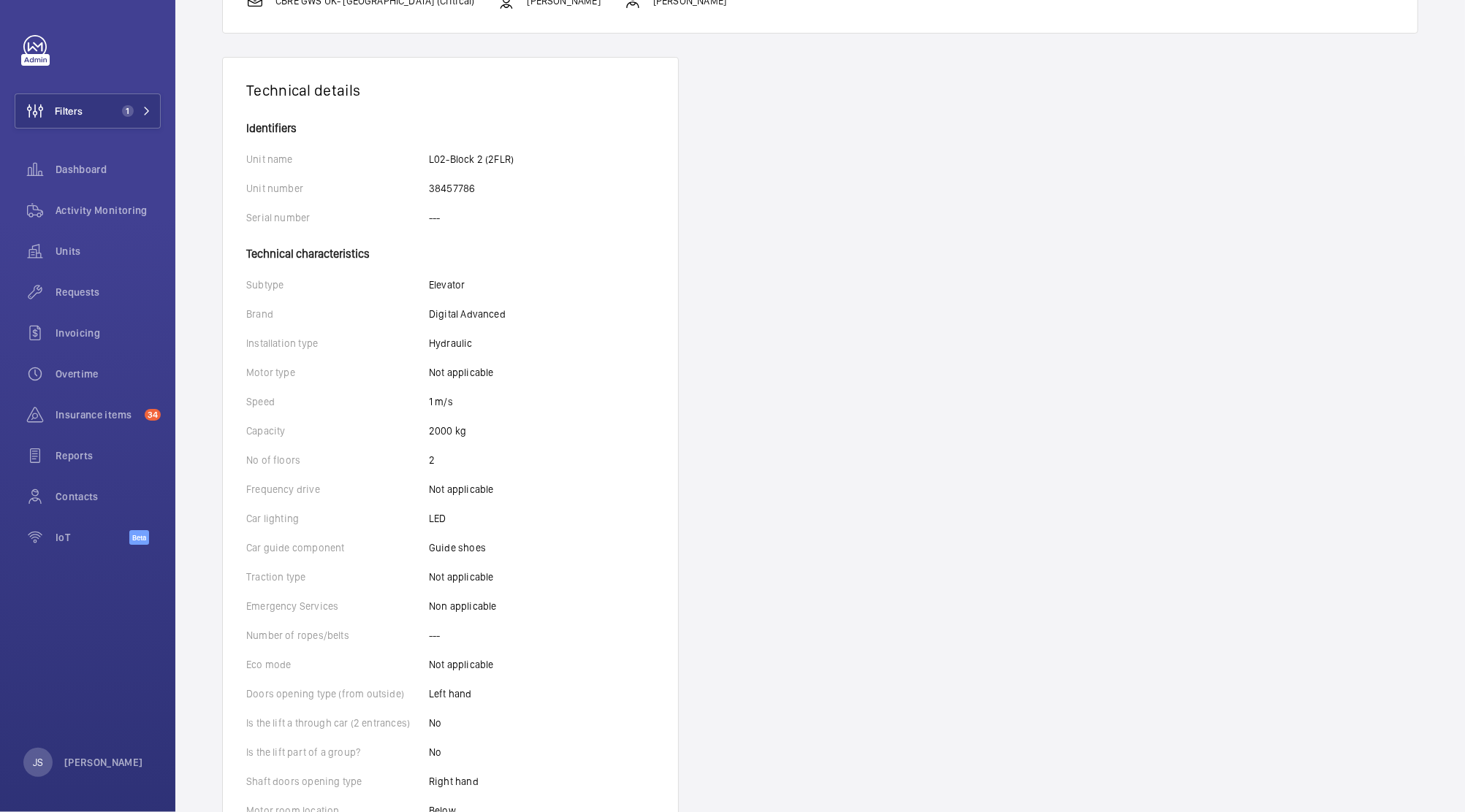
scroll to position [216, 0]
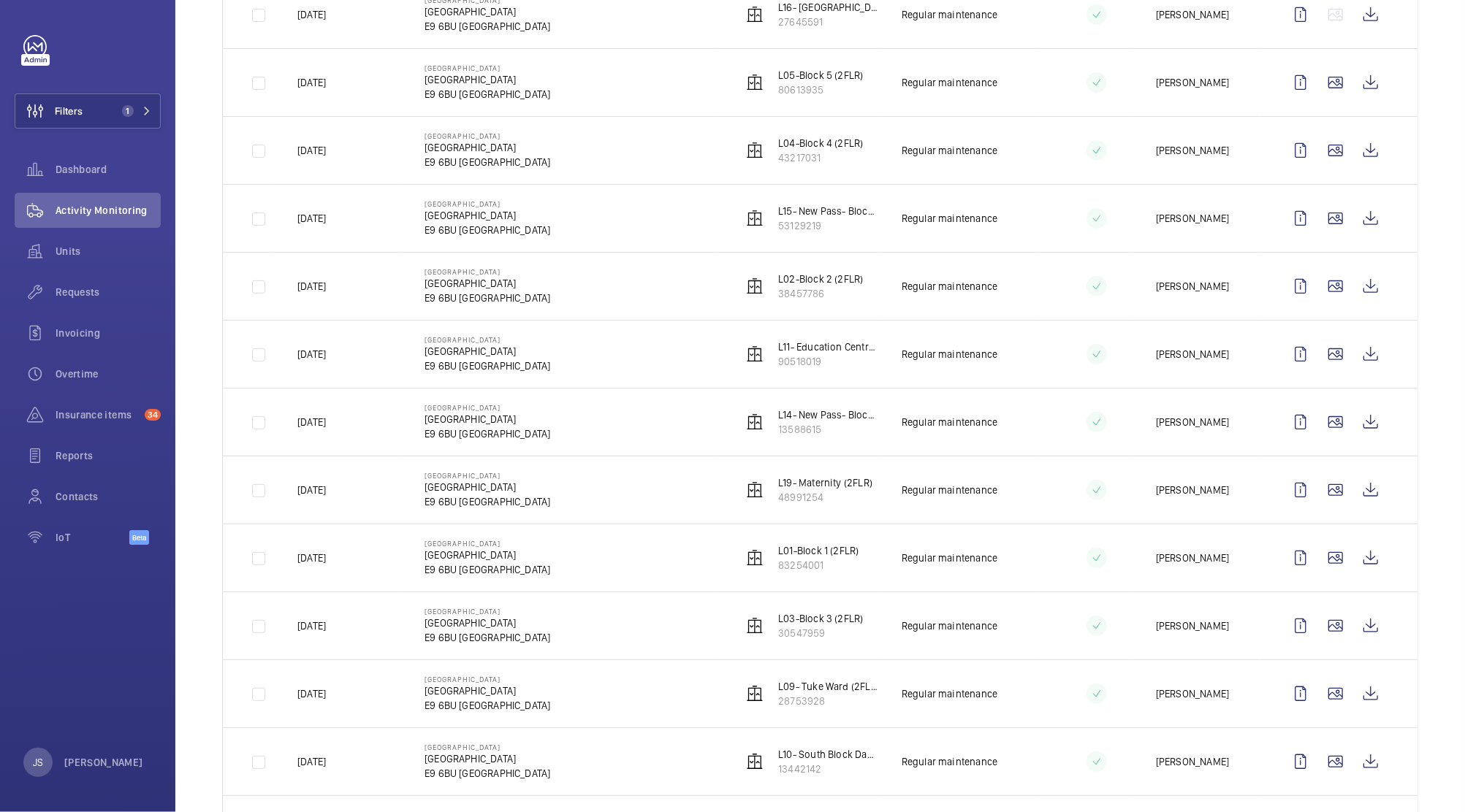
scroll to position [303, 0]
click at [789, 623] on p "L03-Block 3 (2FLR)" at bounding box center [820, 619] width 85 height 14
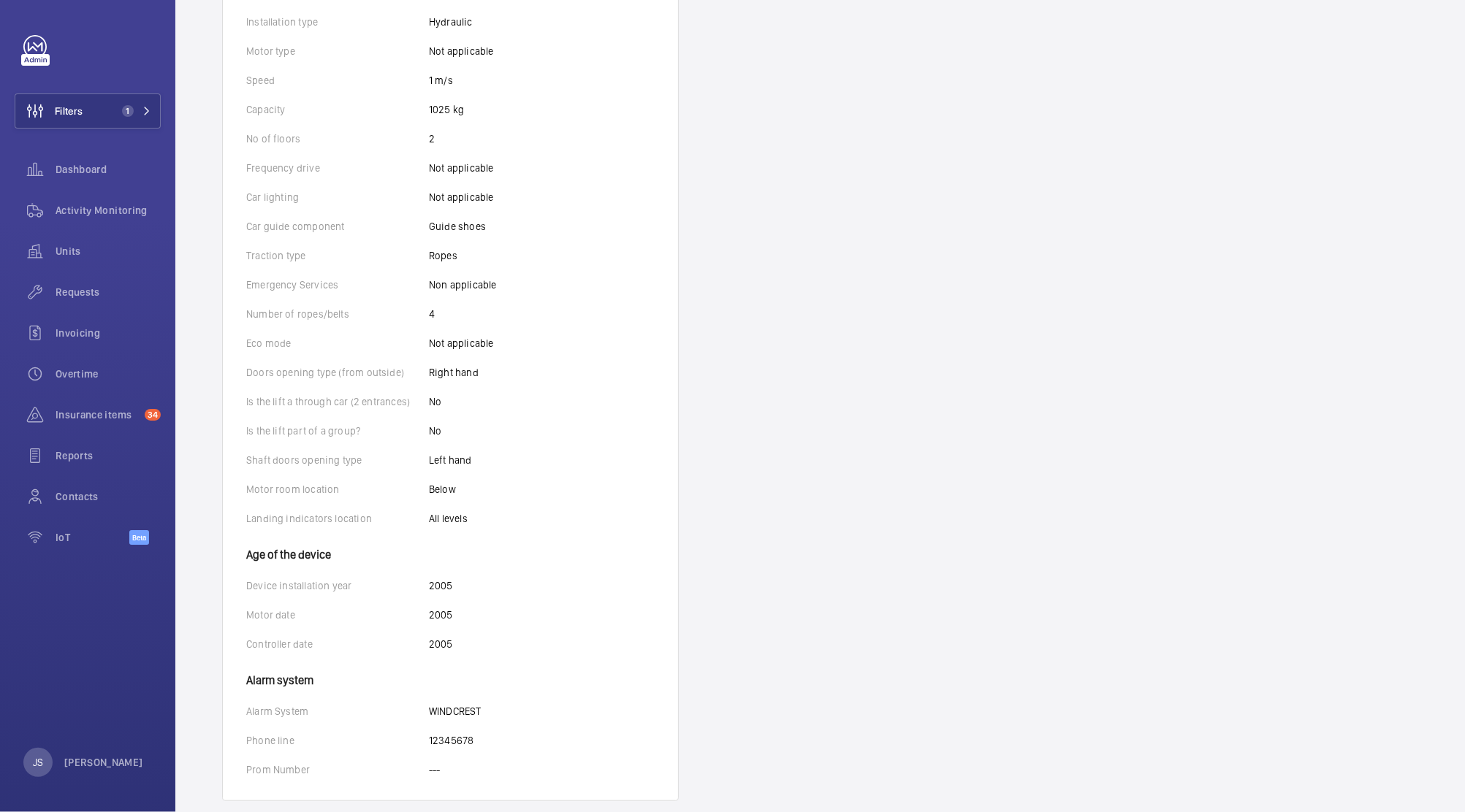
scroll to position [550, 0]
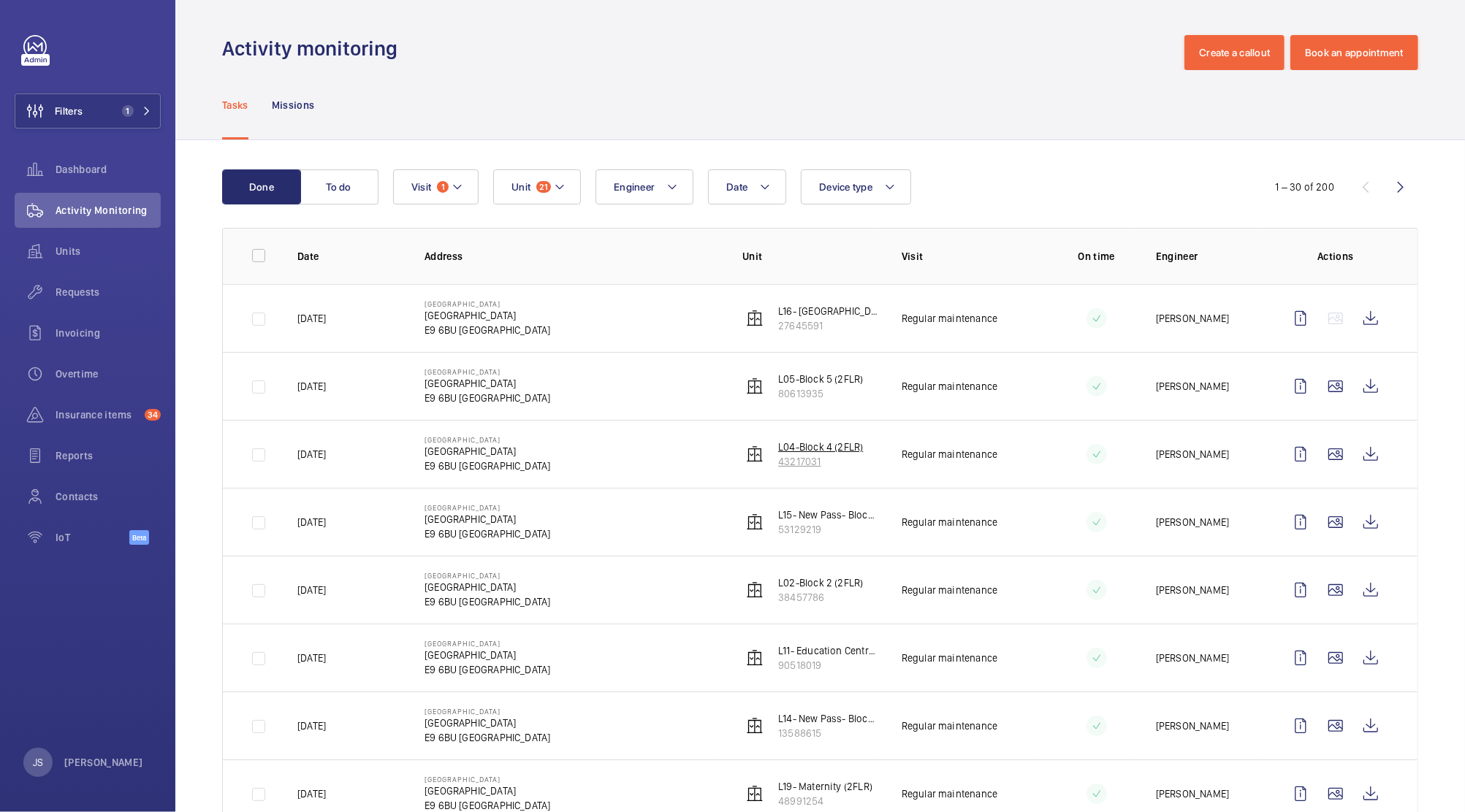
click at [832, 446] on p "L04-Block 4 (2FLR)" at bounding box center [820, 446] width 85 height 14
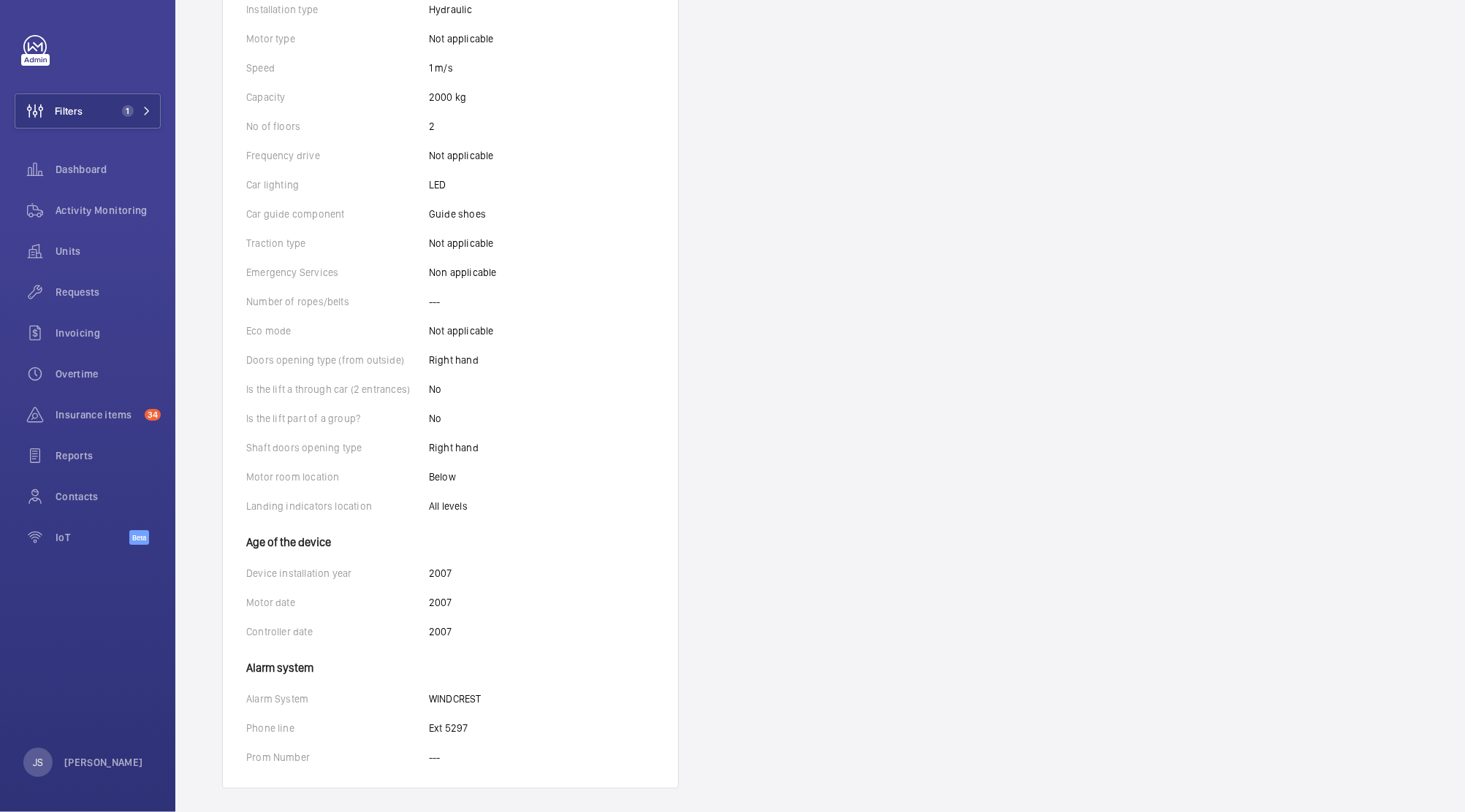
scroll to position [561, 0]
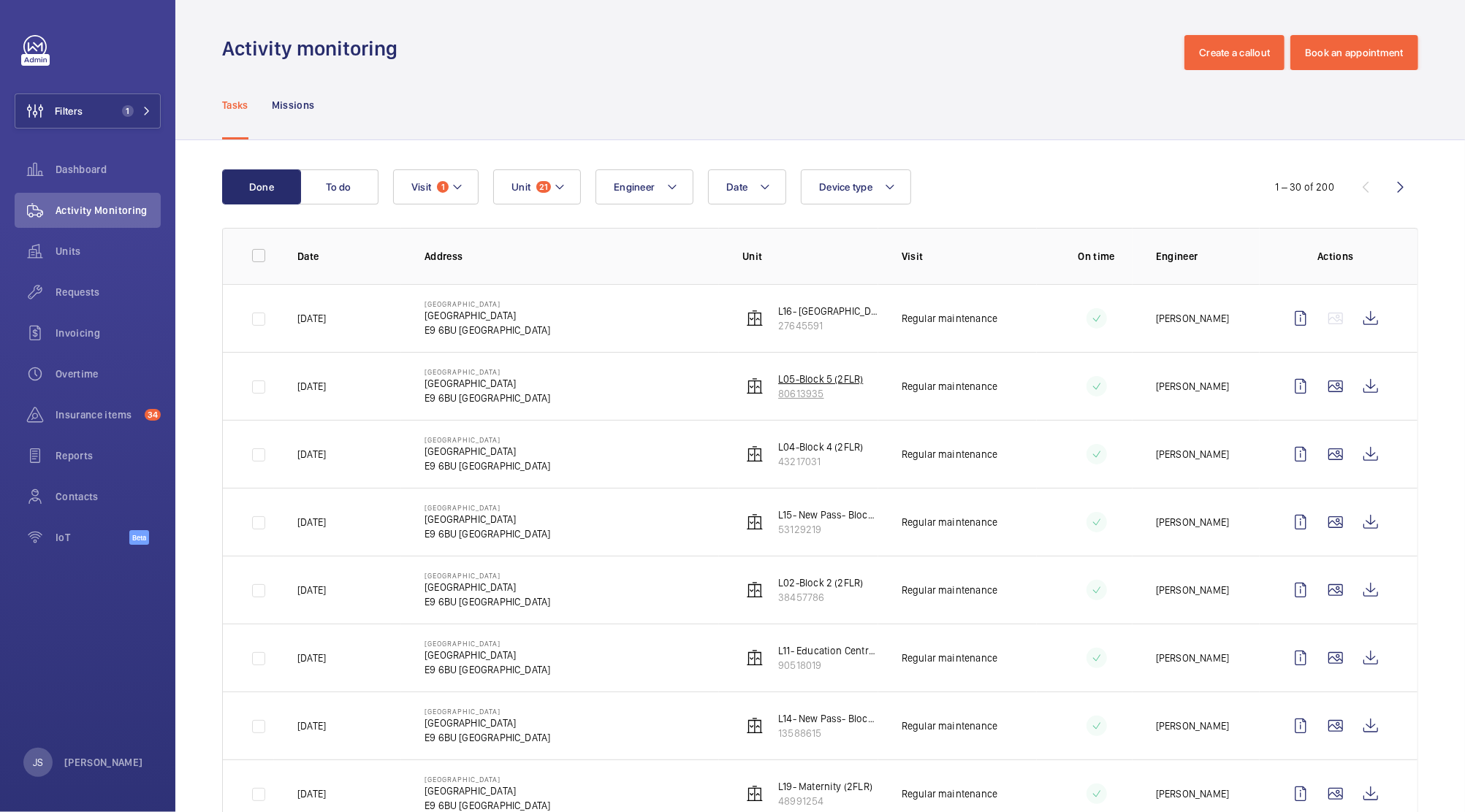
click at [805, 379] on p "L05-Block 5 (2FLR)" at bounding box center [820, 379] width 85 height 14
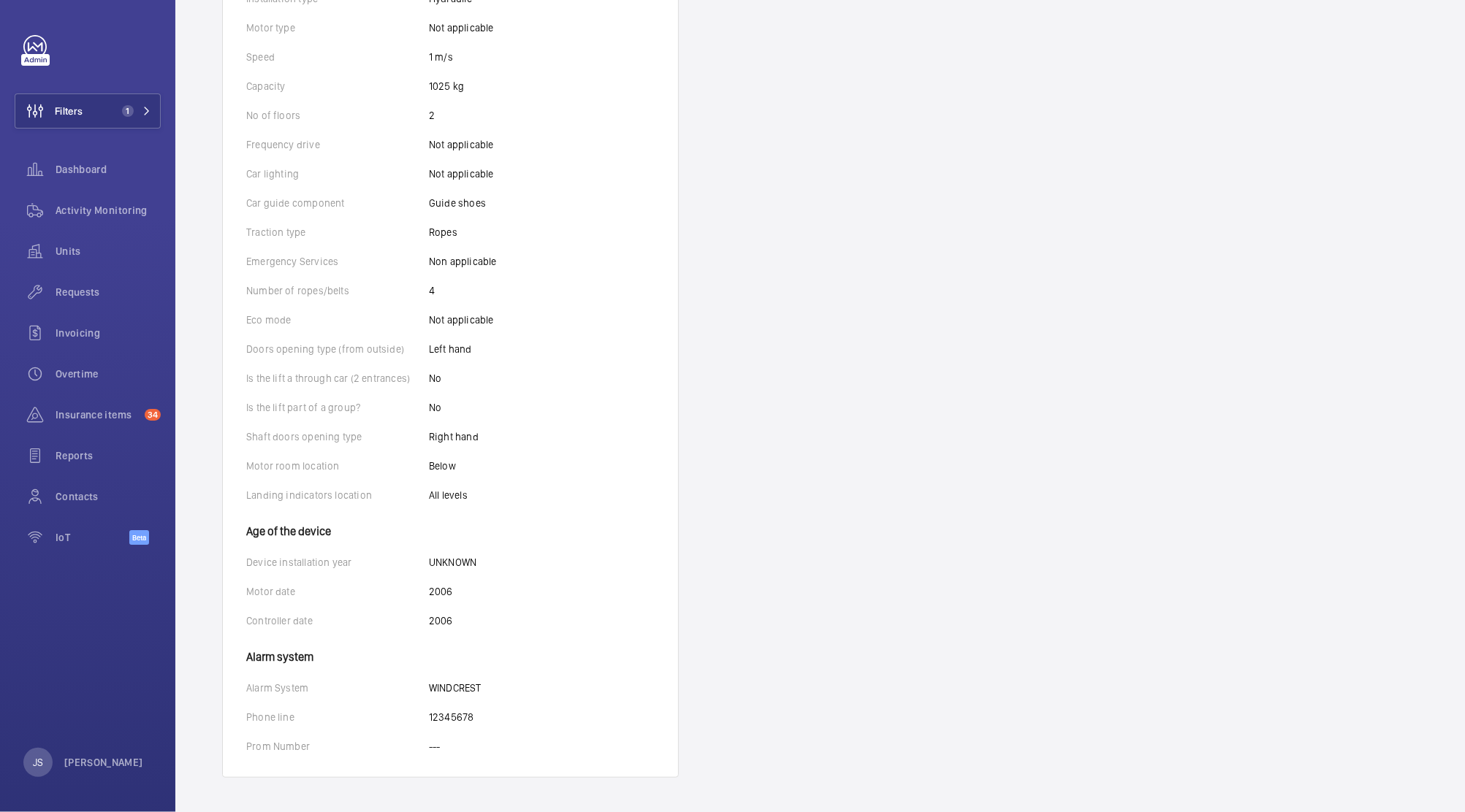
scroll to position [559, 0]
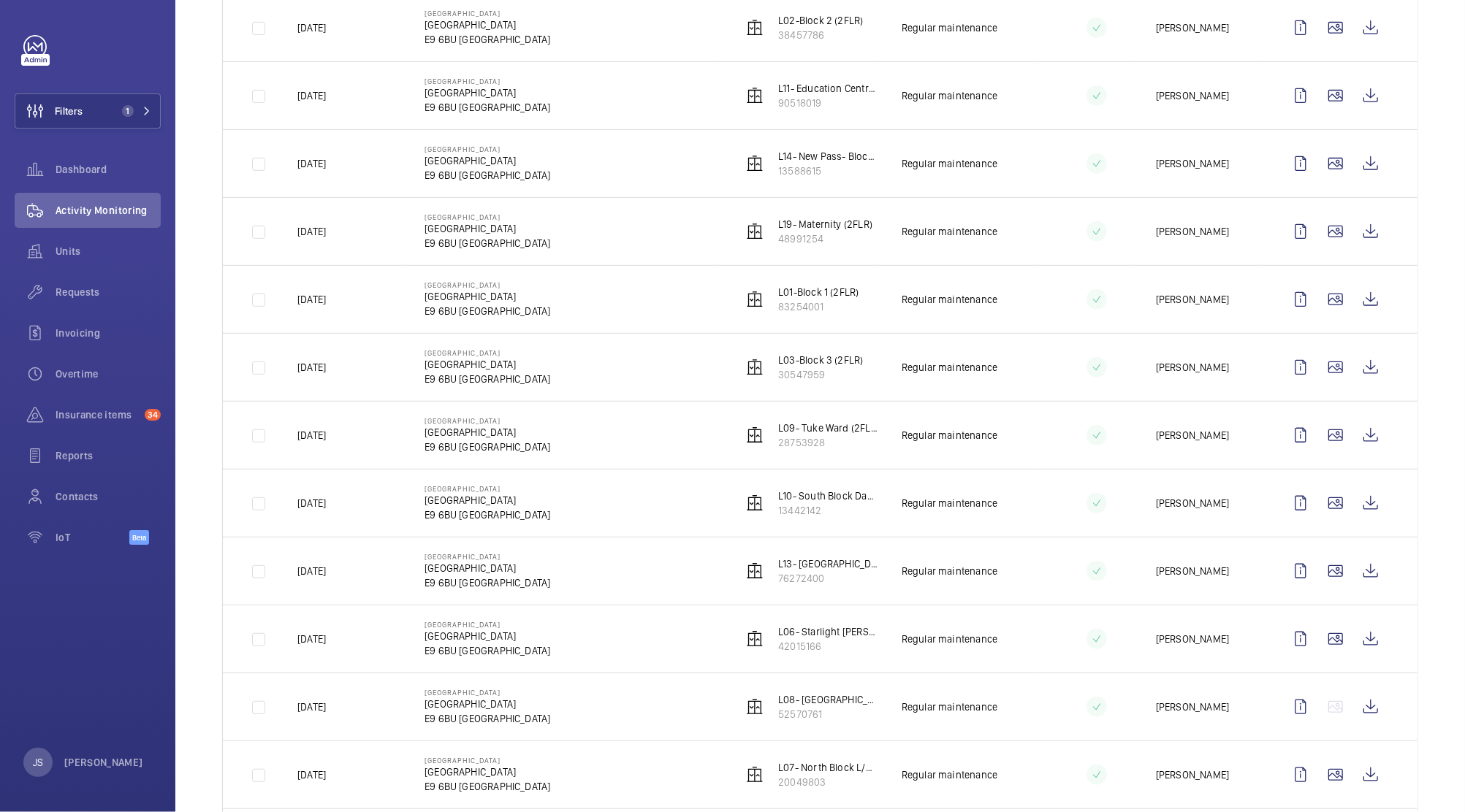
scroll to position [562, 0]
click at [809, 628] on p "L06- Starlight [PERSON_NAME] (2FLR)" at bounding box center [828, 632] width 100 height 14
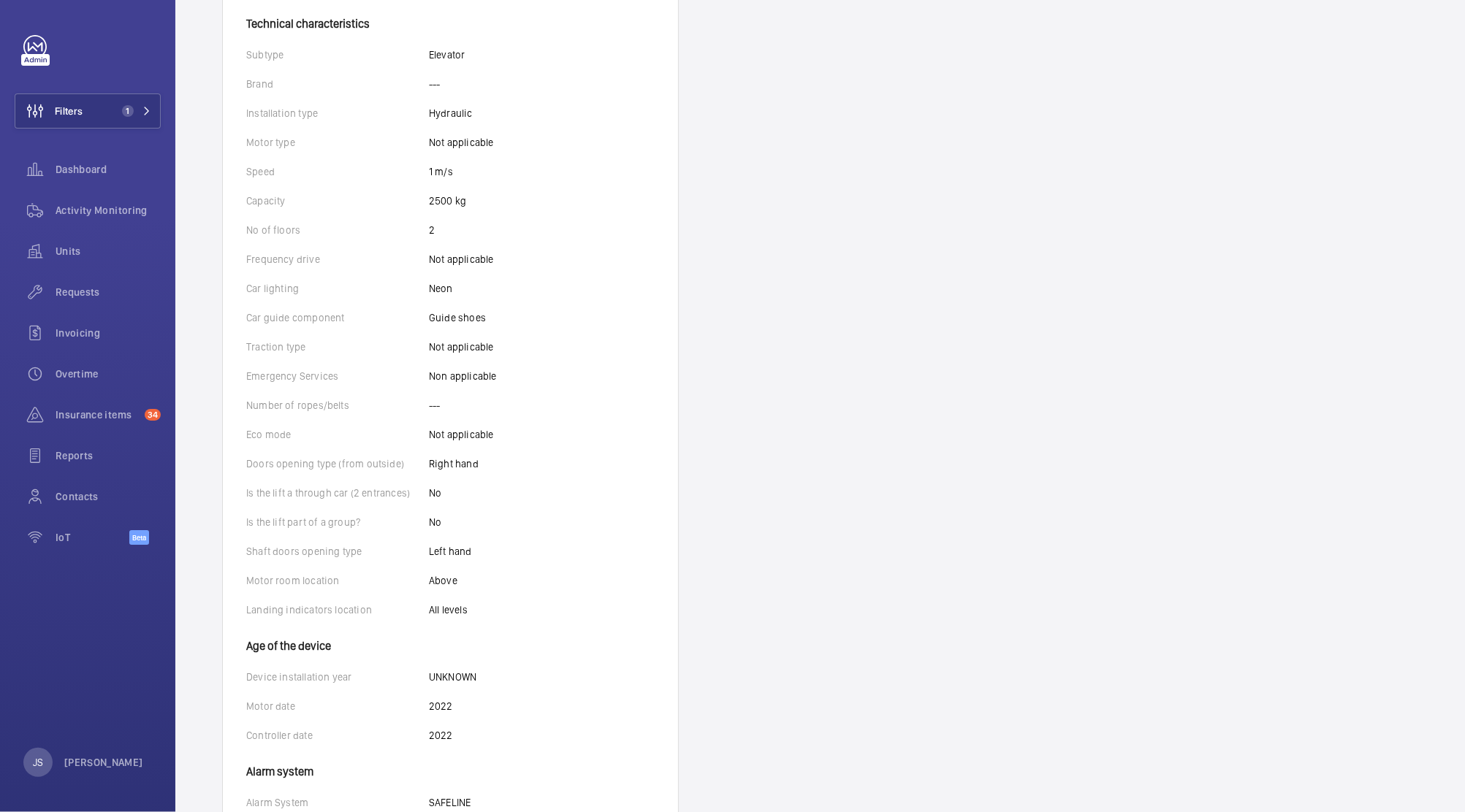
scroll to position [477, 0]
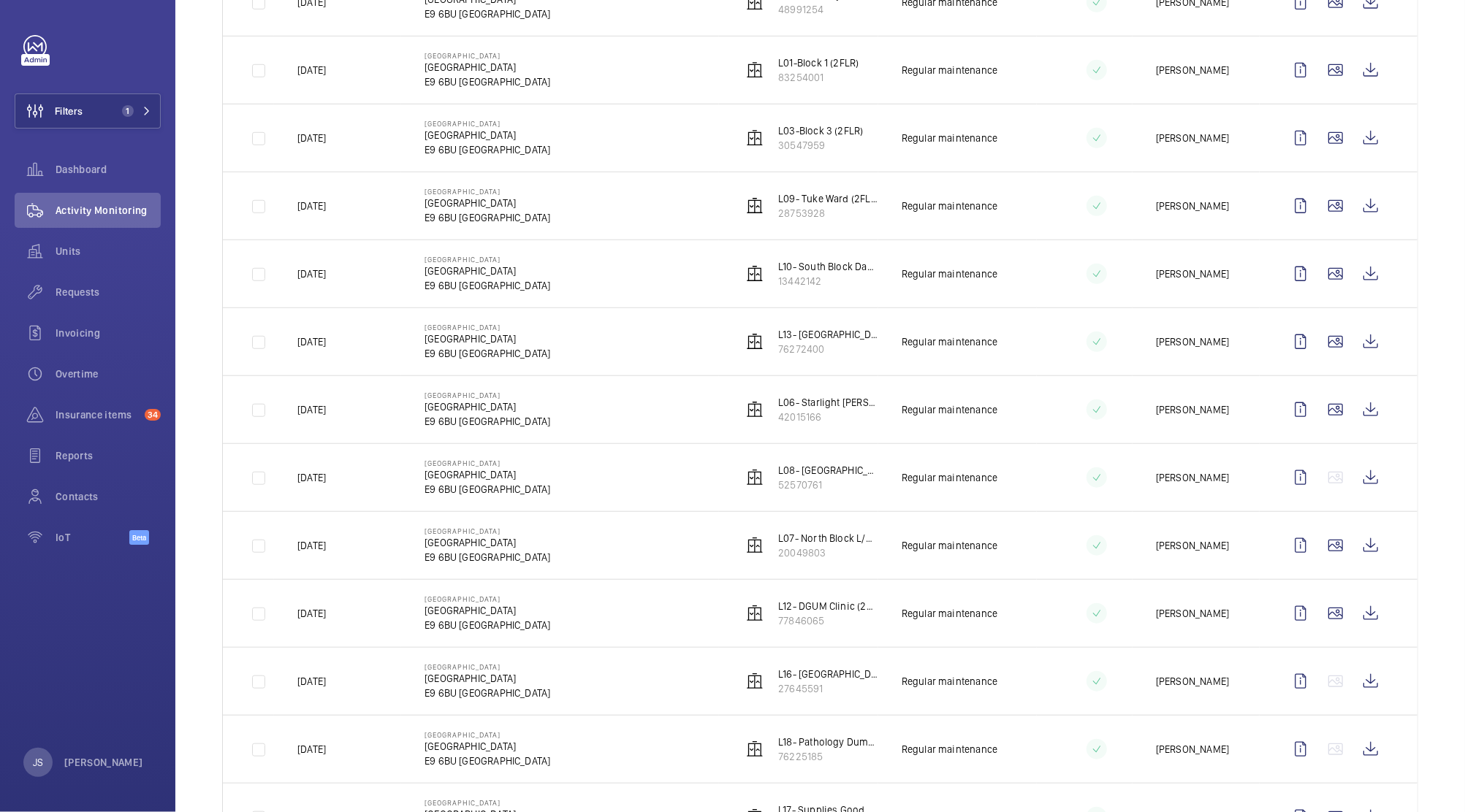
scroll to position [796, 0]
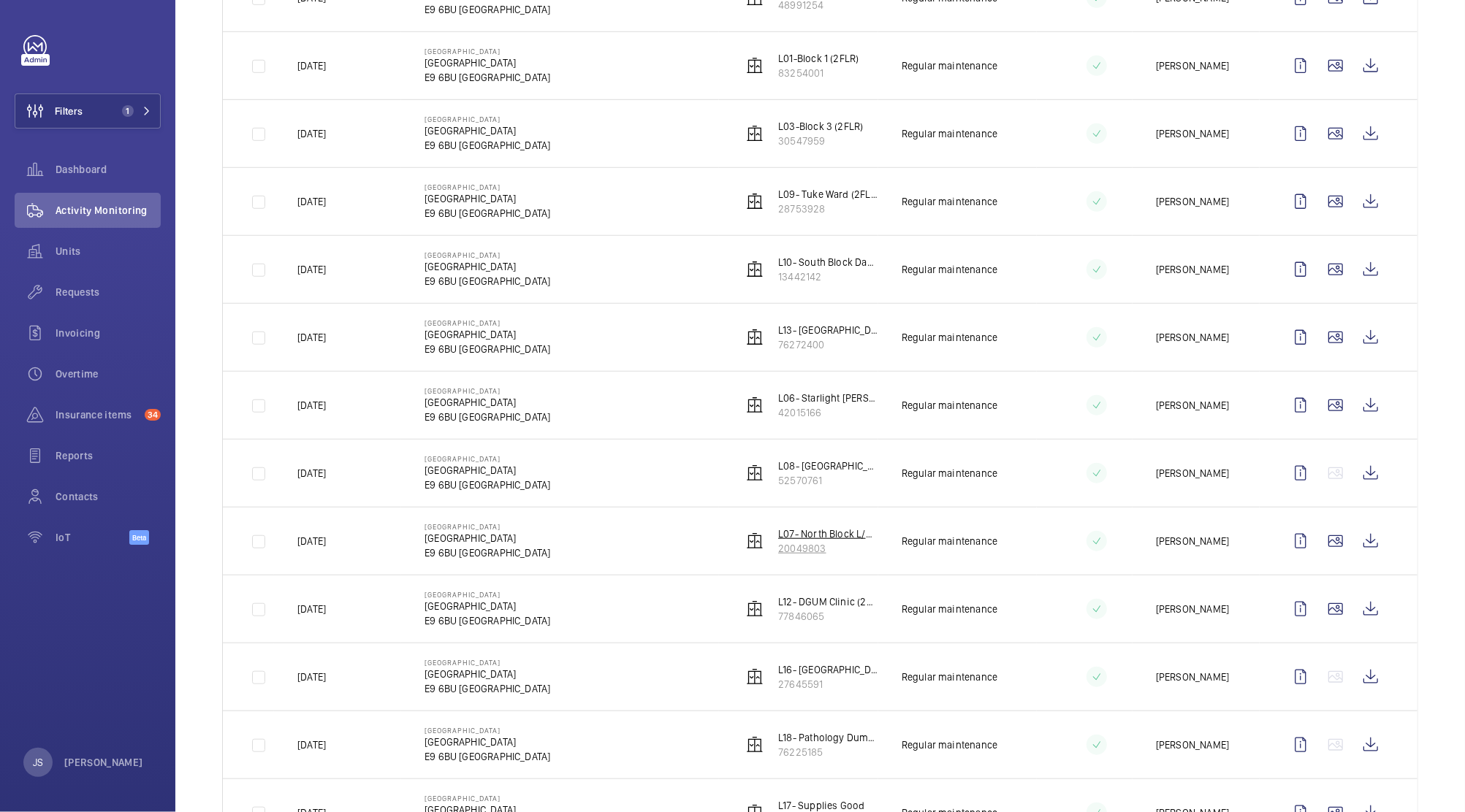
click at [818, 553] on p "20049803" at bounding box center [828, 548] width 100 height 14
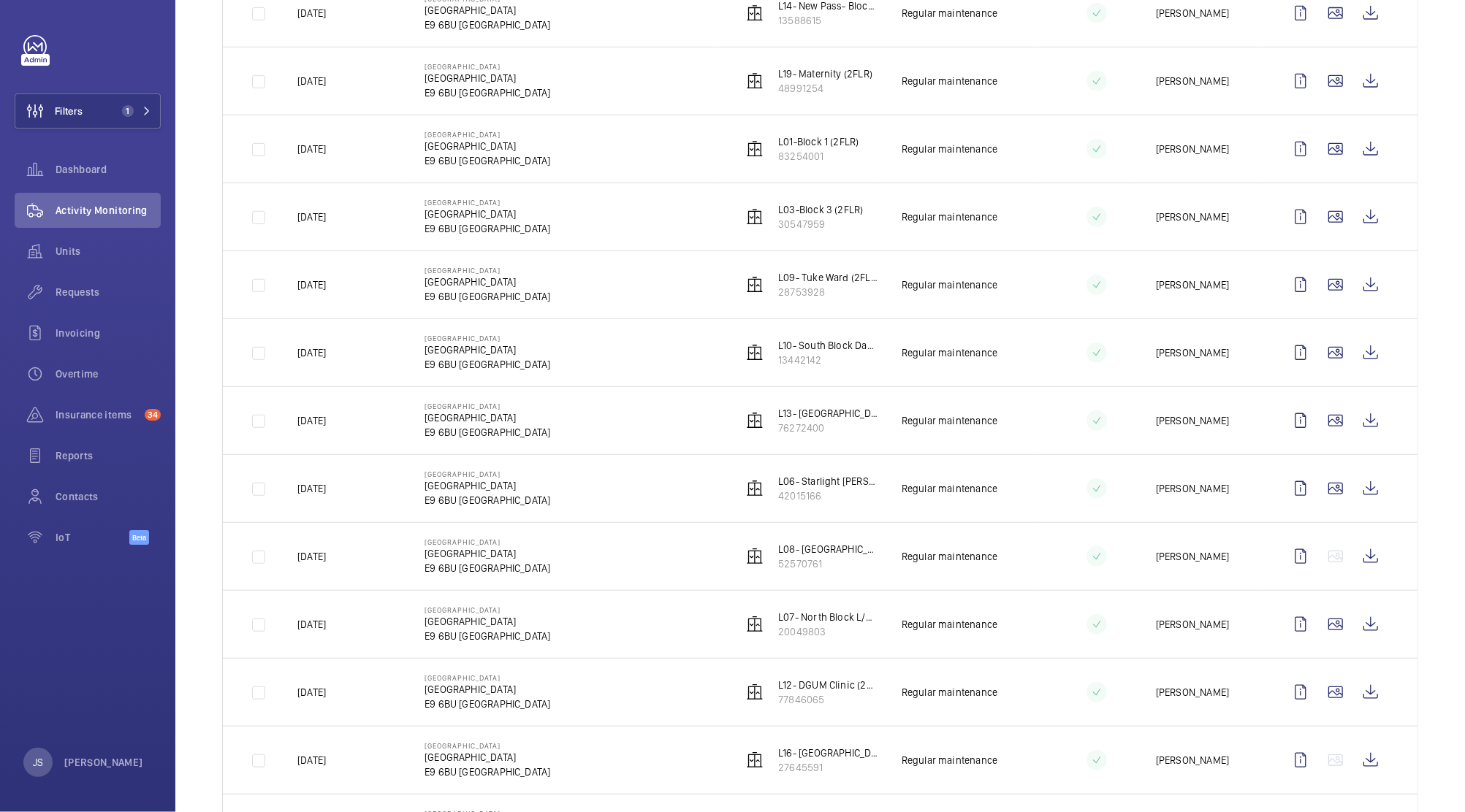
scroll to position [713, 0]
click at [811, 562] on p "52570761" at bounding box center [828, 563] width 100 height 14
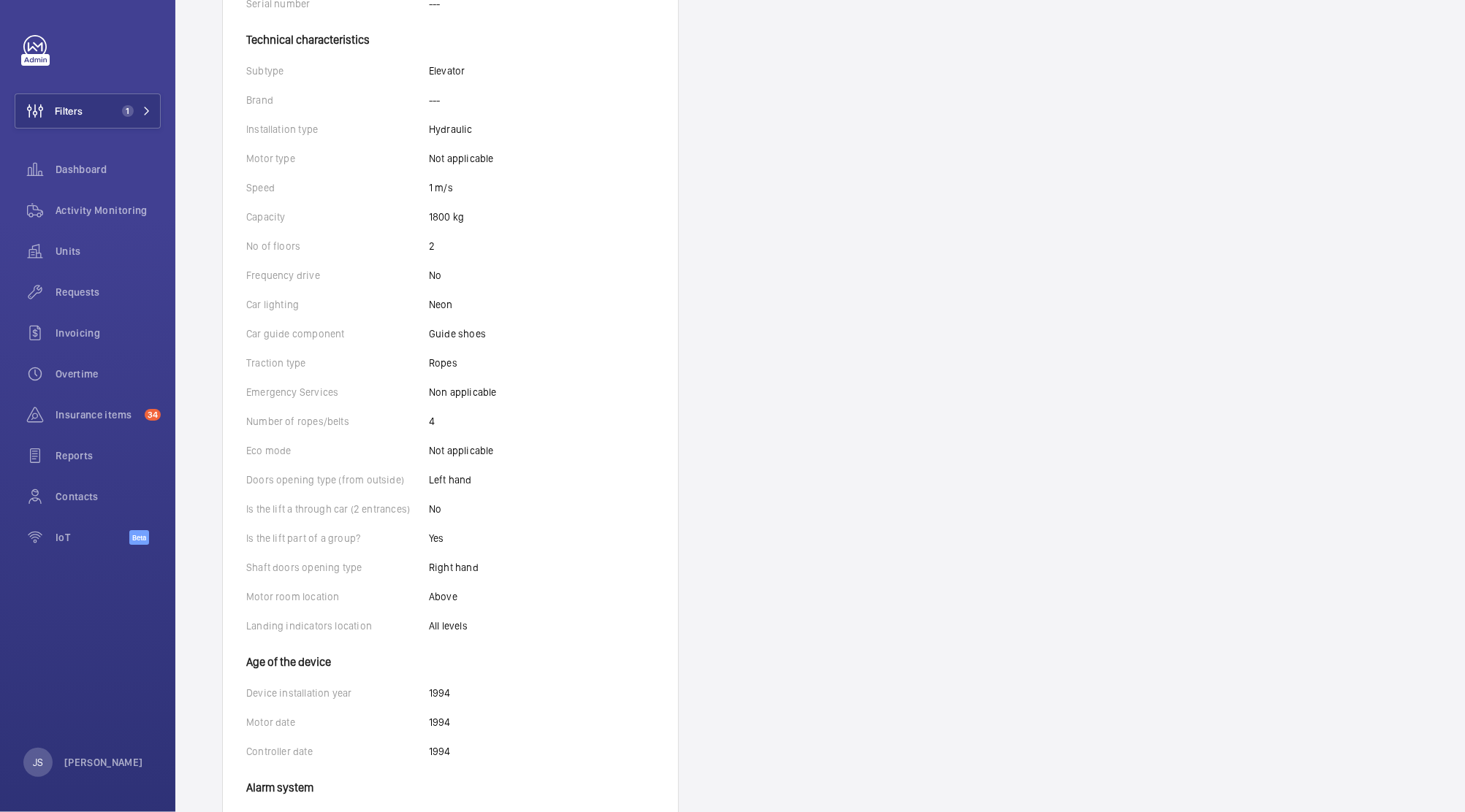
scroll to position [561, 0]
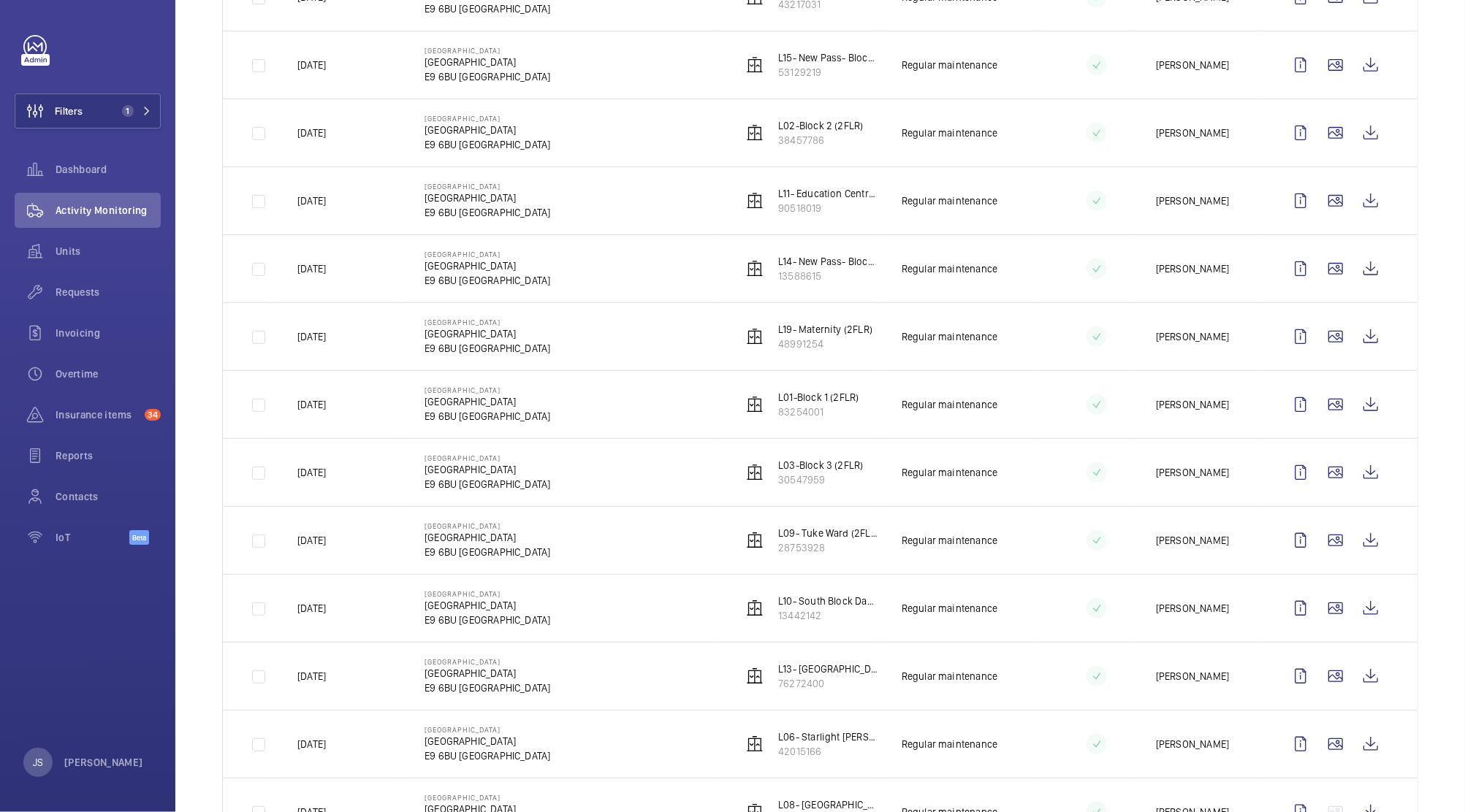
scroll to position [459, 0]
click at [811, 534] on p "L09- Tuke Ward (2FLR)" at bounding box center [828, 531] width 100 height 14
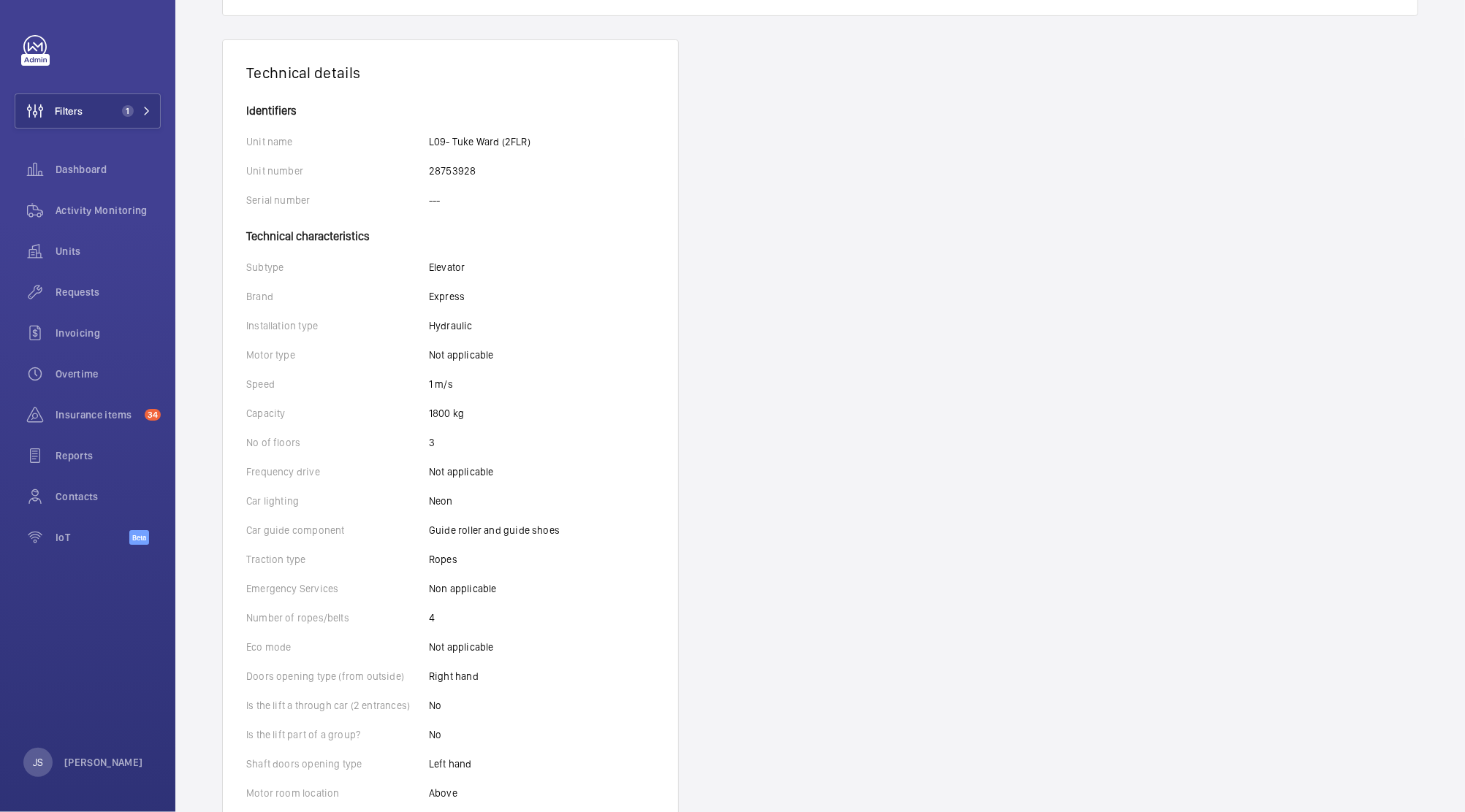
scroll to position [233, 0]
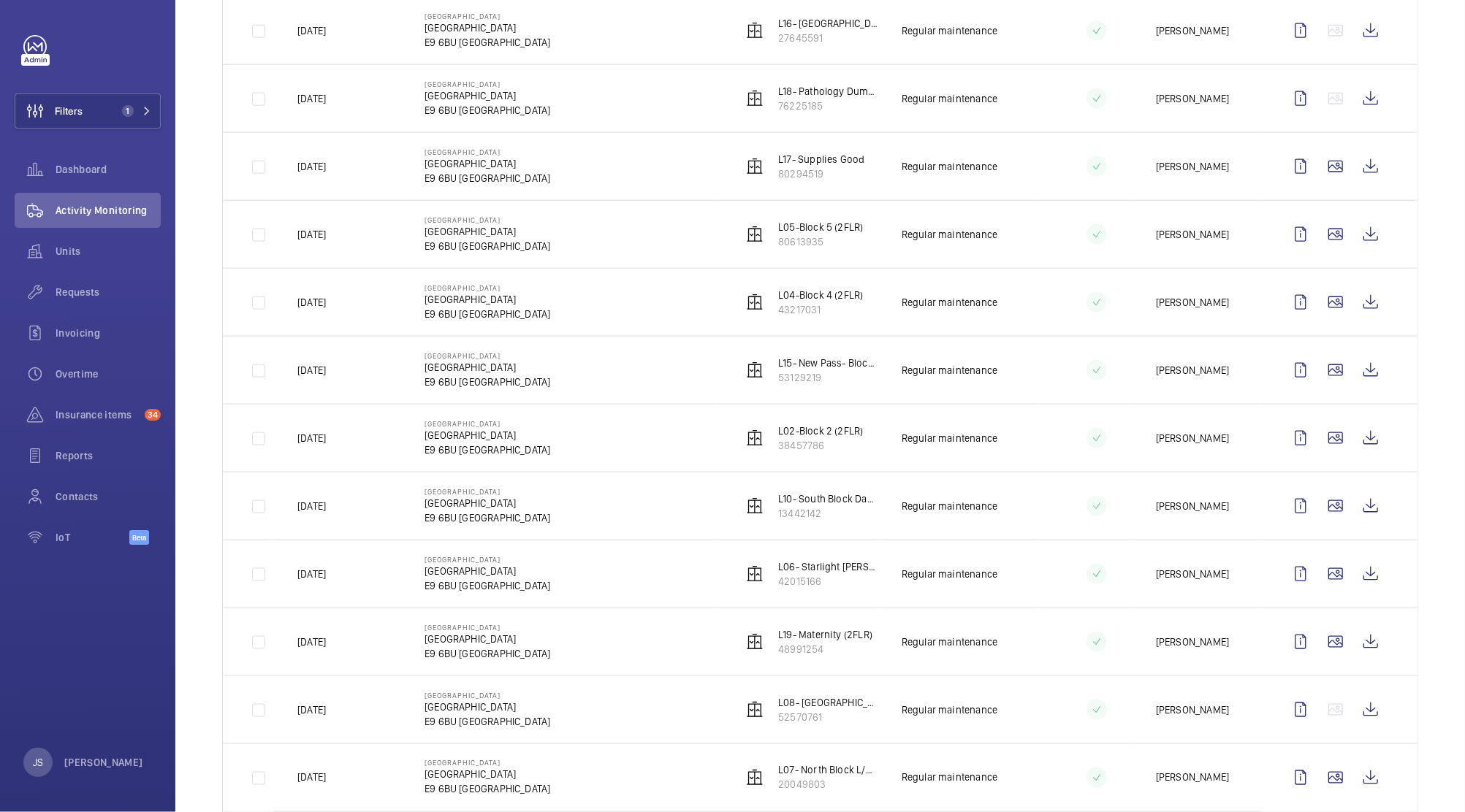
scroll to position [1467, 0]
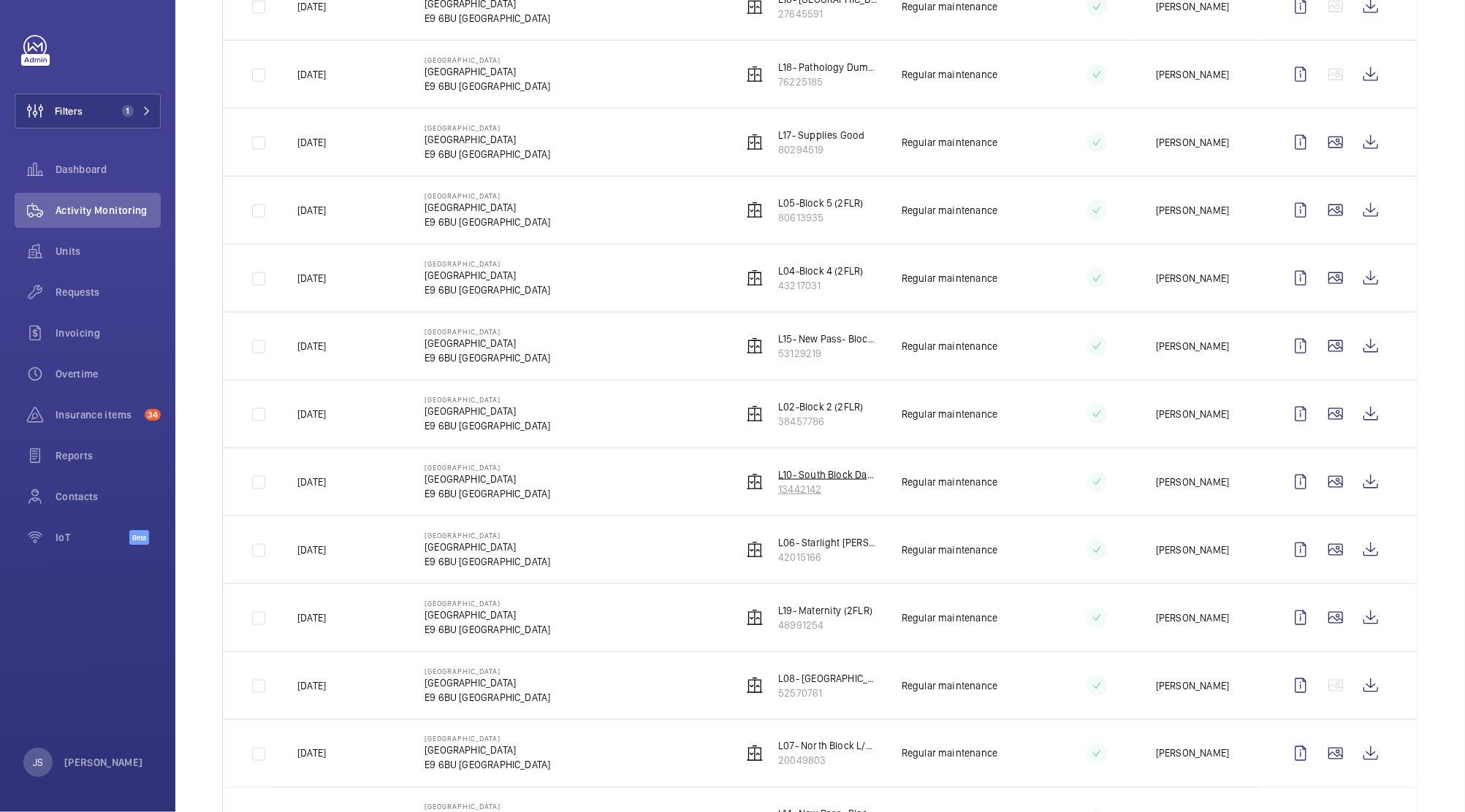
click at [818, 480] on p "L10- South Block Day Surgery (2FLR)" at bounding box center [828, 474] width 100 height 14
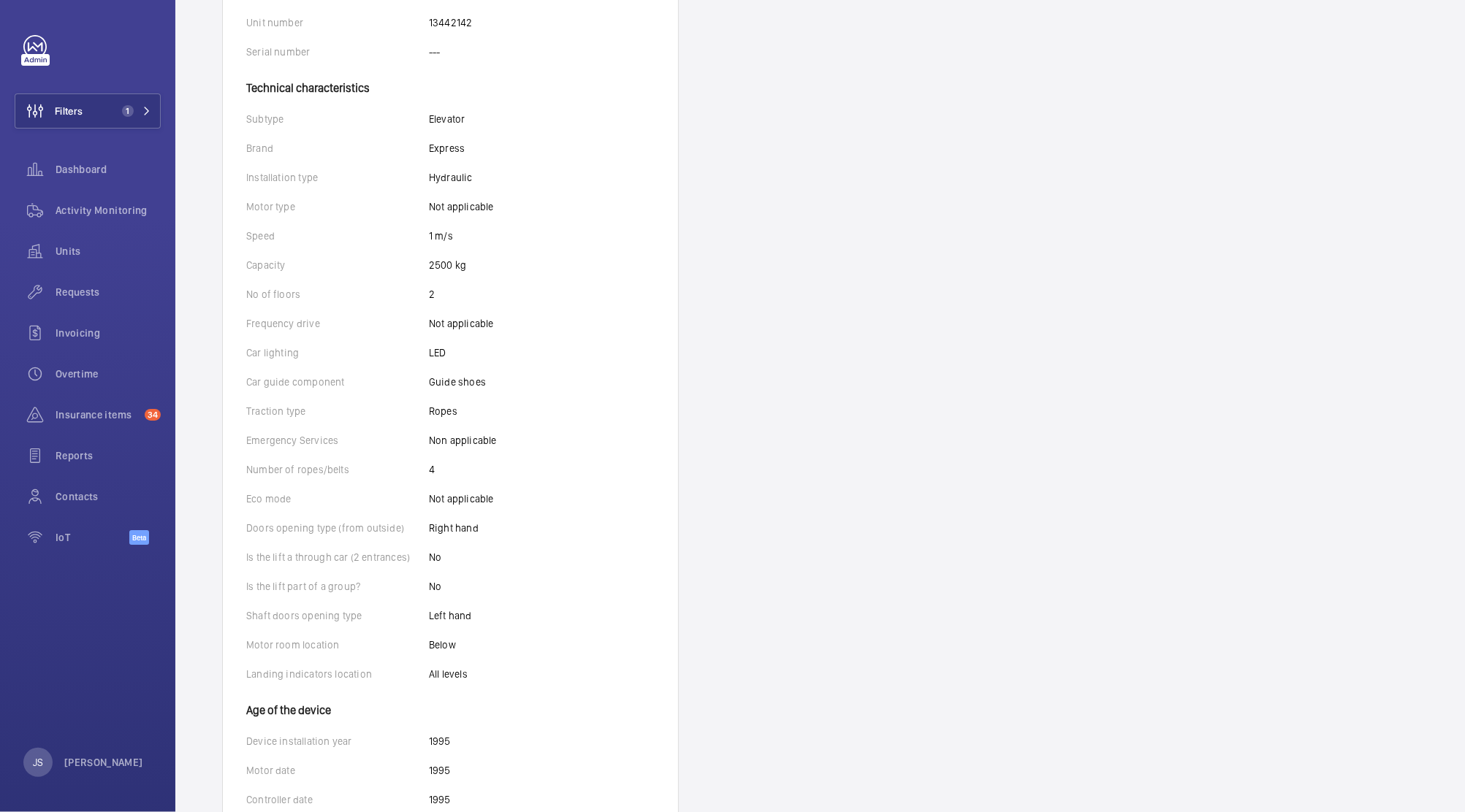
scroll to position [349, 0]
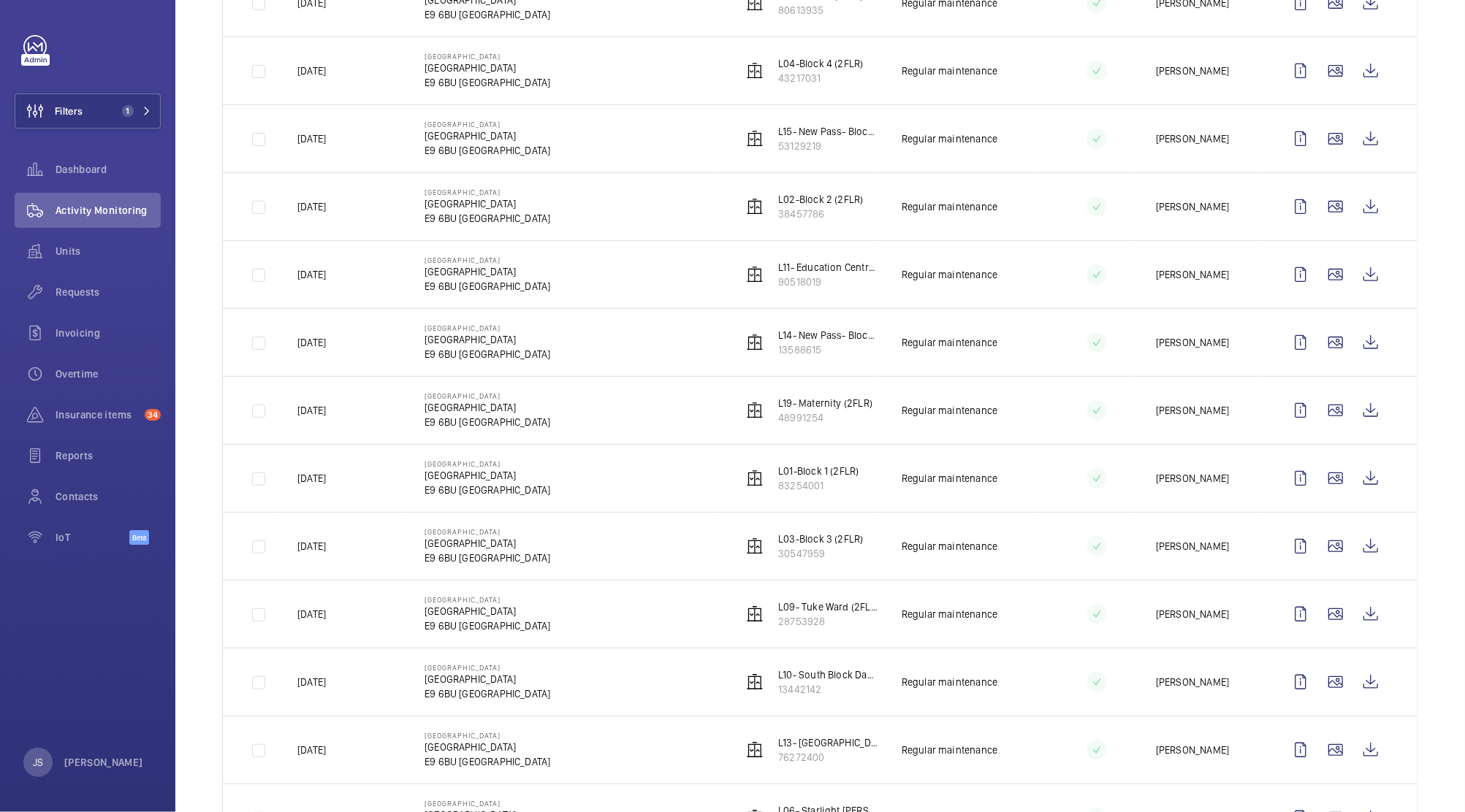
scroll to position [382, 0]
click at [811, 280] on p "90518019" at bounding box center [828, 283] width 100 height 14
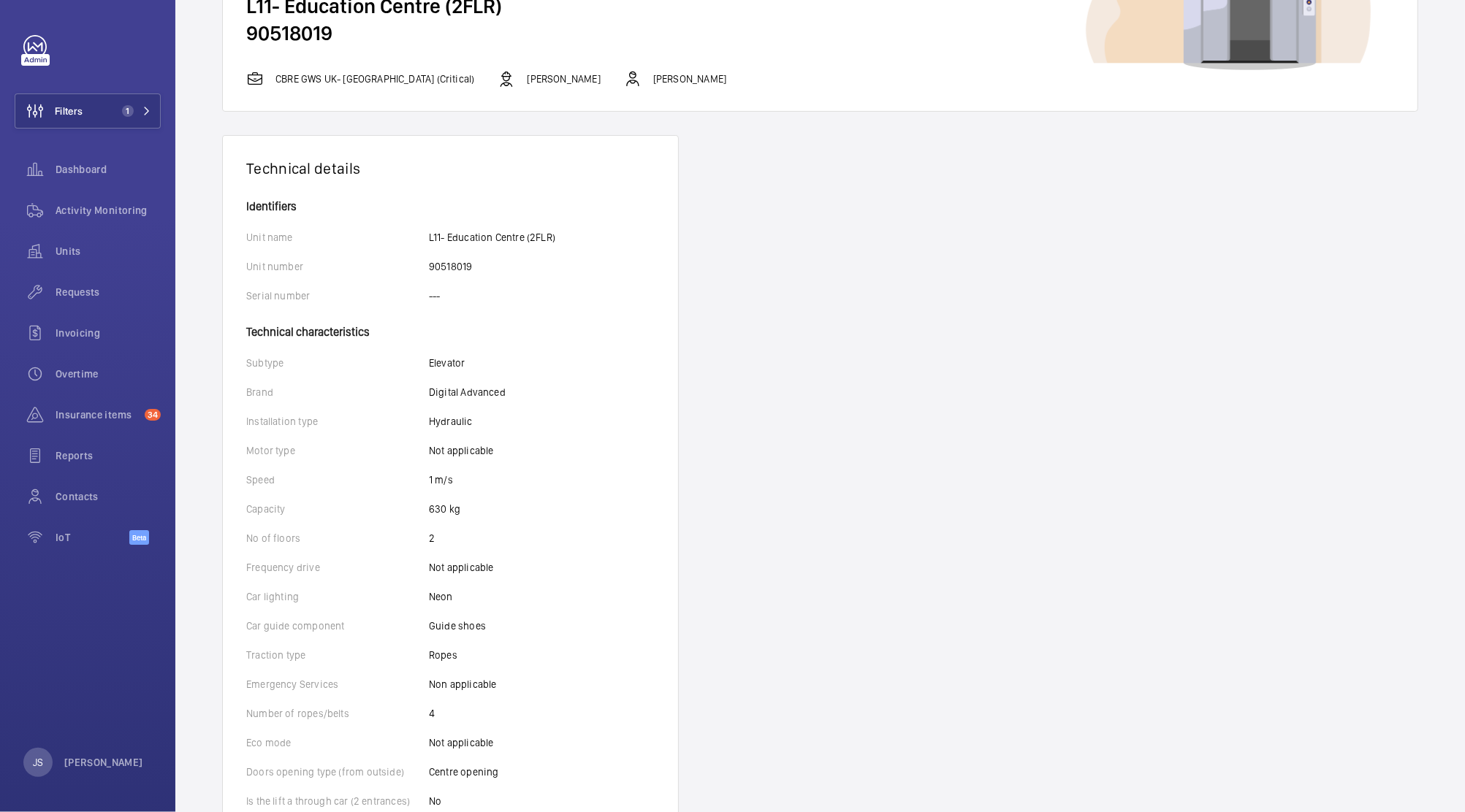
scroll to position [136, 0]
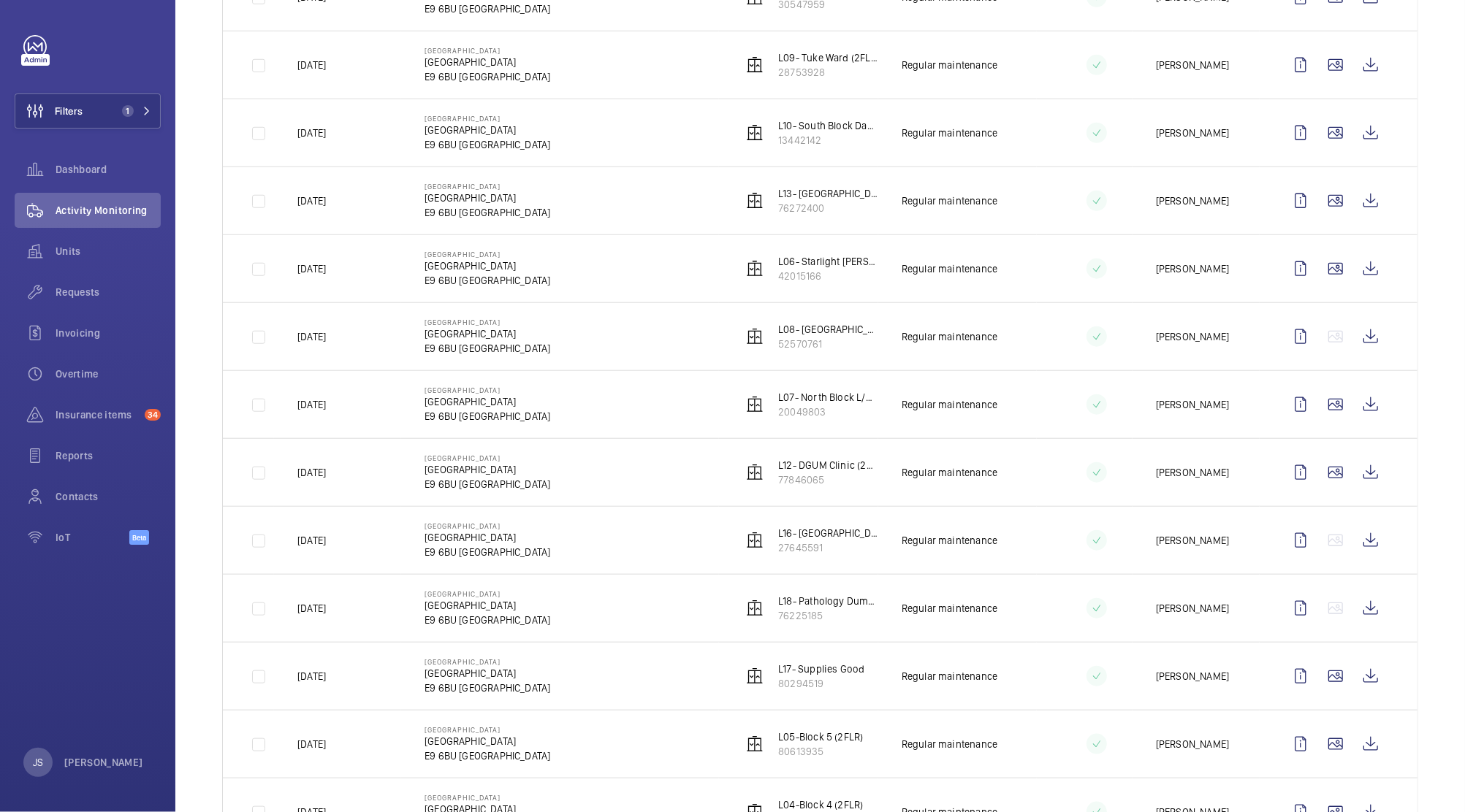
scroll to position [962, 0]
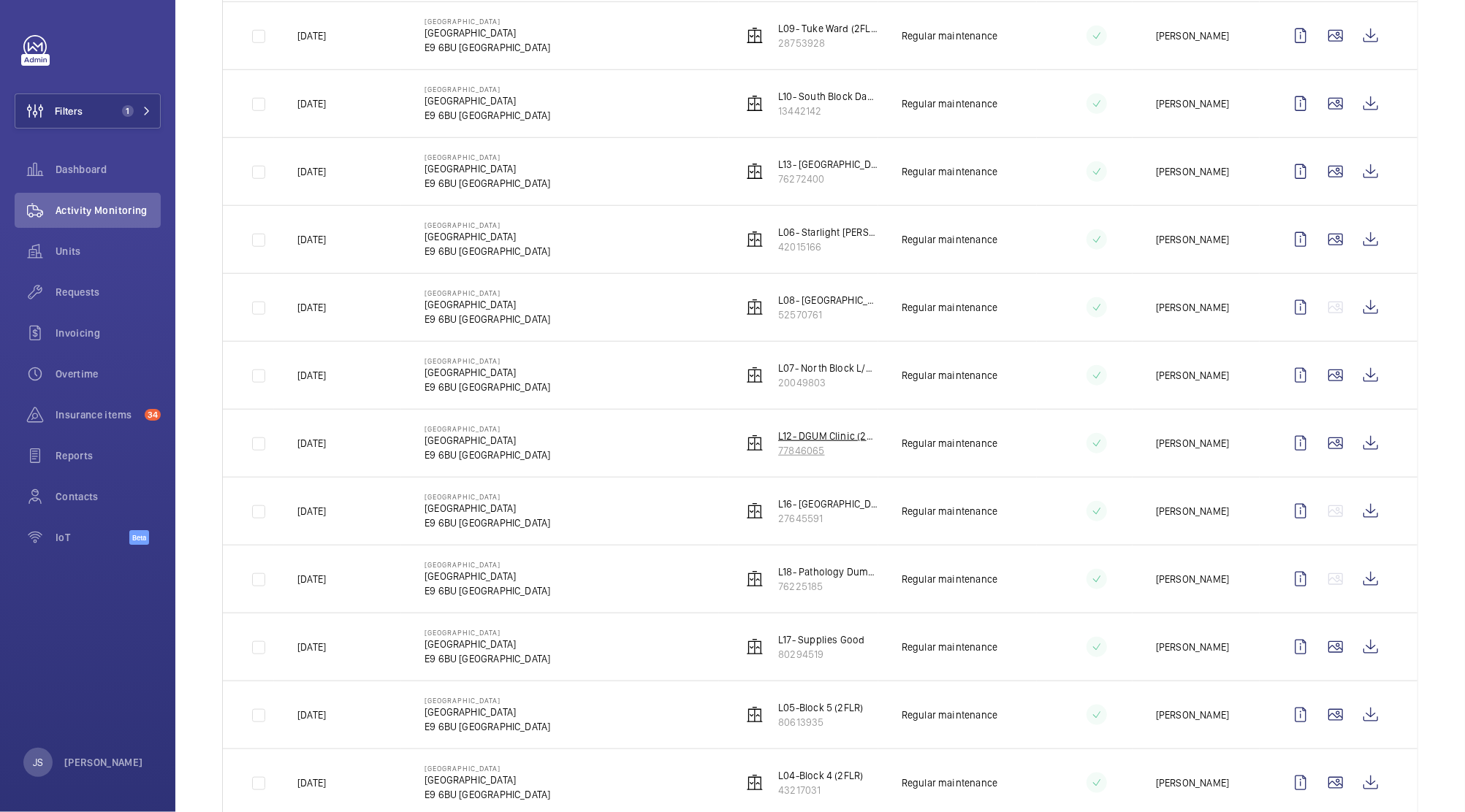
click at [814, 448] on p "77846065" at bounding box center [828, 450] width 100 height 14
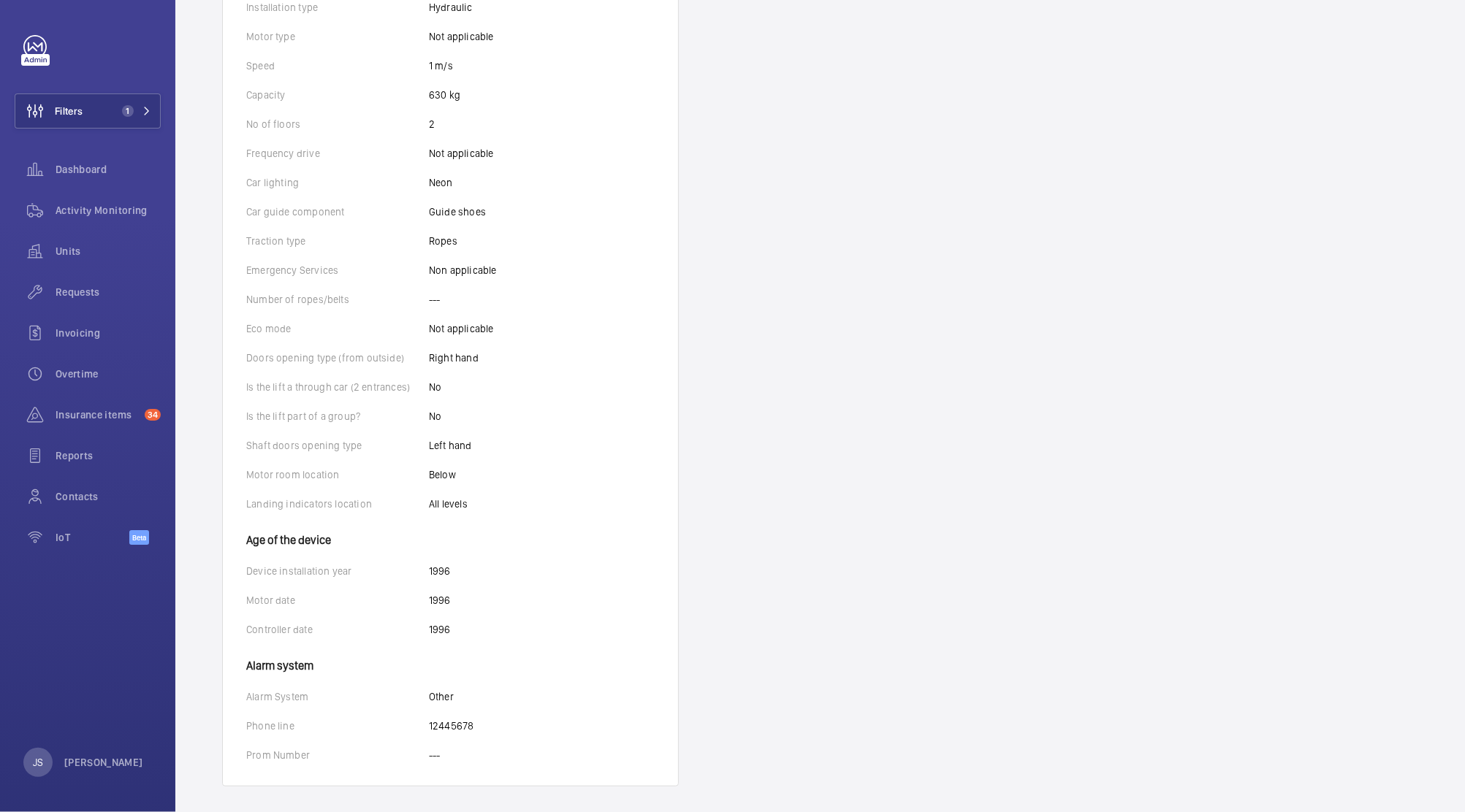
scroll to position [541, 0]
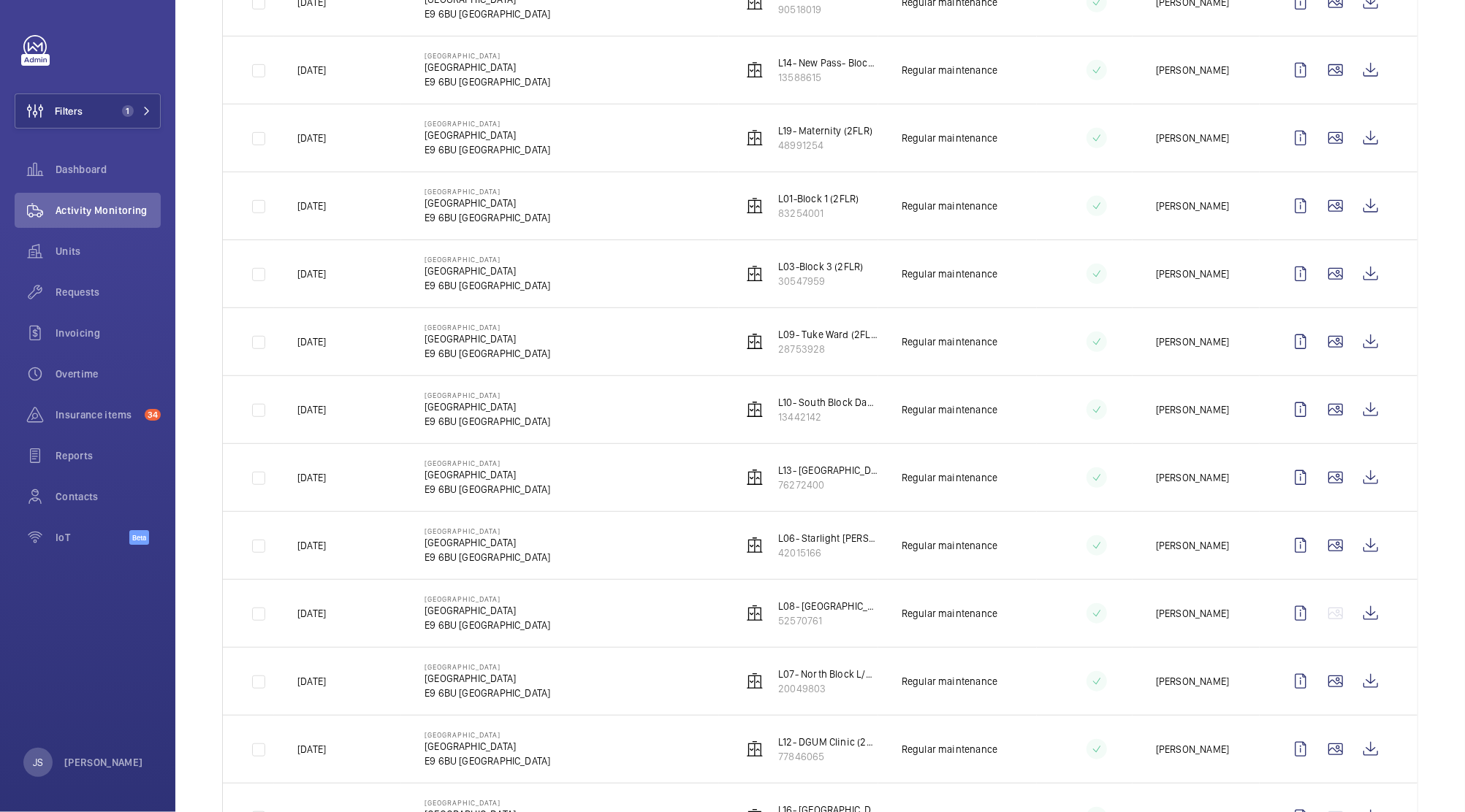
scroll to position [659, 0]
click at [803, 473] on p "L13- [GEOGRAPHIC_DATA] (2FLR)" at bounding box center [828, 467] width 100 height 14
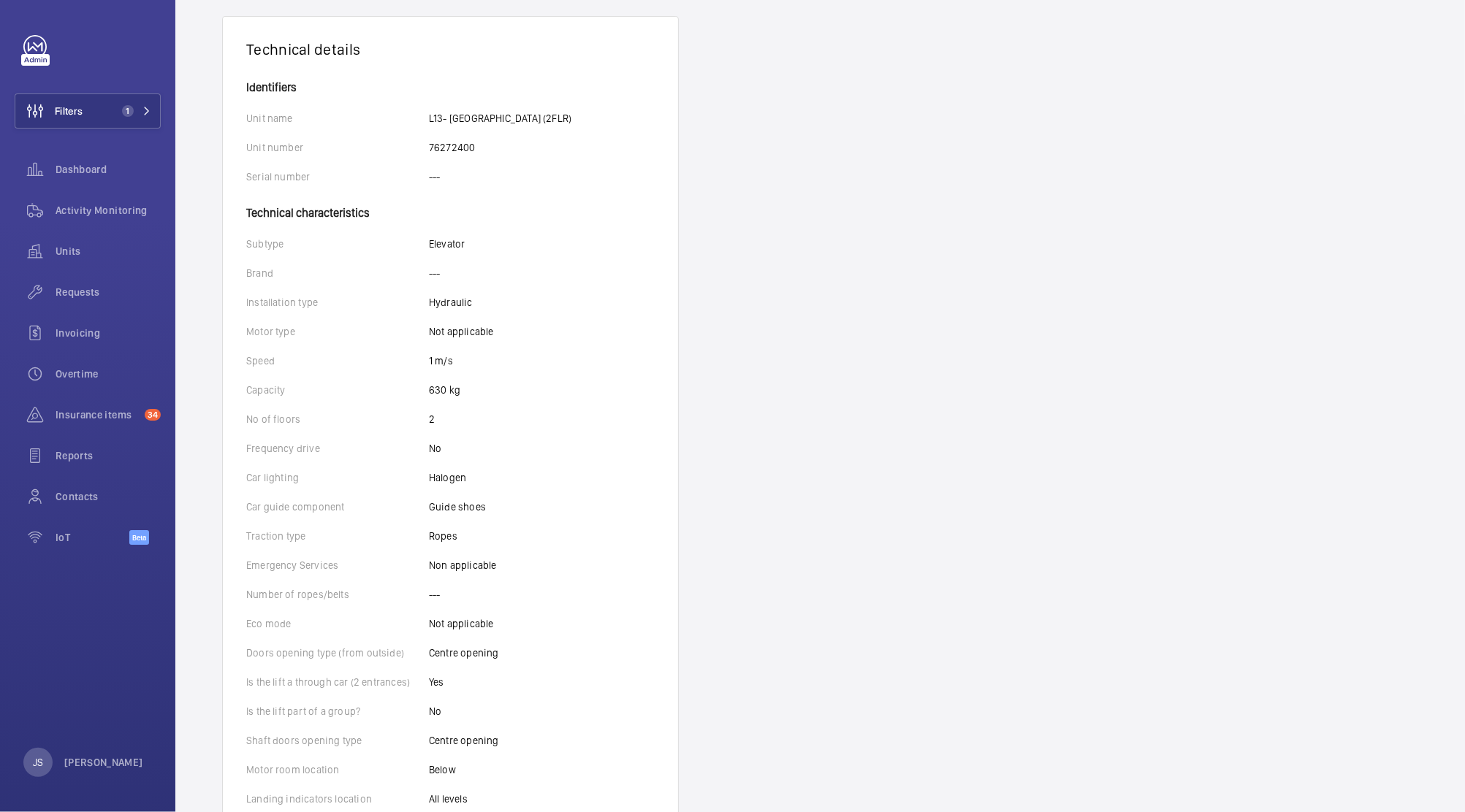
scroll to position [252, 0]
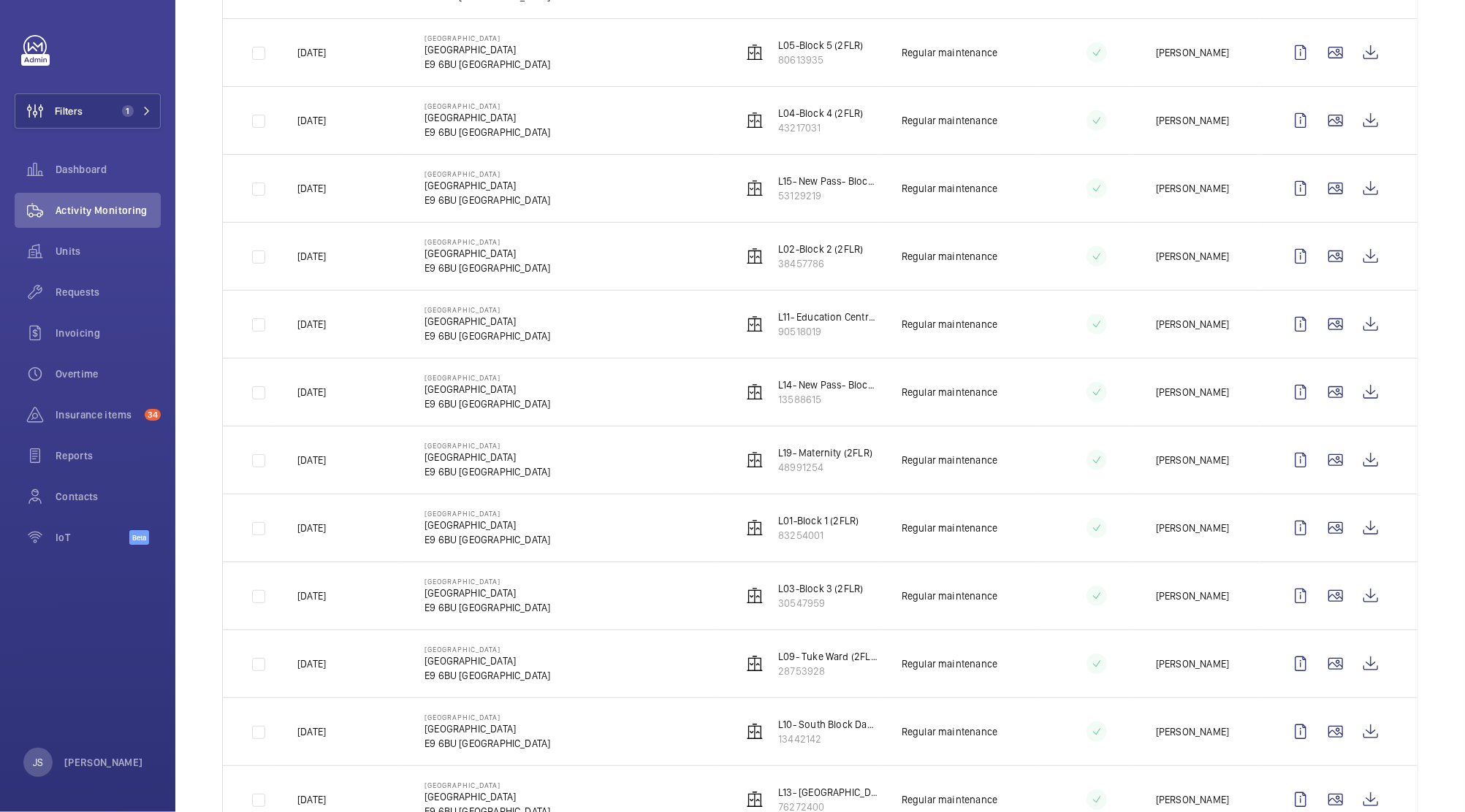
scroll to position [334, 0]
click at [792, 391] on p "L14- New Pass- Block 1 BLue Corridor (3FLR)" at bounding box center [828, 385] width 100 height 14
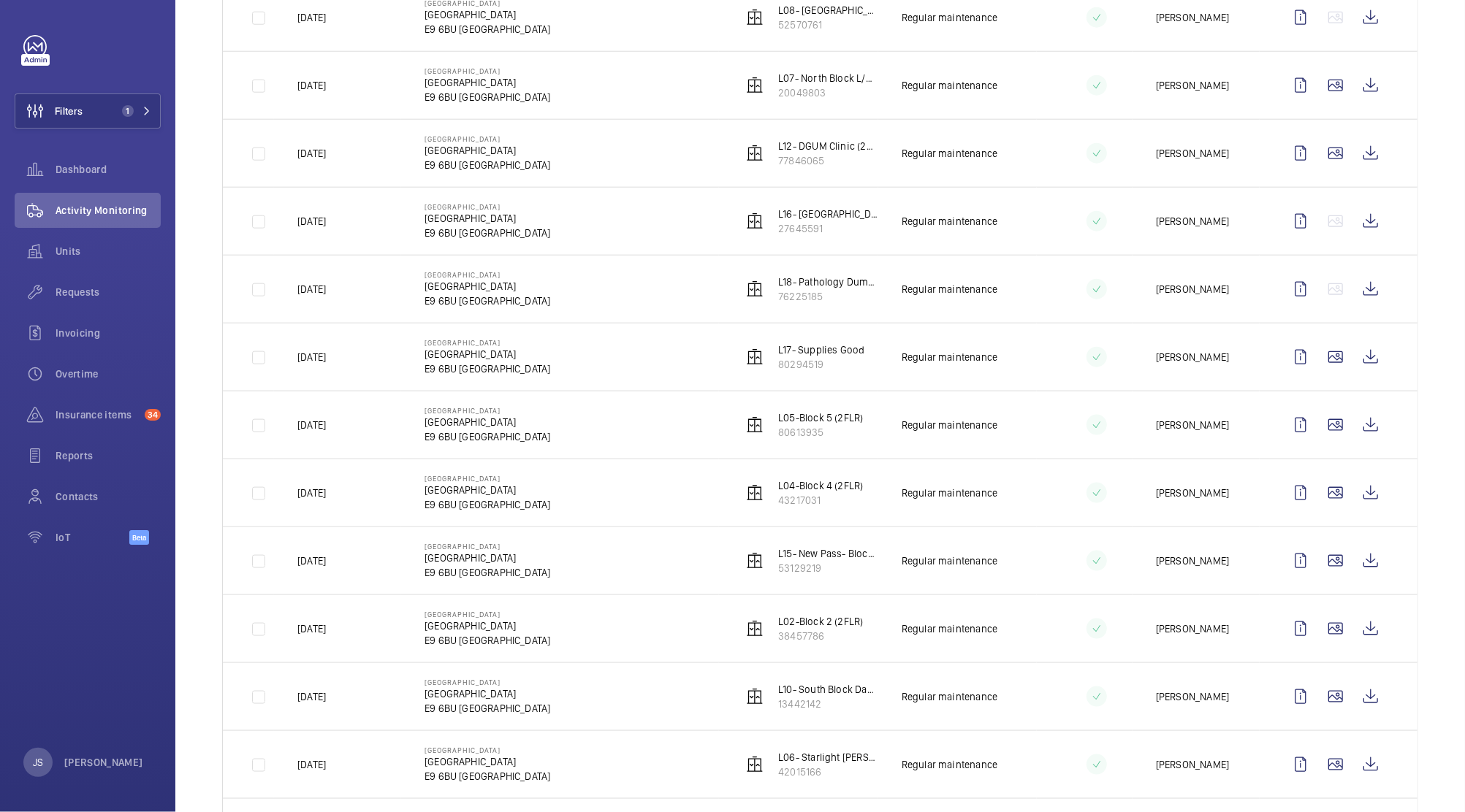
scroll to position [1260, 0]
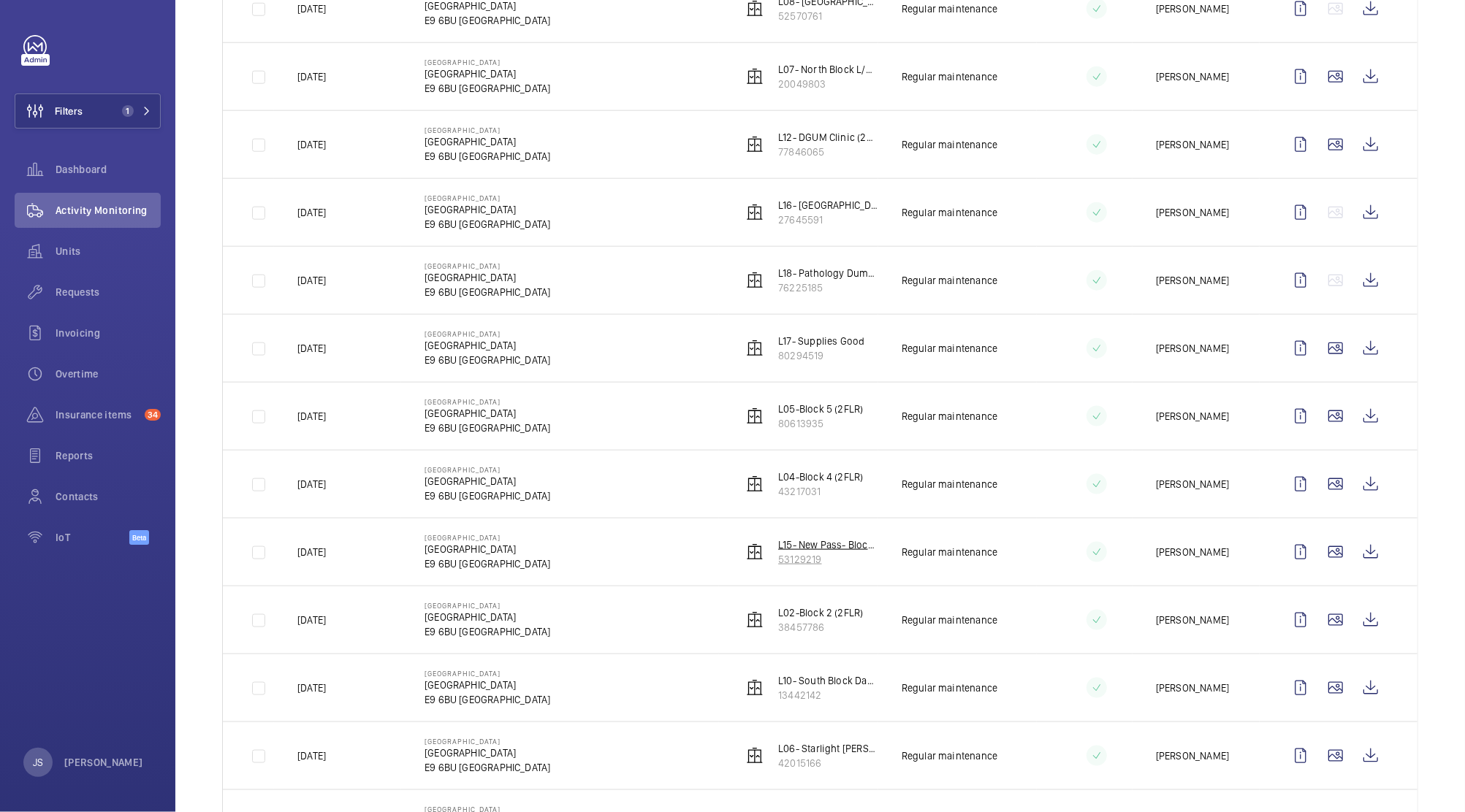
click at [808, 549] on p "L15- New Pass- Block 2 Yellow Corridor (3FLR)" at bounding box center [828, 545] width 100 height 14
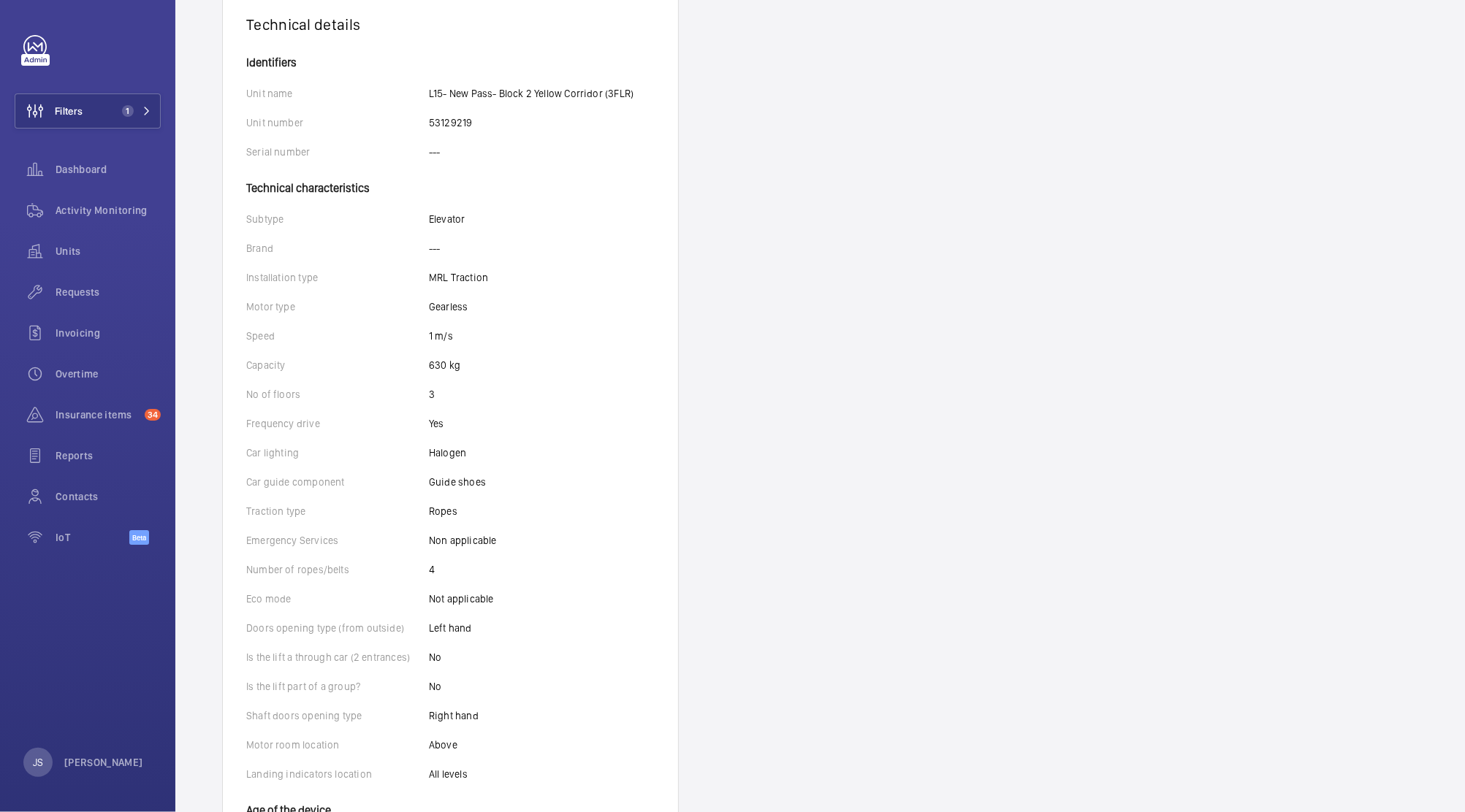
scroll to position [281, 0]
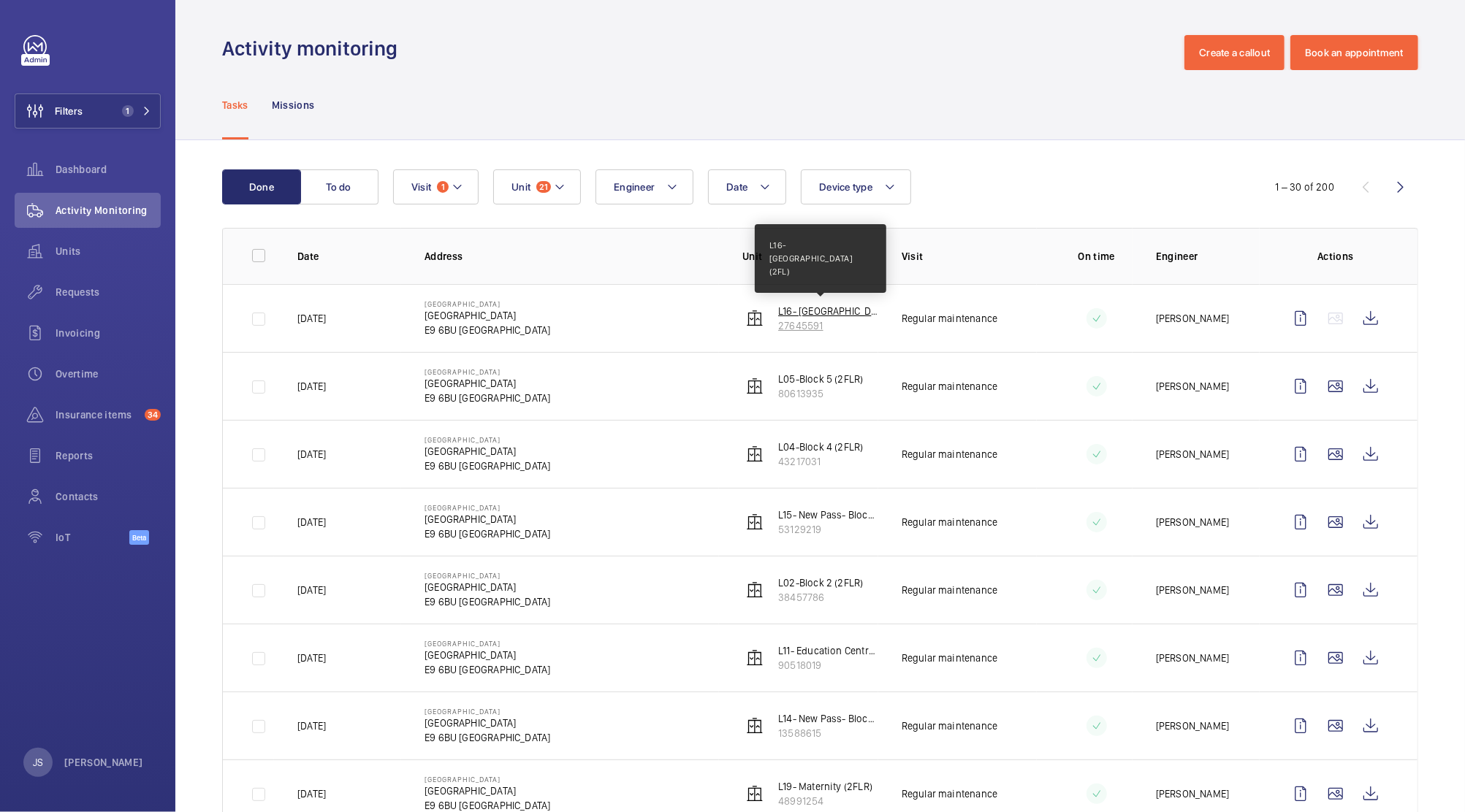
click at [828, 310] on p "L16- [GEOGRAPHIC_DATA] (2FL)" at bounding box center [828, 311] width 100 height 14
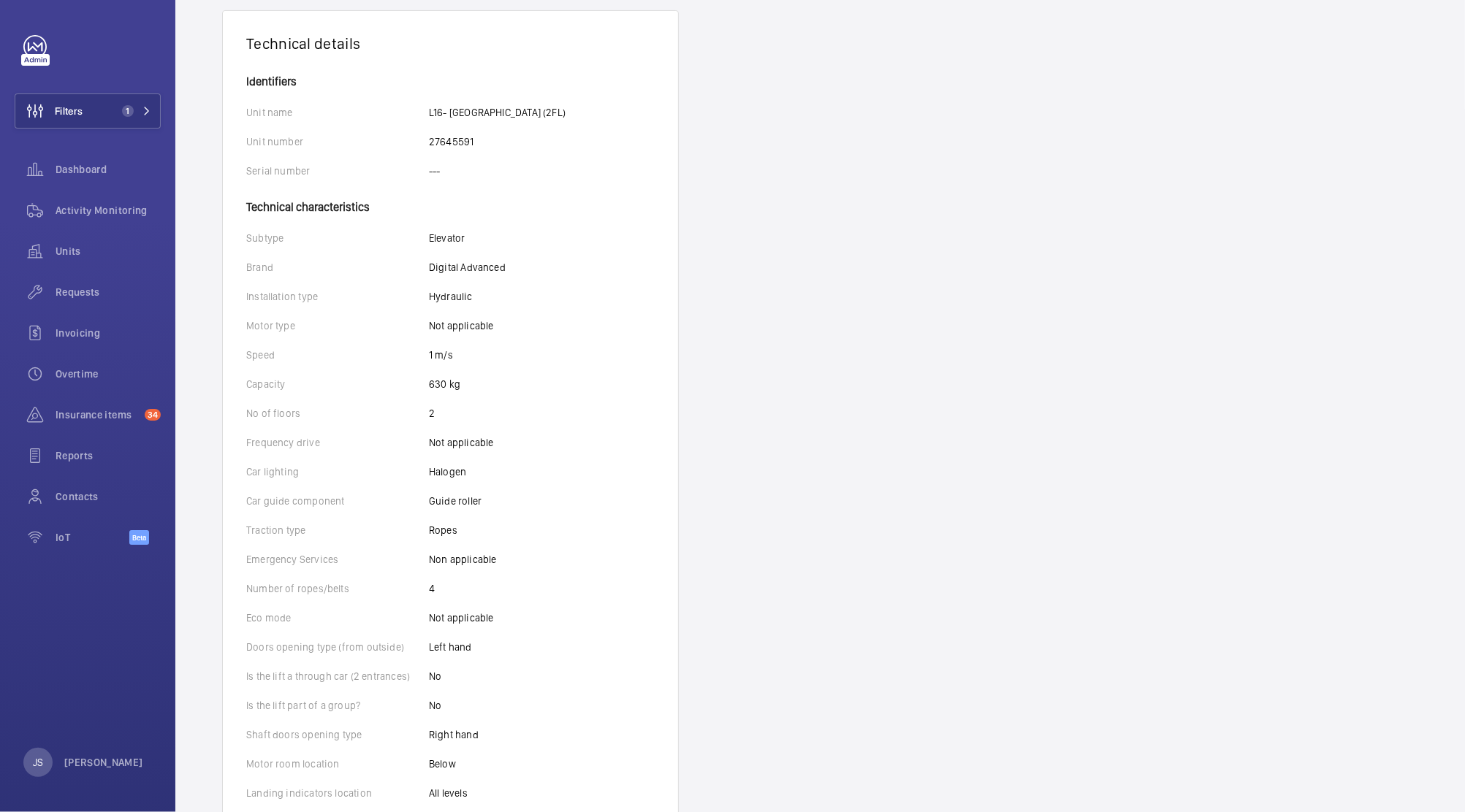
scroll to position [252, 0]
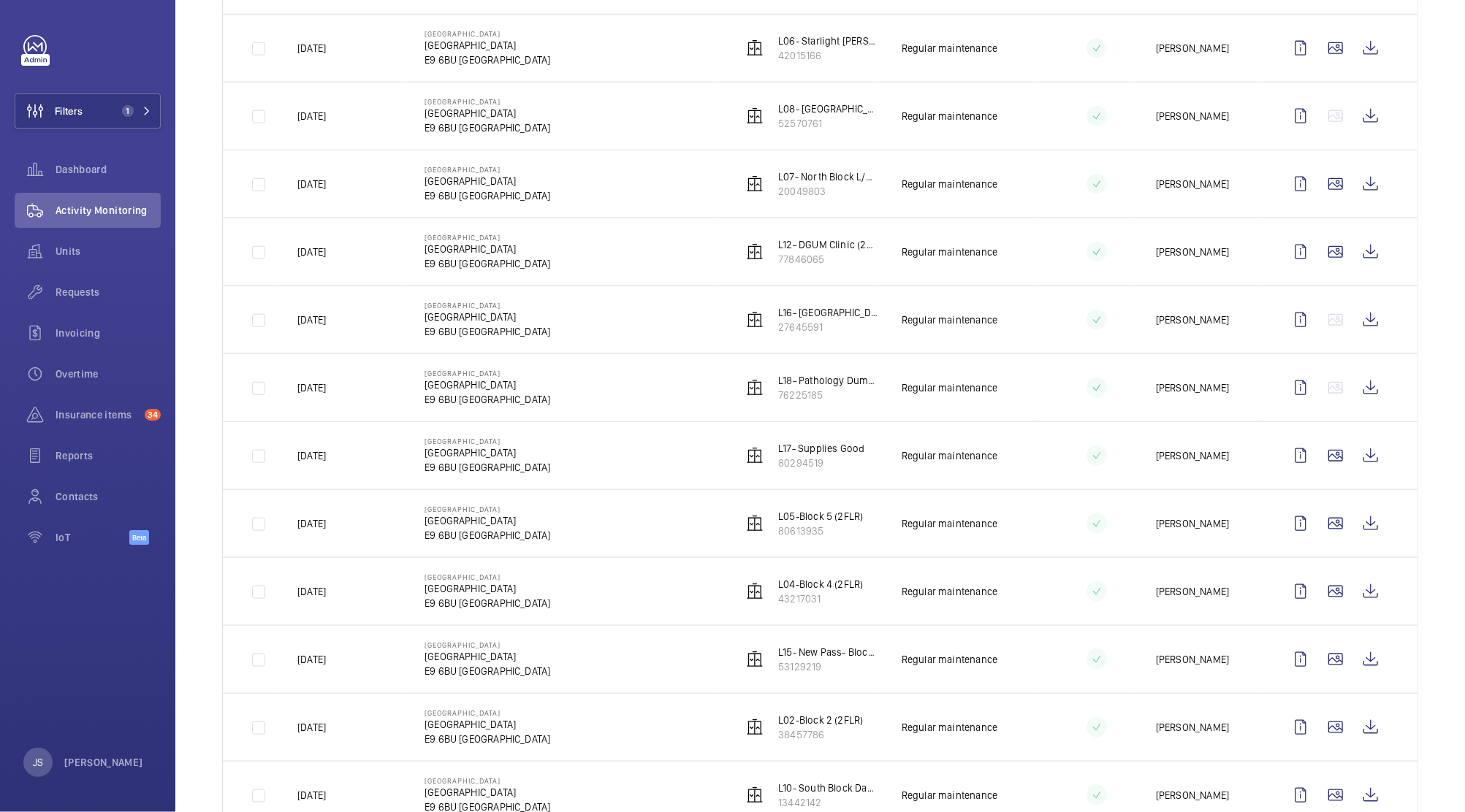
scroll to position [1158, 0]
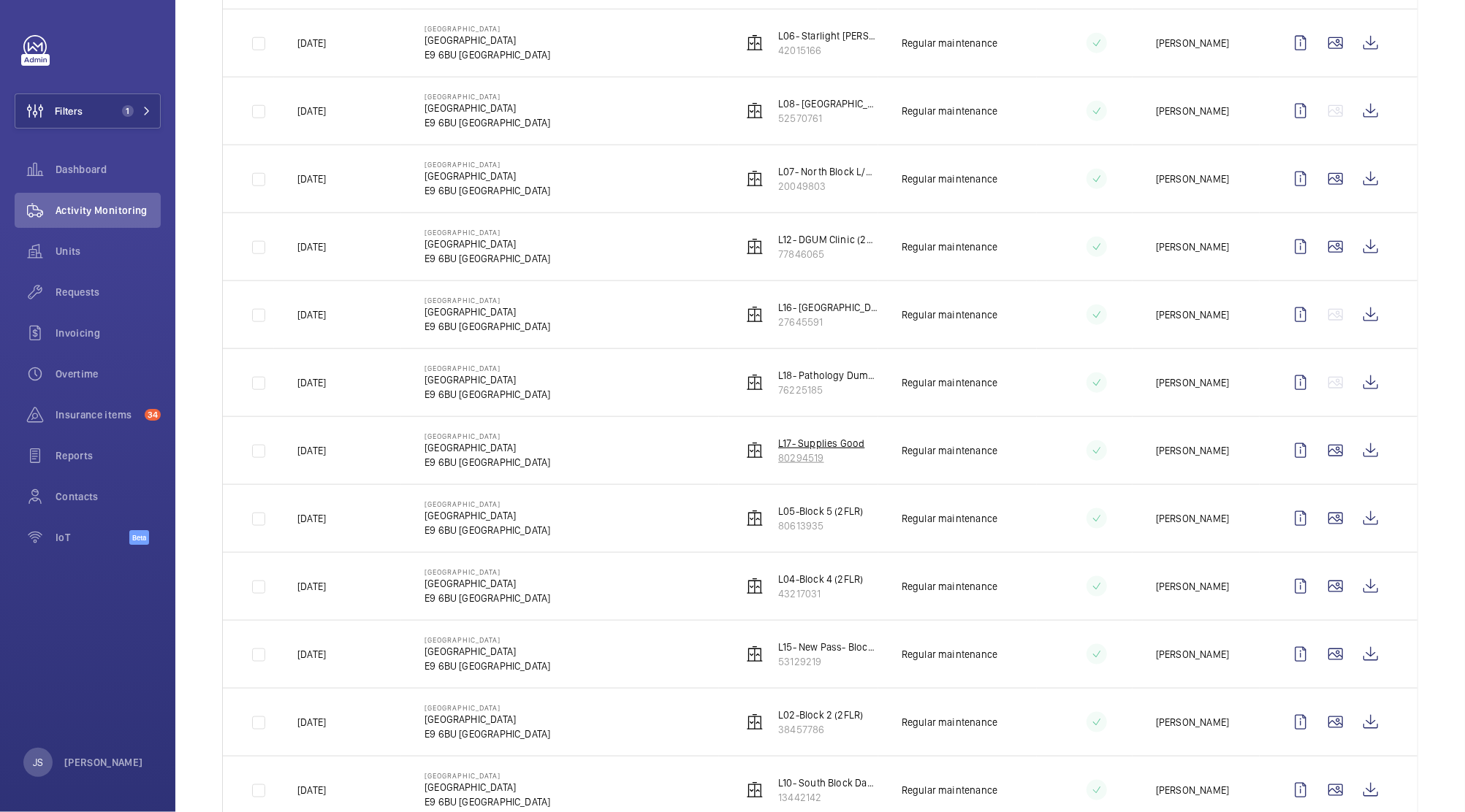
click at [812, 455] on p "80294519" at bounding box center [821, 457] width 86 height 14
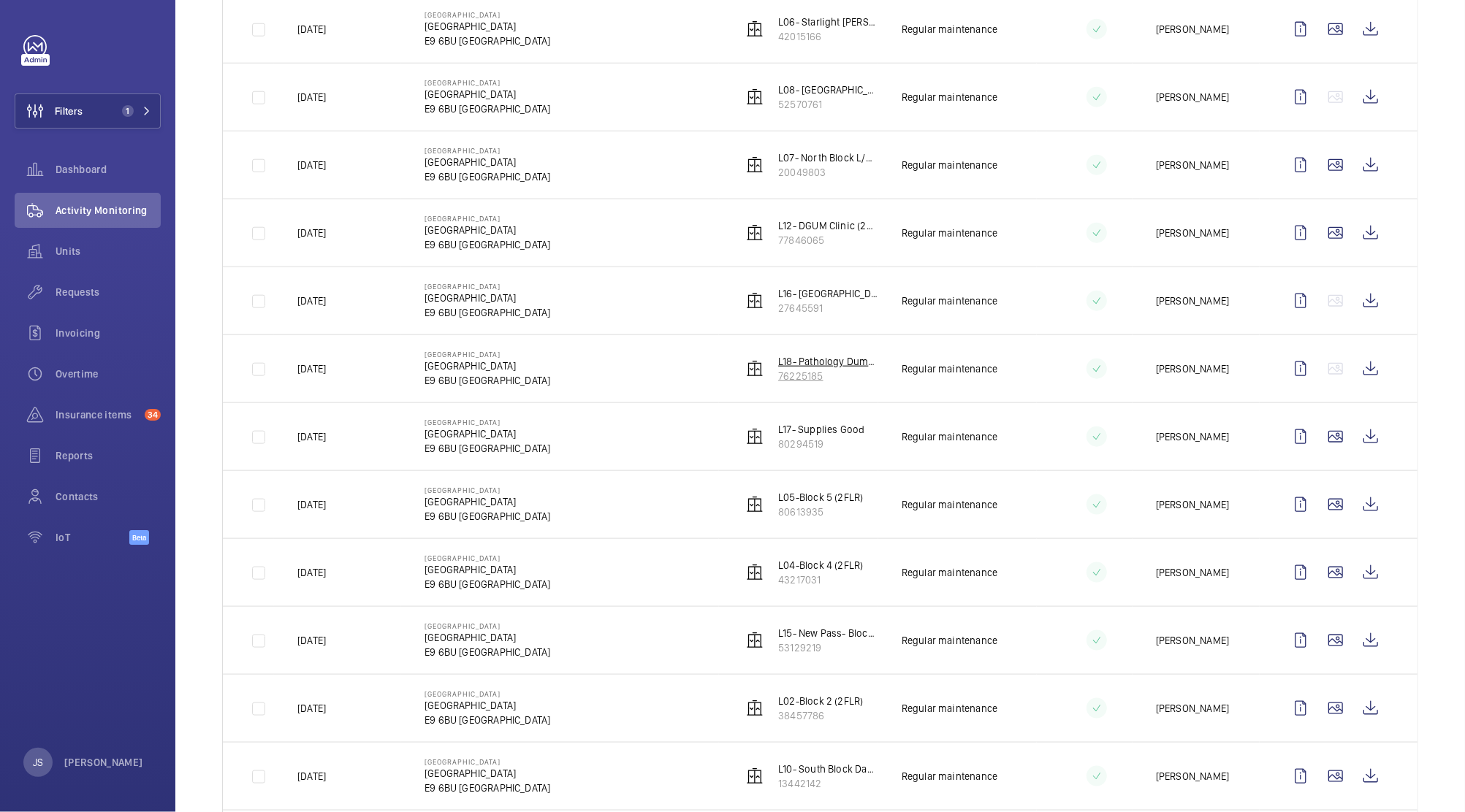
click at [800, 364] on p "L18- Pathology Dumbwaiter" at bounding box center [828, 361] width 100 height 14
click at [828, 367] on p "L19- Maternity (2FLR)" at bounding box center [825, 359] width 94 height 14
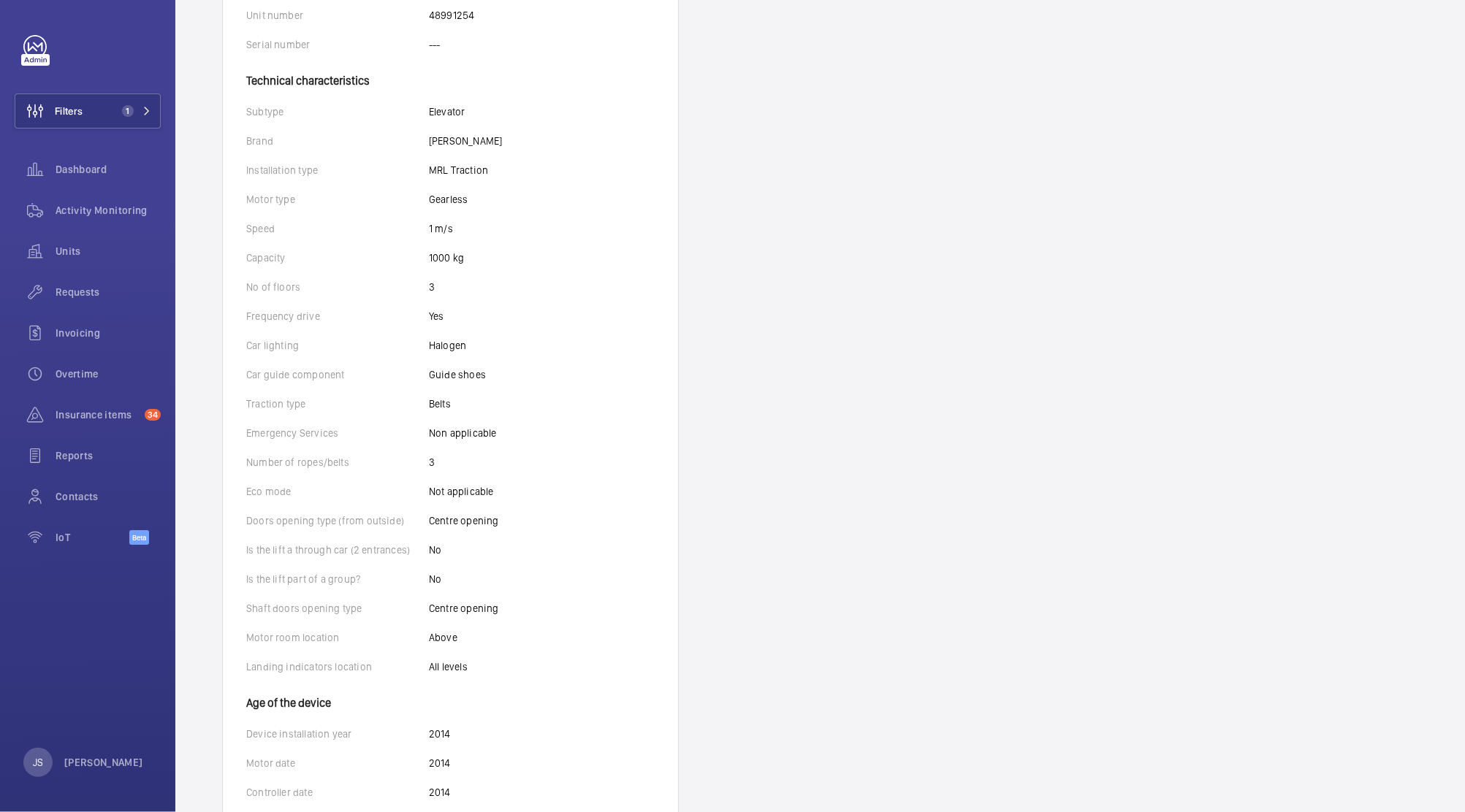
scroll to position [411, 0]
